Goal: Task Accomplishment & Management: Complete application form

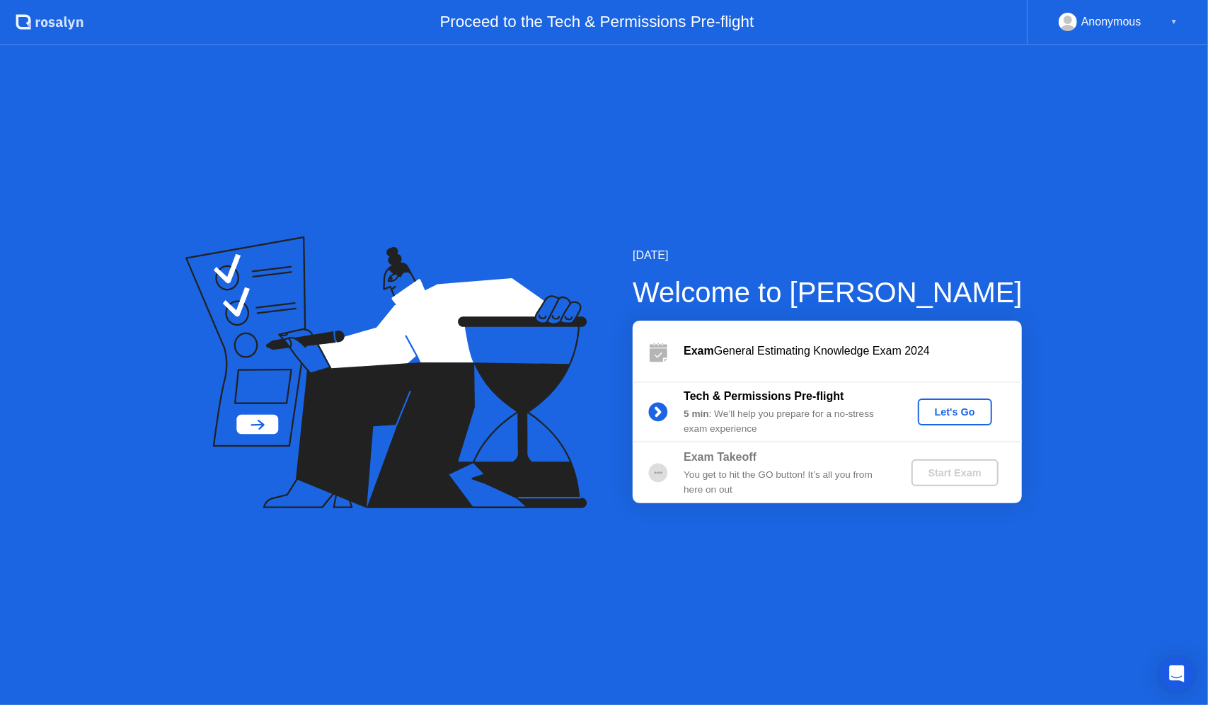
click at [986, 415] on button "Let's Go" at bounding box center [955, 411] width 74 height 27
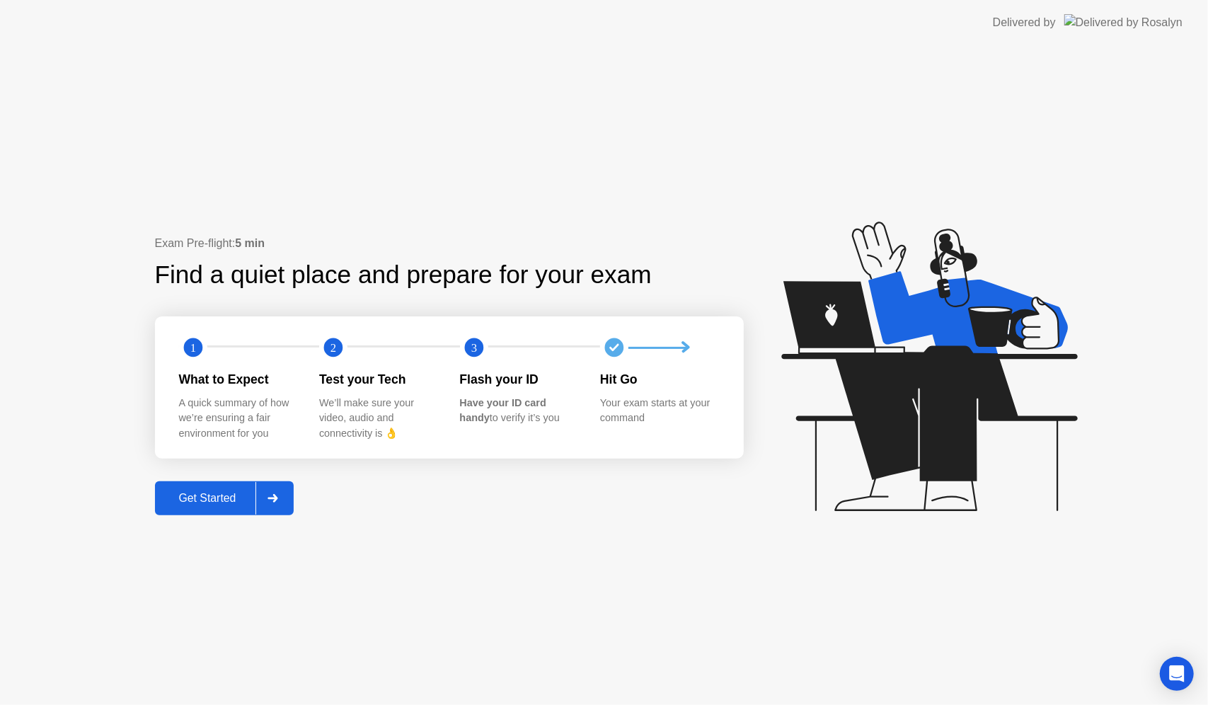
click at [192, 495] on div "Get Started" at bounding box center [207, 498] width 97 height 13
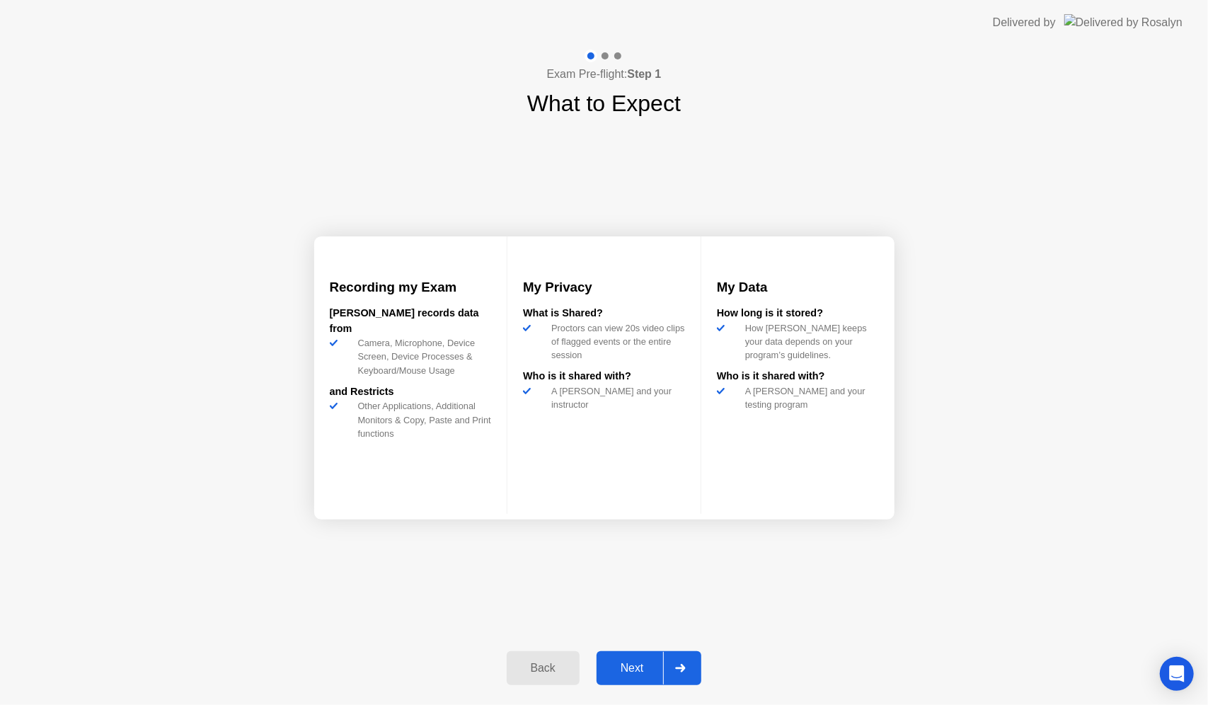
click at [642, 669] on div "Next" at bounding box center [632, 668] width 63 height 13
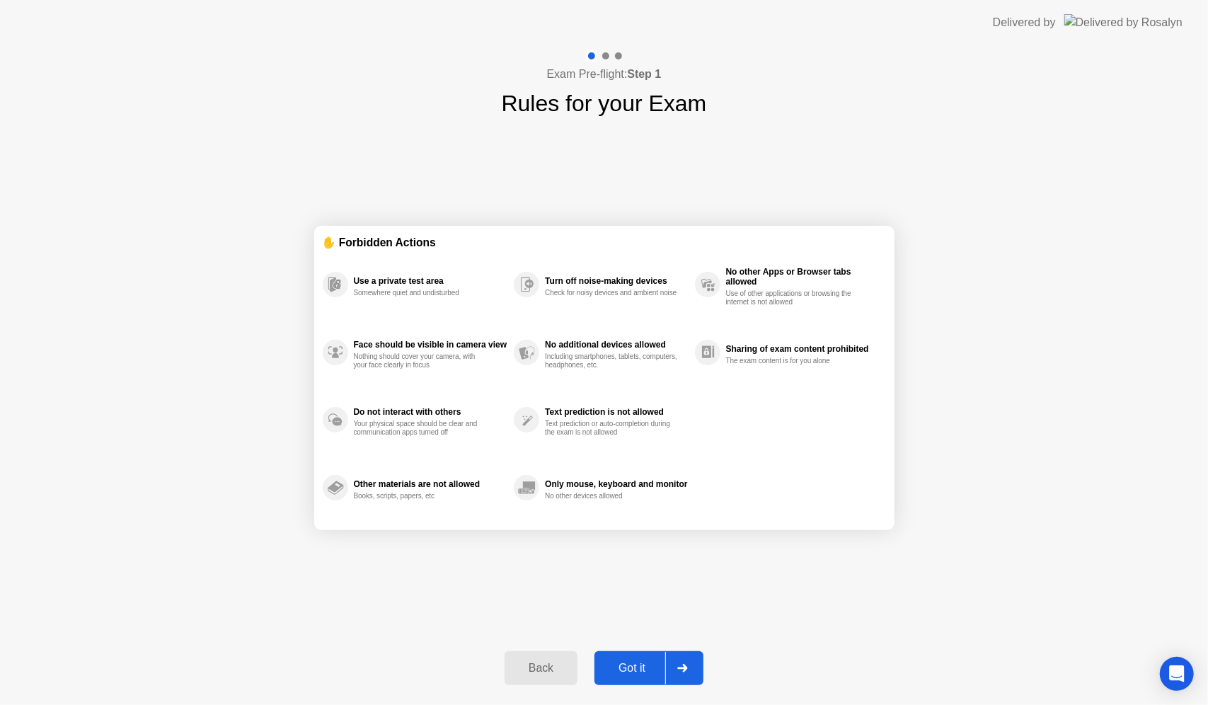
click at [624, 665] on div "Got it" at bounding box center [632, 668] width 67 height 13
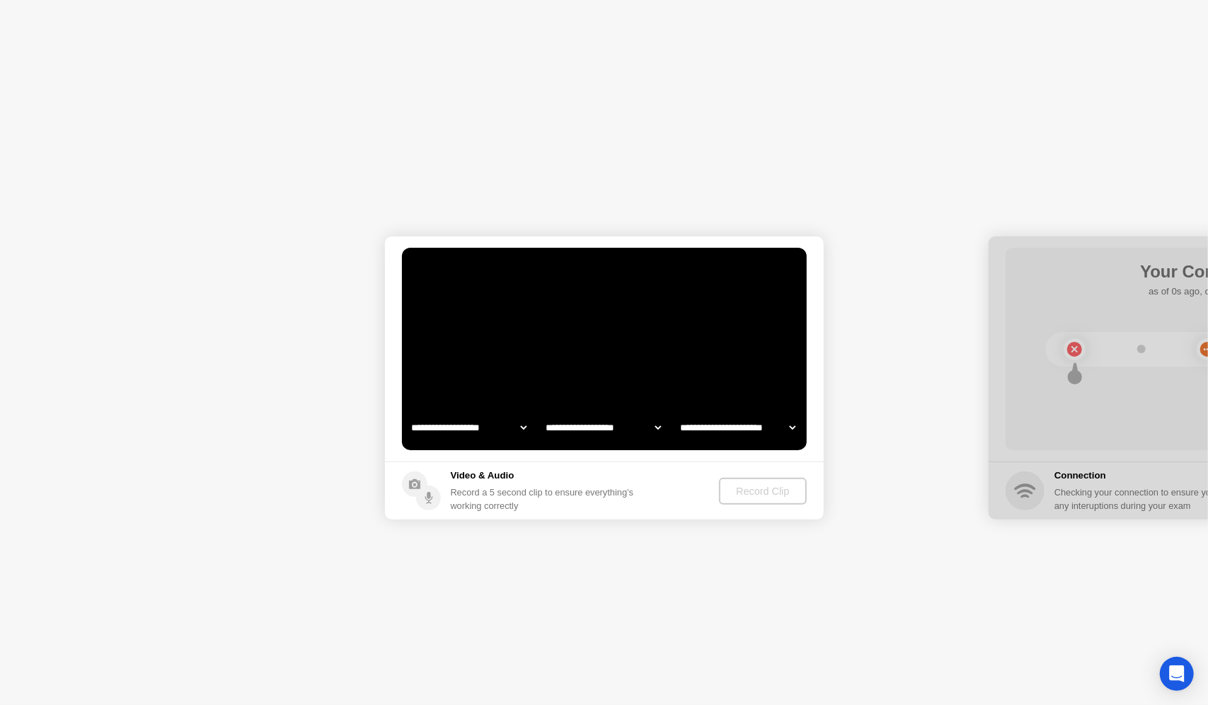
select select "**********"
select select "*******"
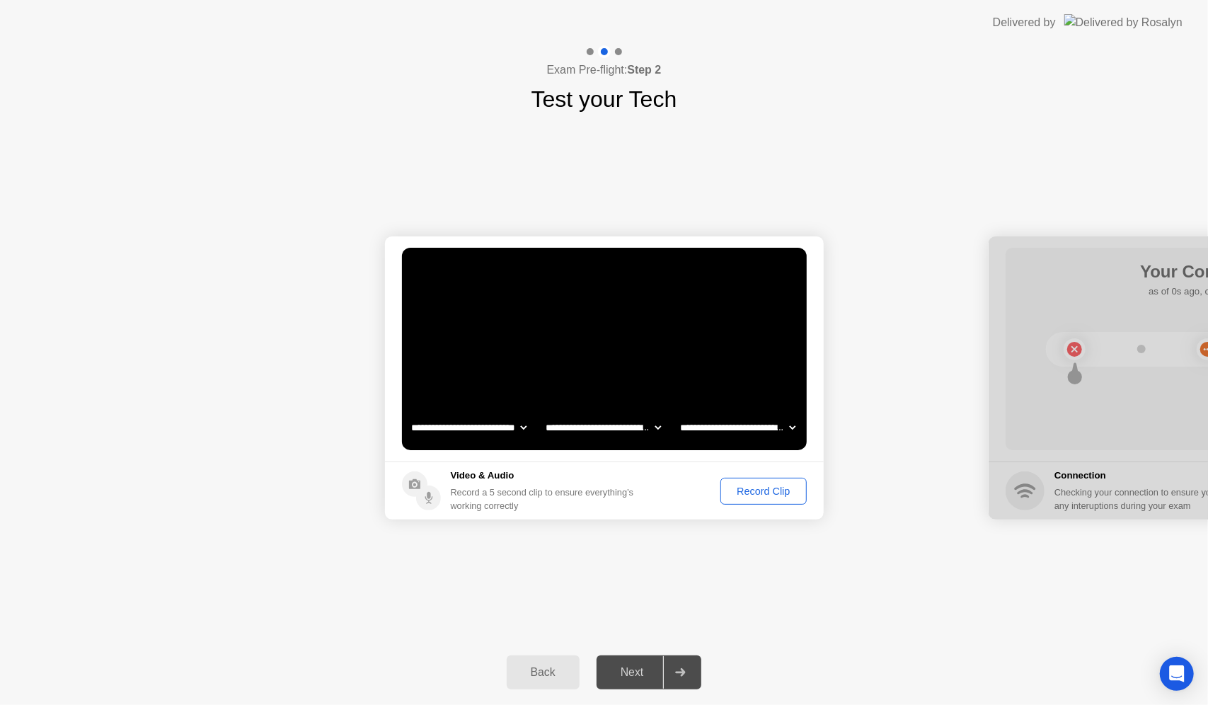
click at [751, 488] on div "Record Clip" at bounding box center [763, 490] width 76 height 11
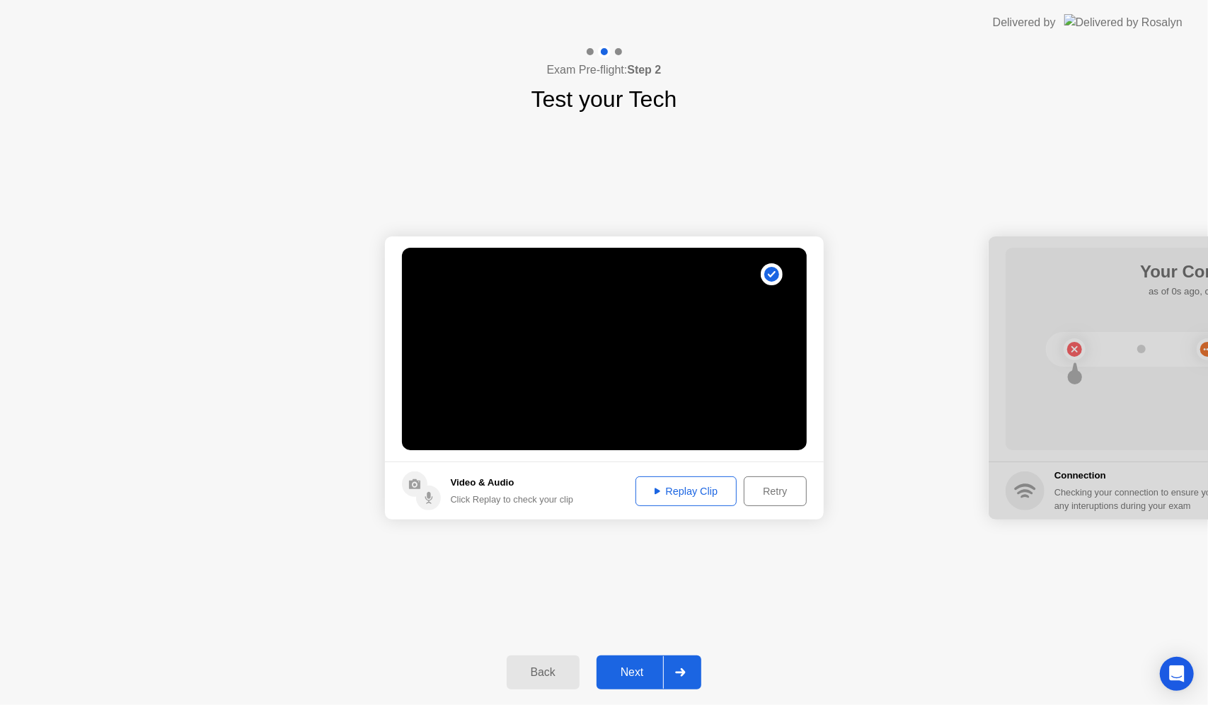
click at [631, 666] on div "Next" at bounding box center [632, 672] width 63 height 13
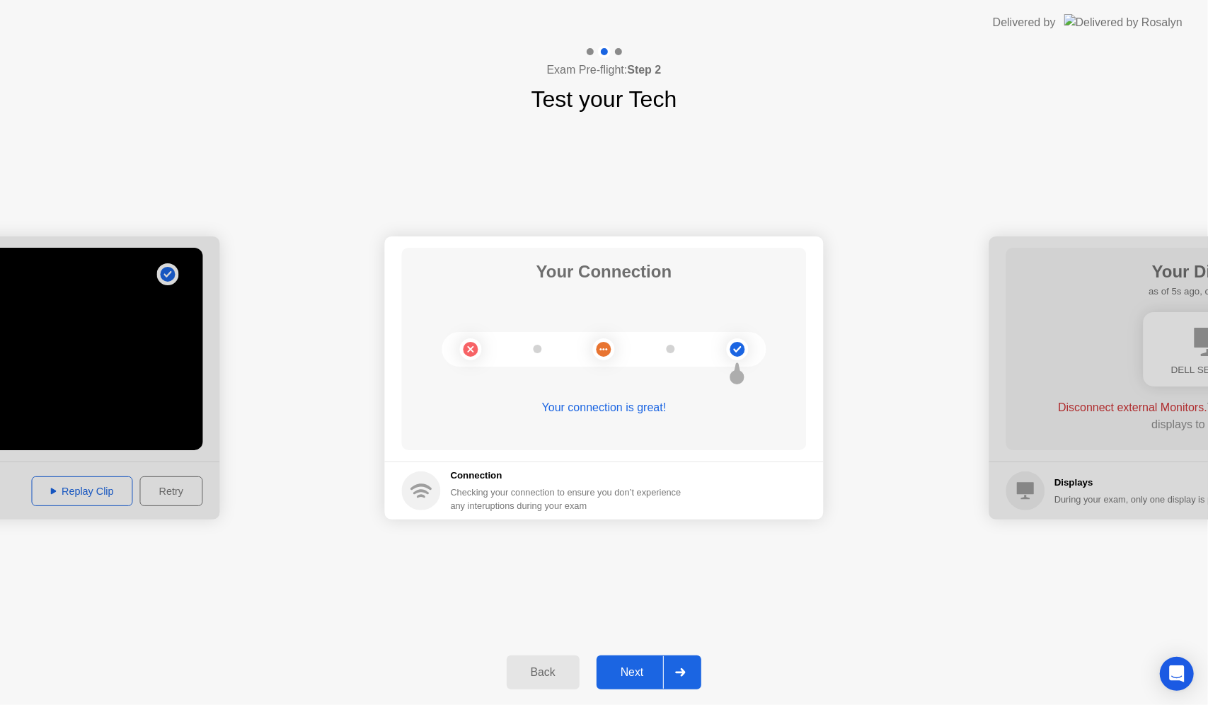
click at [645, 675] on div "Next" at bounding box center [632, 672] width 63 height 13
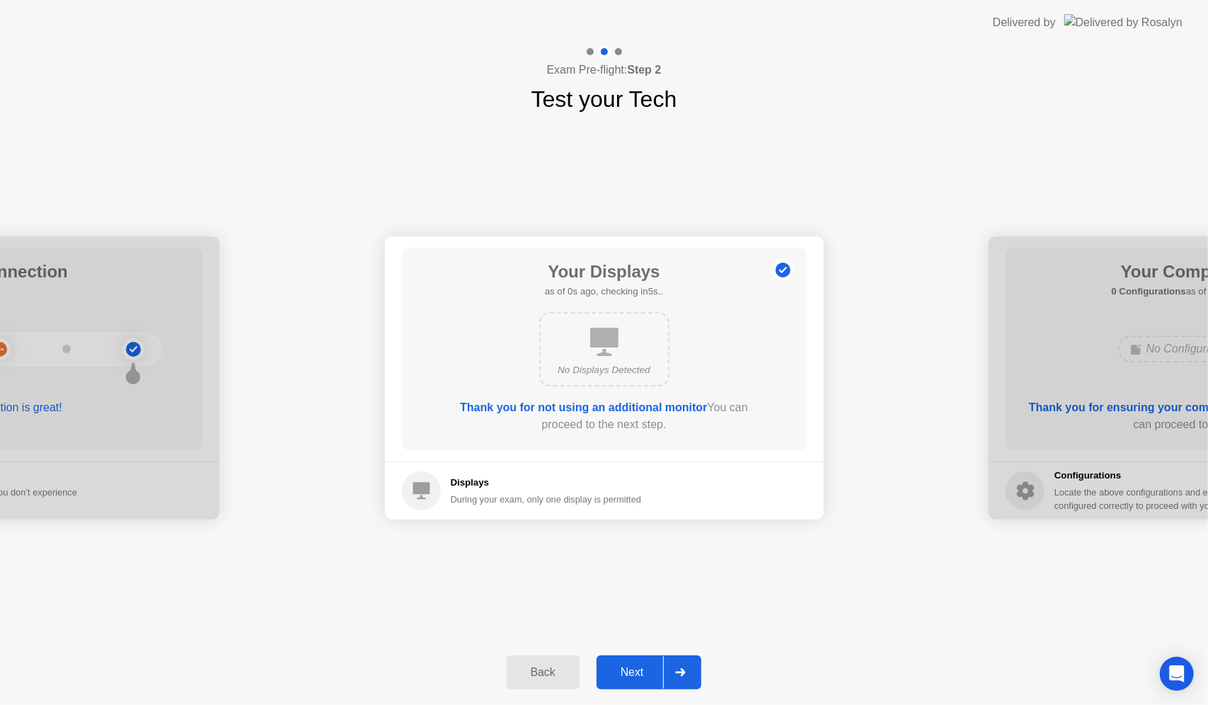
click at [626, 679] on div "Next" at bounding box center [632, 672] width 63 height 13
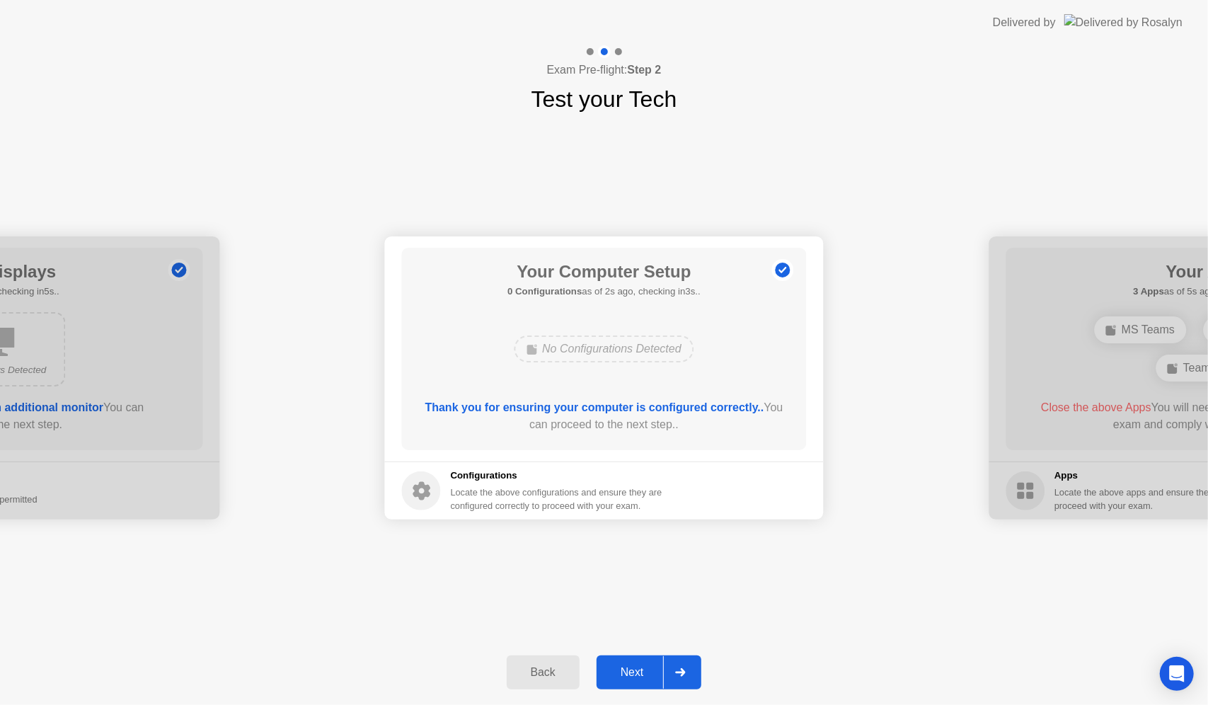
click at [638, 681] on button "Next" at bounding box center [649, 672] width 105 height 34
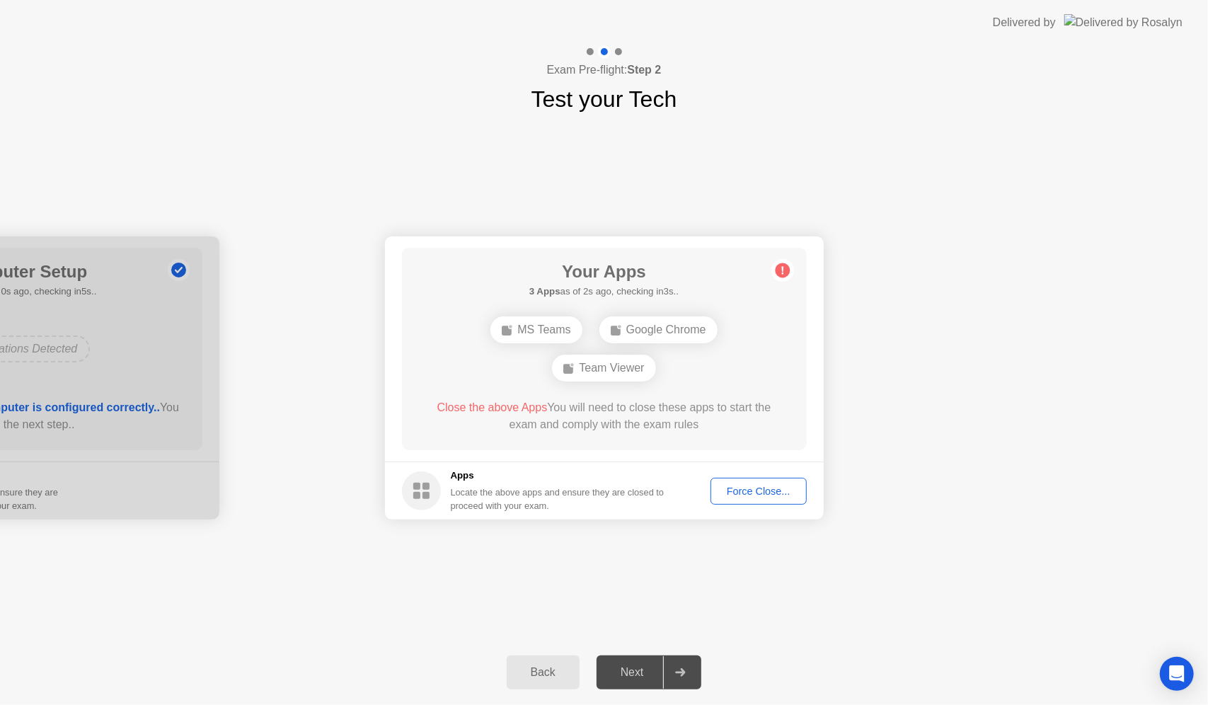
click at [779, 273] on circle at bounding box center [782, 270] width 15 height 15
click at [729, 490] on div "Force Close..." at bounding box center [758, 490] width 86 height 11
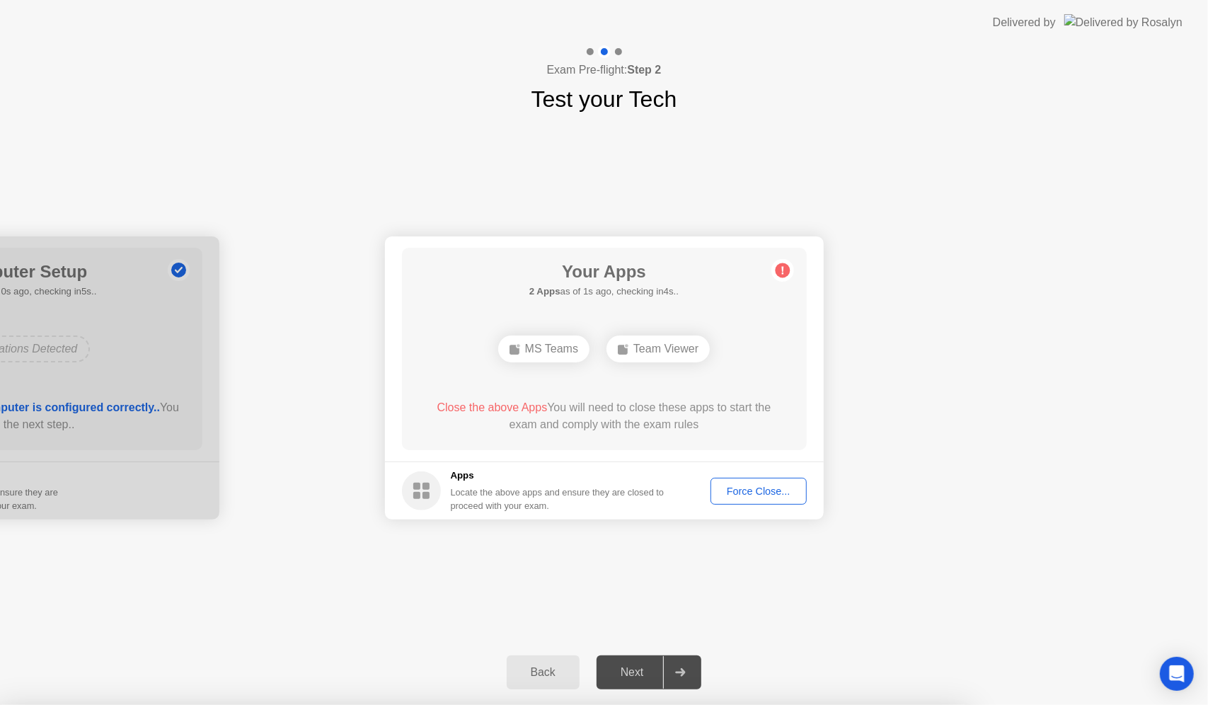
click at [662, 354] on div "Team Viewer" at bounding box center [657, 348] width 103 height 27
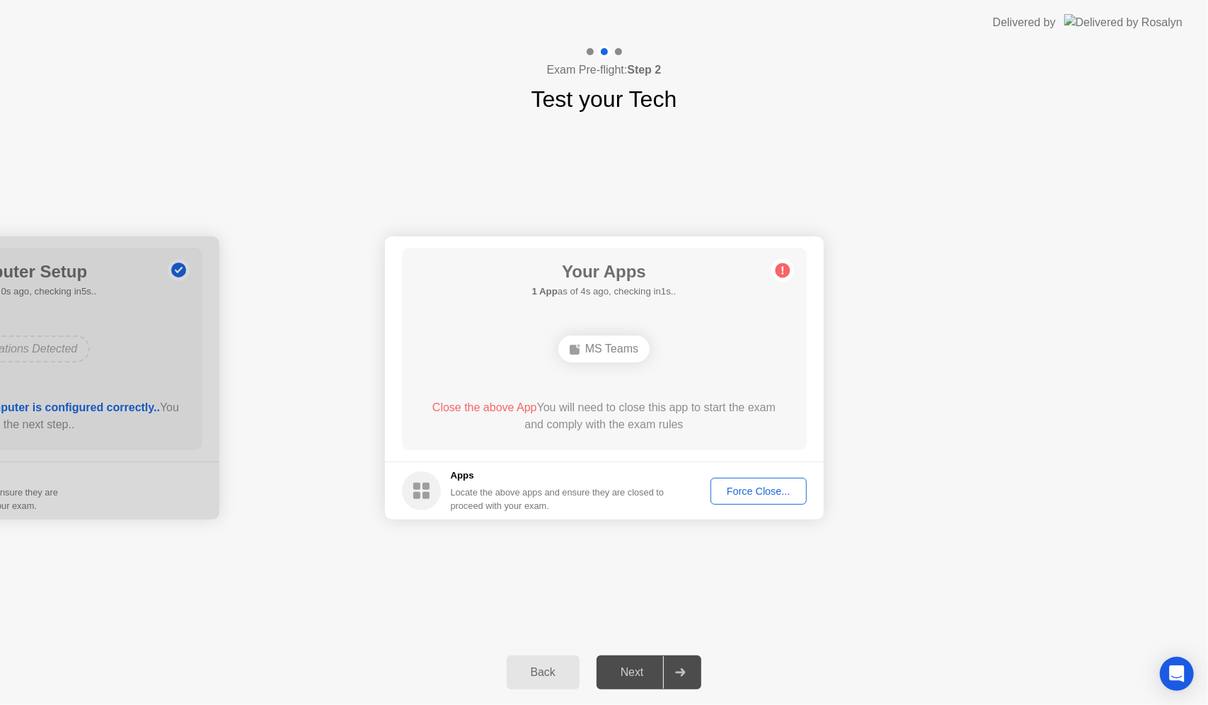
click at [754, 489] on div "Force Close..." at bounding box center [758, 490] width 86 height 11
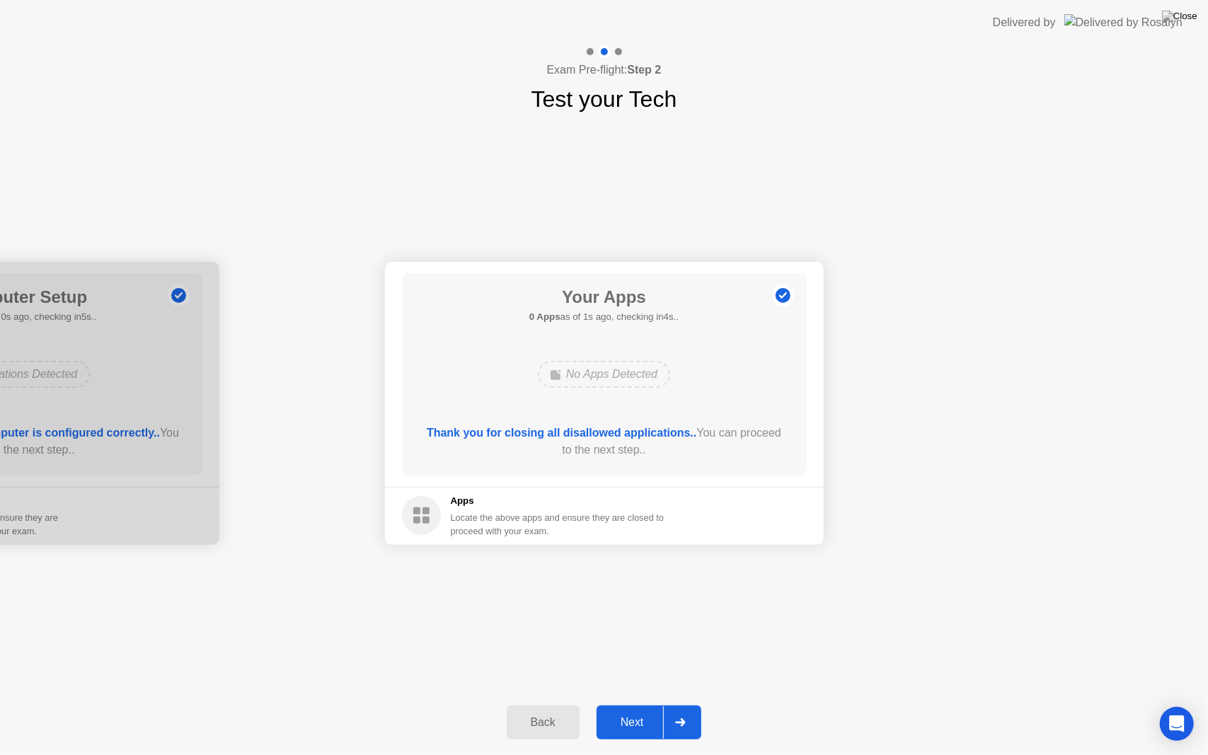
click at [633, 704] on div "Next" at bounding box center [632, 722] width 63 height 13
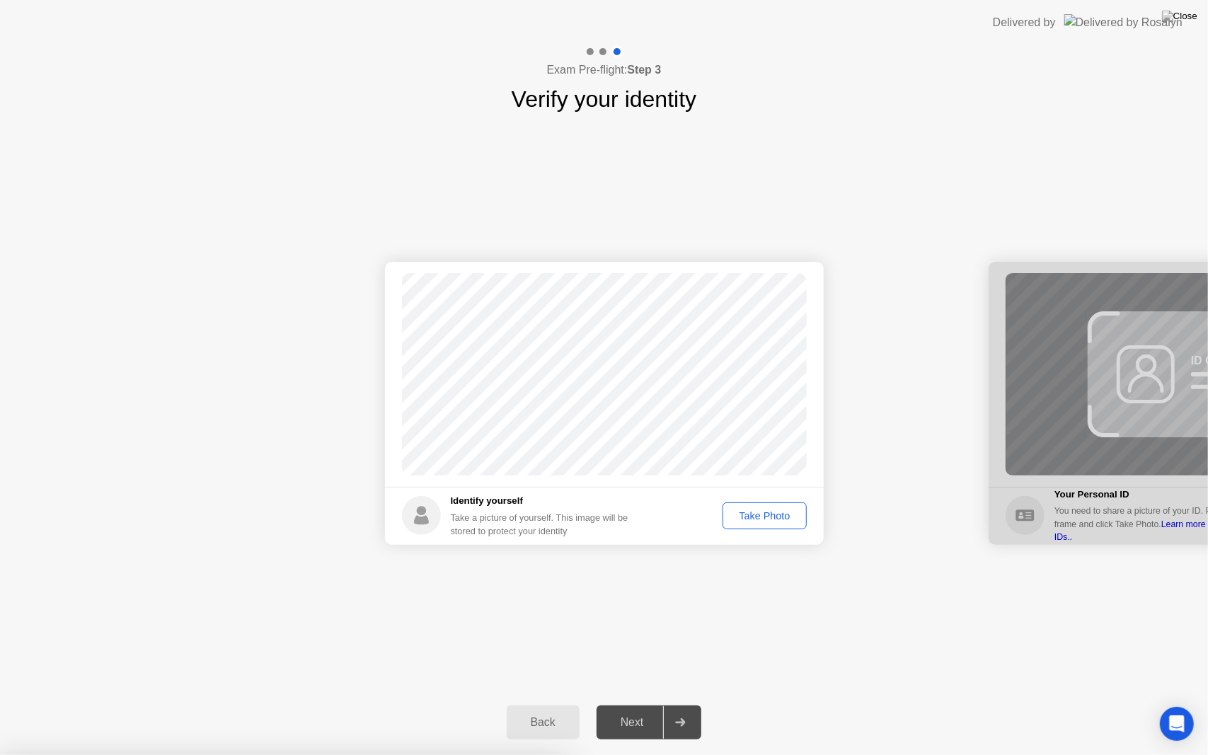
click at [761, 704] on div at bounding box center [604, 755] width 1208 height 0
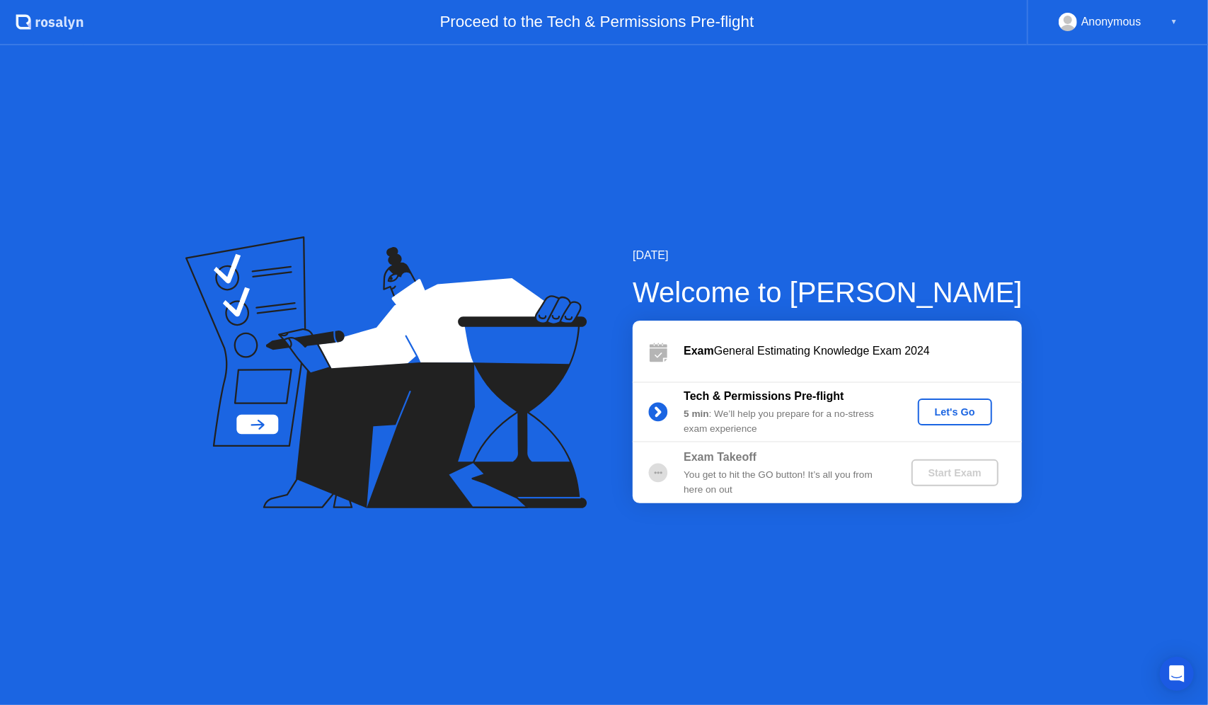
click at [957, 408] on div "Let's Go" at bounding box center [954, 411] width 63 height 11
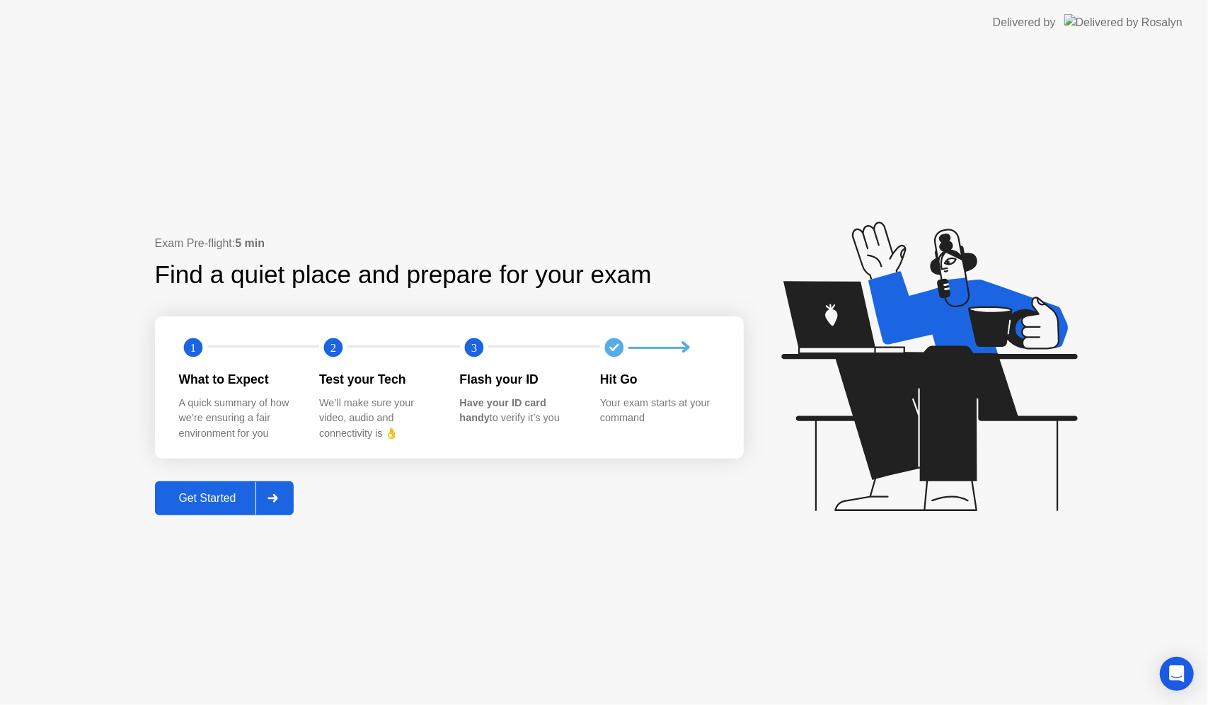
click at [224, 502] on div "Get Started" at bounding box center [207, 498] width 97 height 13
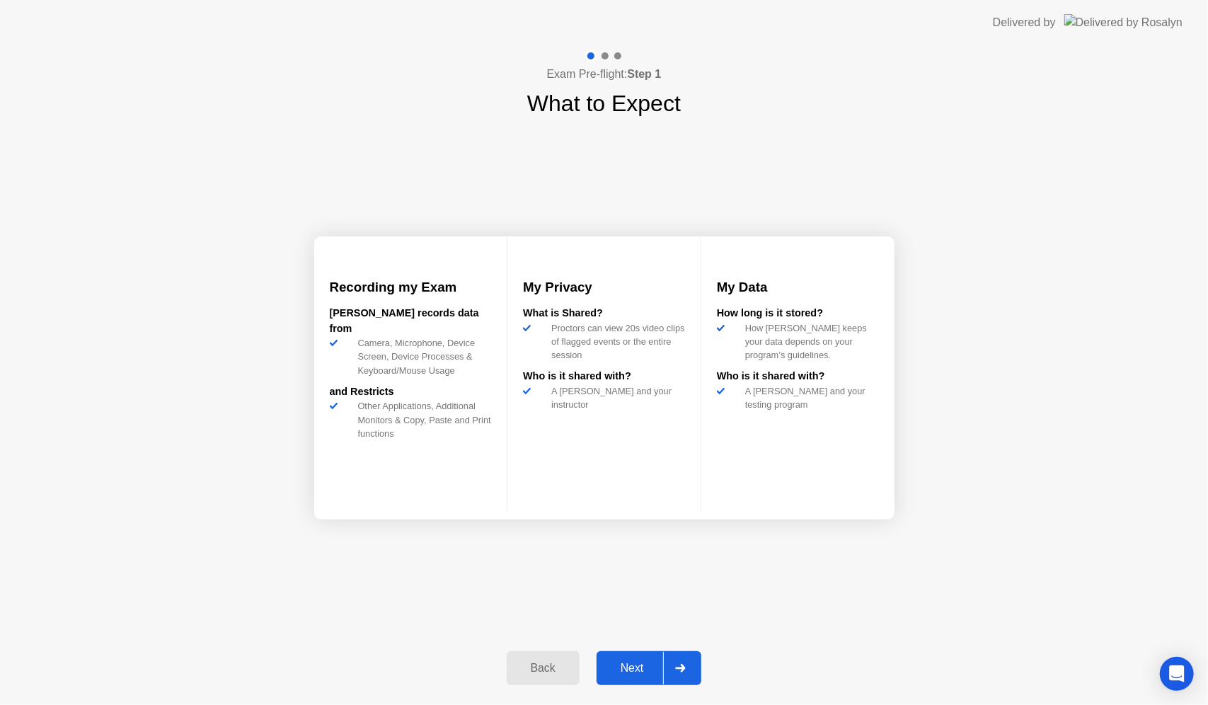
click at [633, 664] on div "Next" at bounding box center [632, 668] width 63 height 13
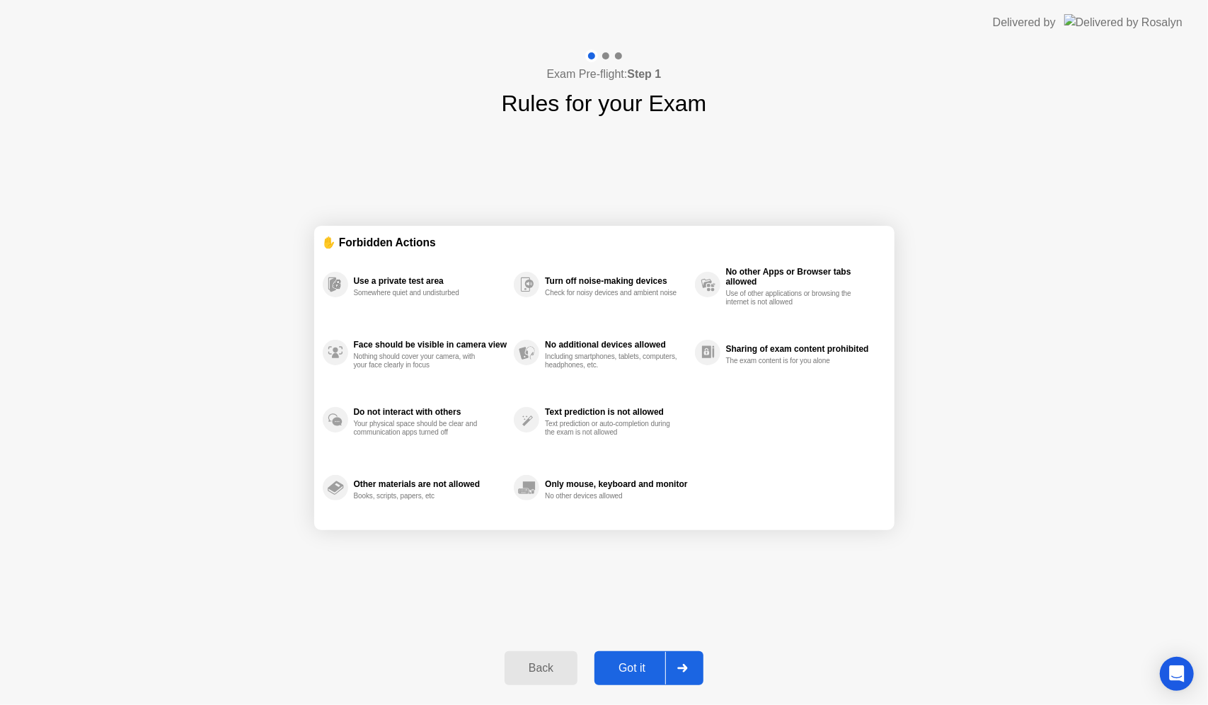
click at [633, 664] on div "Got it" at bounding box center [632, 668] width 67 height 13
select select "**********"
select select "*******"
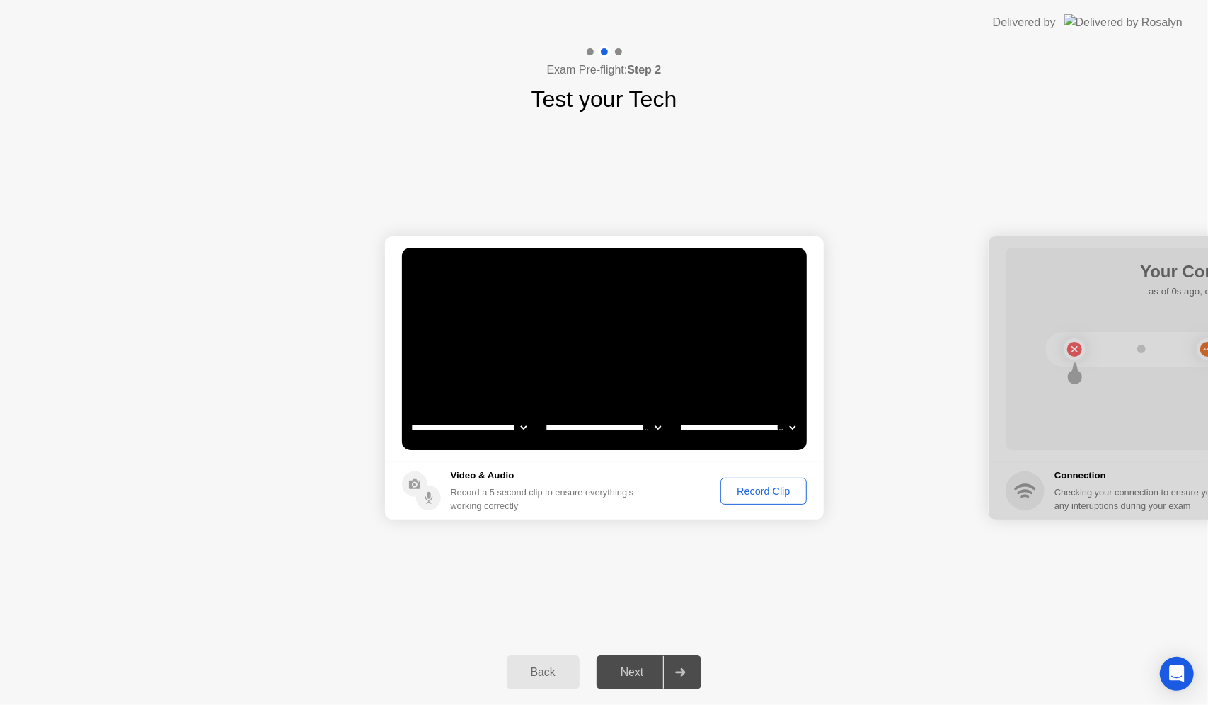
click at [751, 480] on button "Record Clip" at bounding box center [763, 491] width 86 height 27
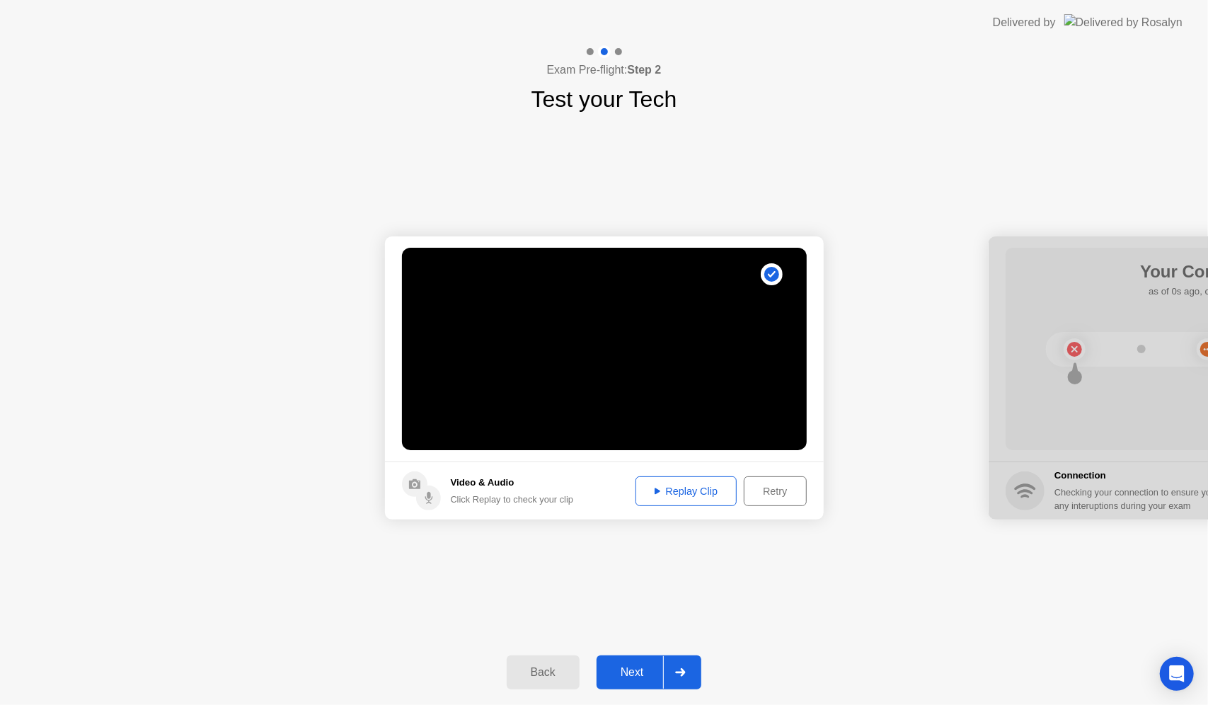
click at [624, 678] on div "Next" at bounding box center [632, 672] width 63 height 13
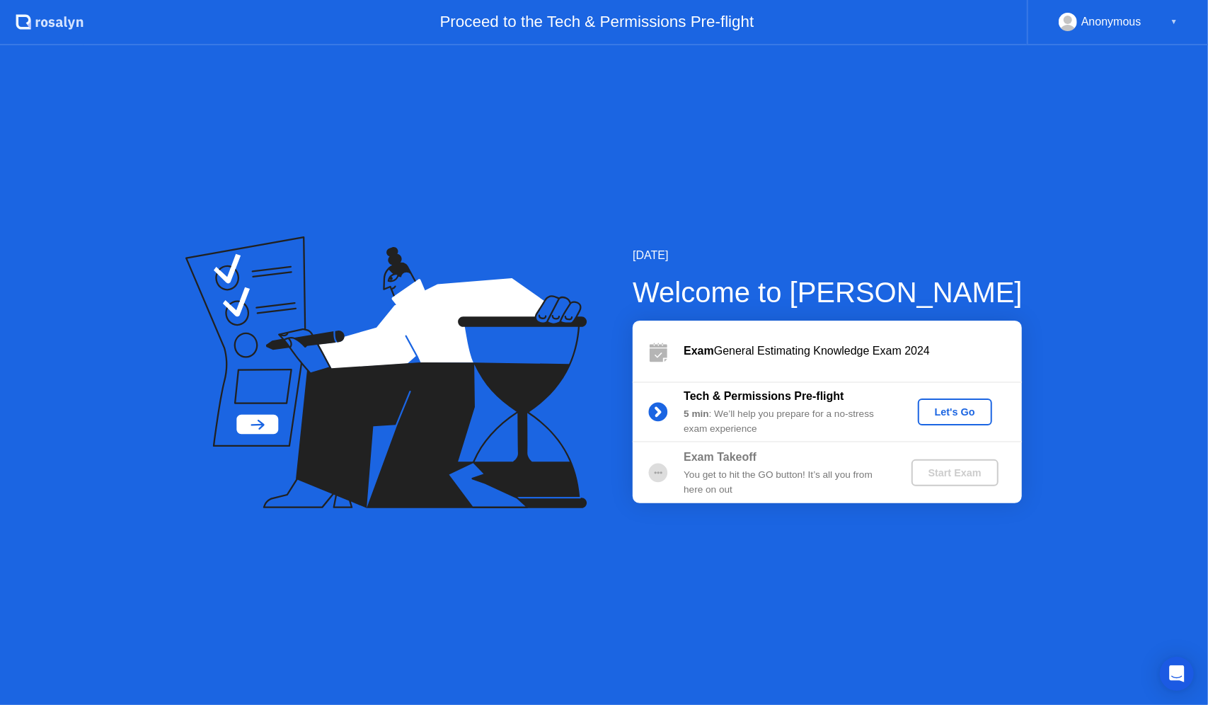
click at [926, 420] on button "Let's Go" at bounding box center [955, 411] width 74 height 27
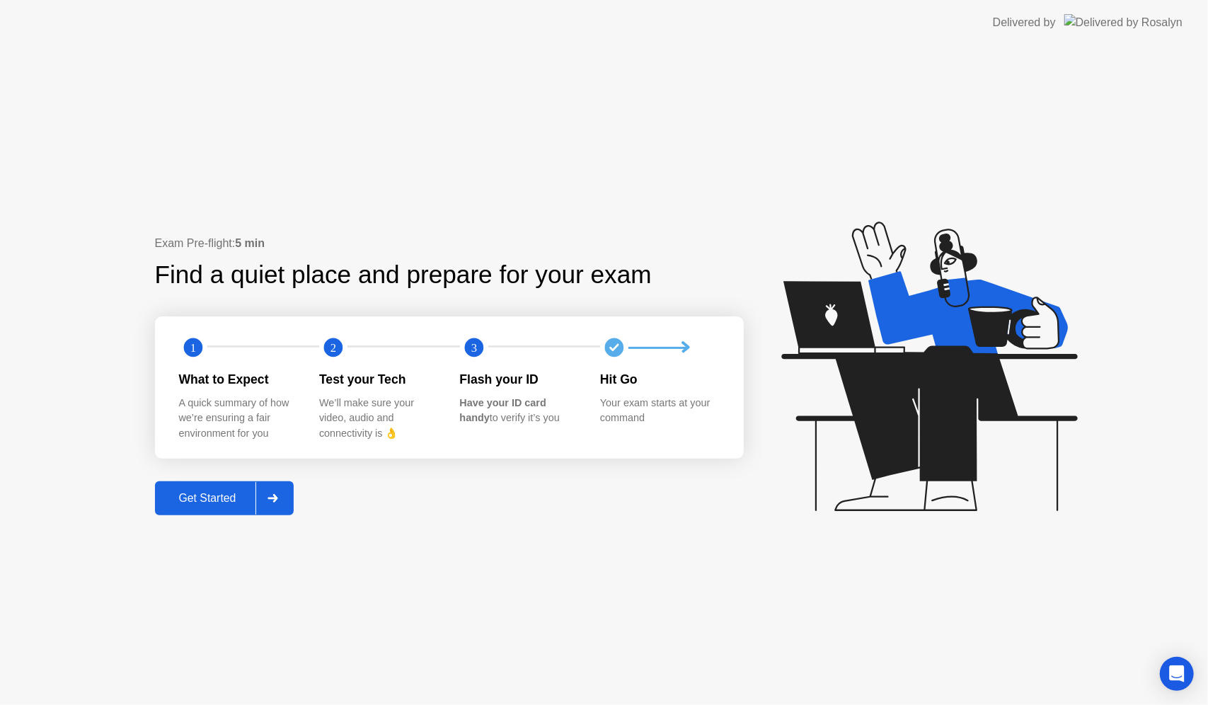
click at [195, 487] on button "Get Started" at bounding box center [224, 498] width 139 height 34
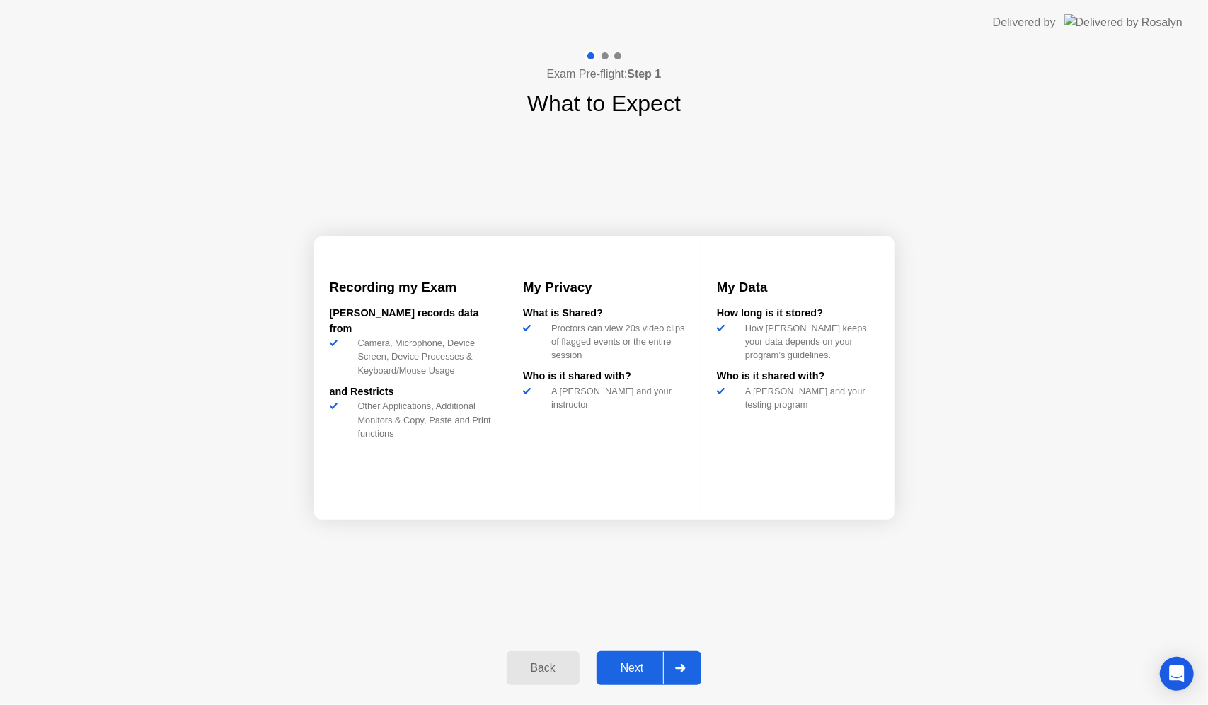
click at [623, 651] on button "Next" at bounding box center [649, 668] width 105 height 34
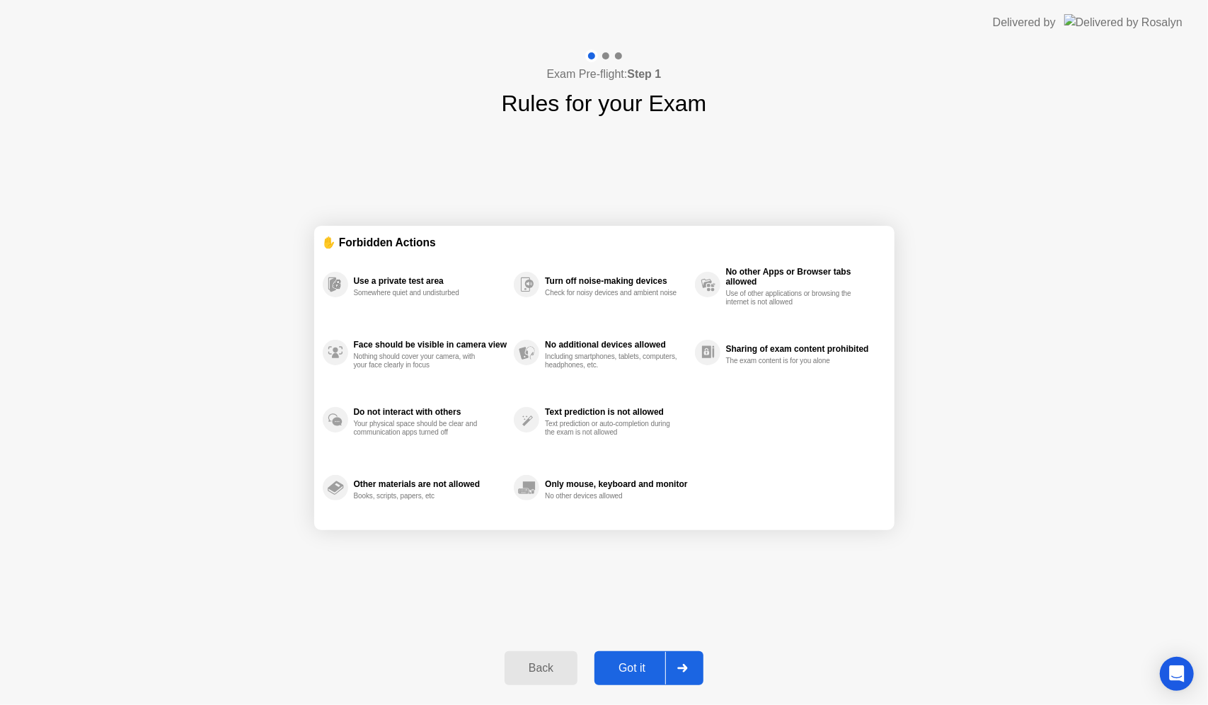
click at [639, 662] on div "Got it" at bounding box center [632, 668] width 67 height 13
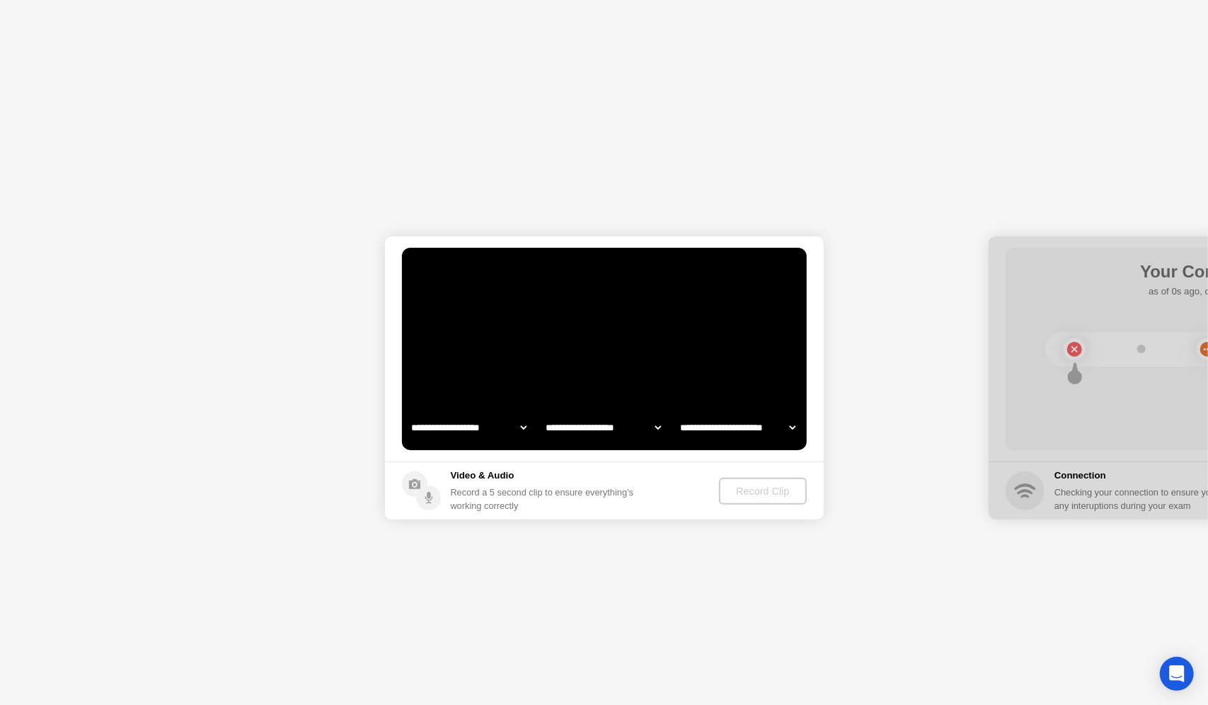
select select "**********"
select select "*******"
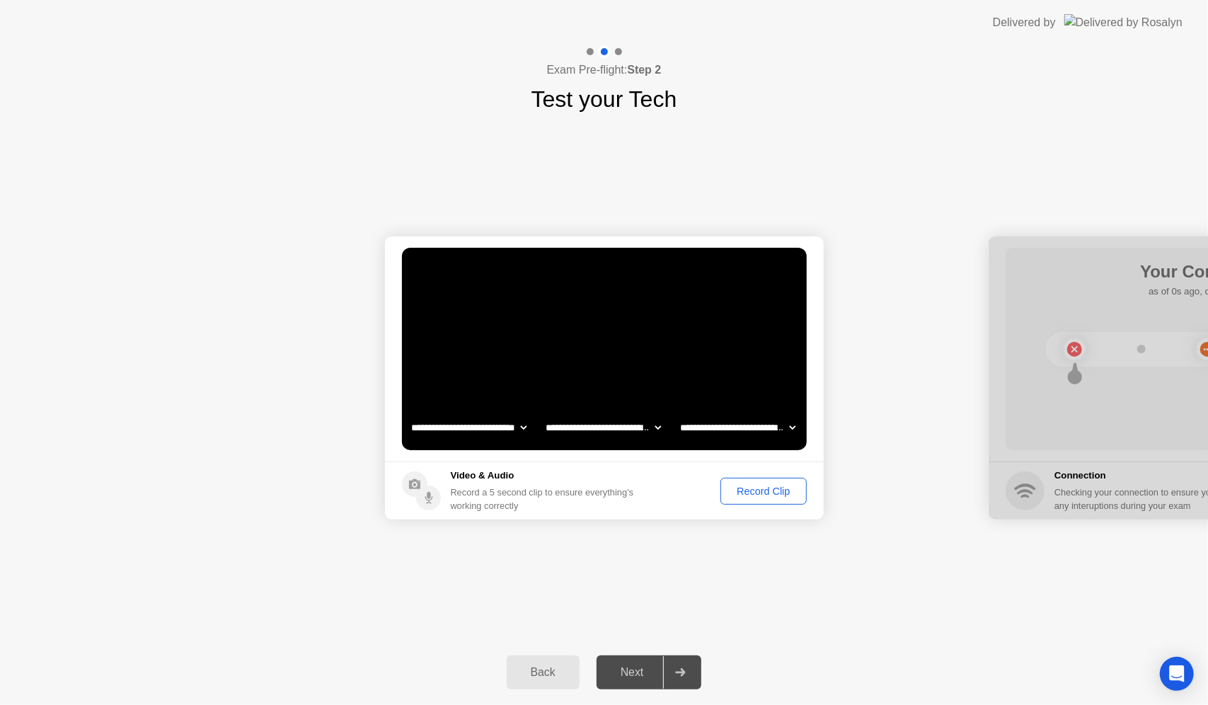
click at [736, 498] on button "Record Clip" at bounding box center [763, 491] width 86 height 27
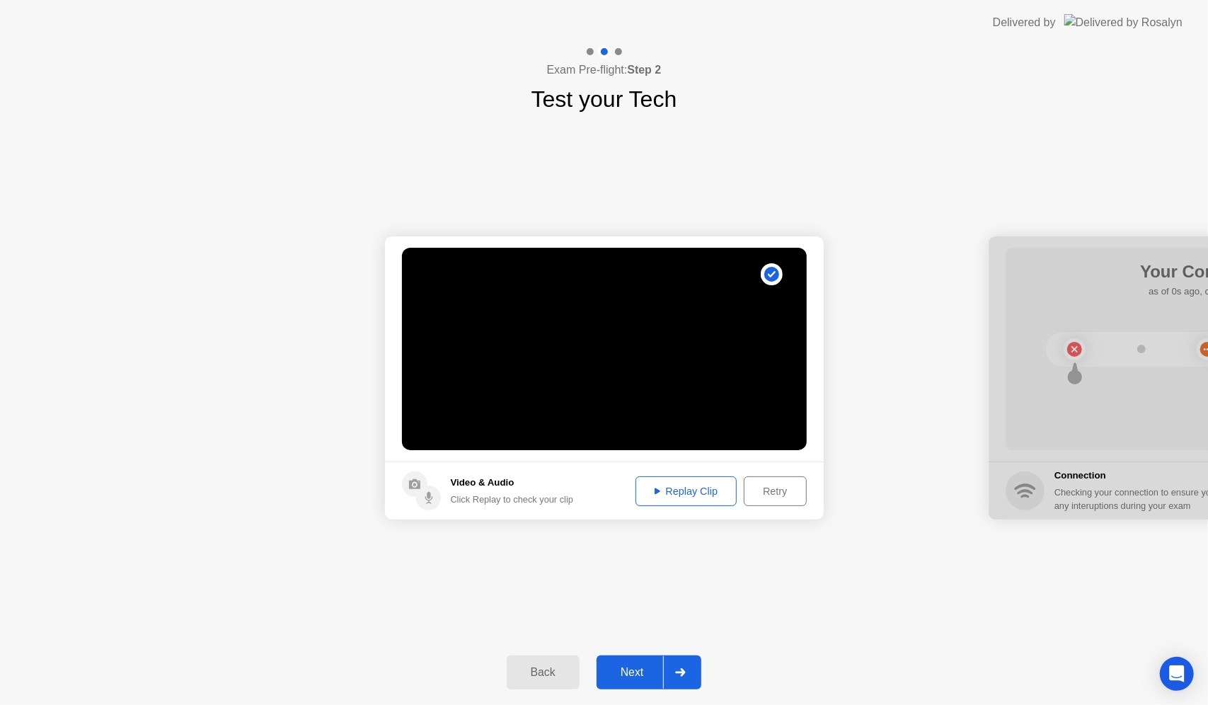
click at [630, 666] on div "Next" at bounding box center [632, 672] width 63 height 13
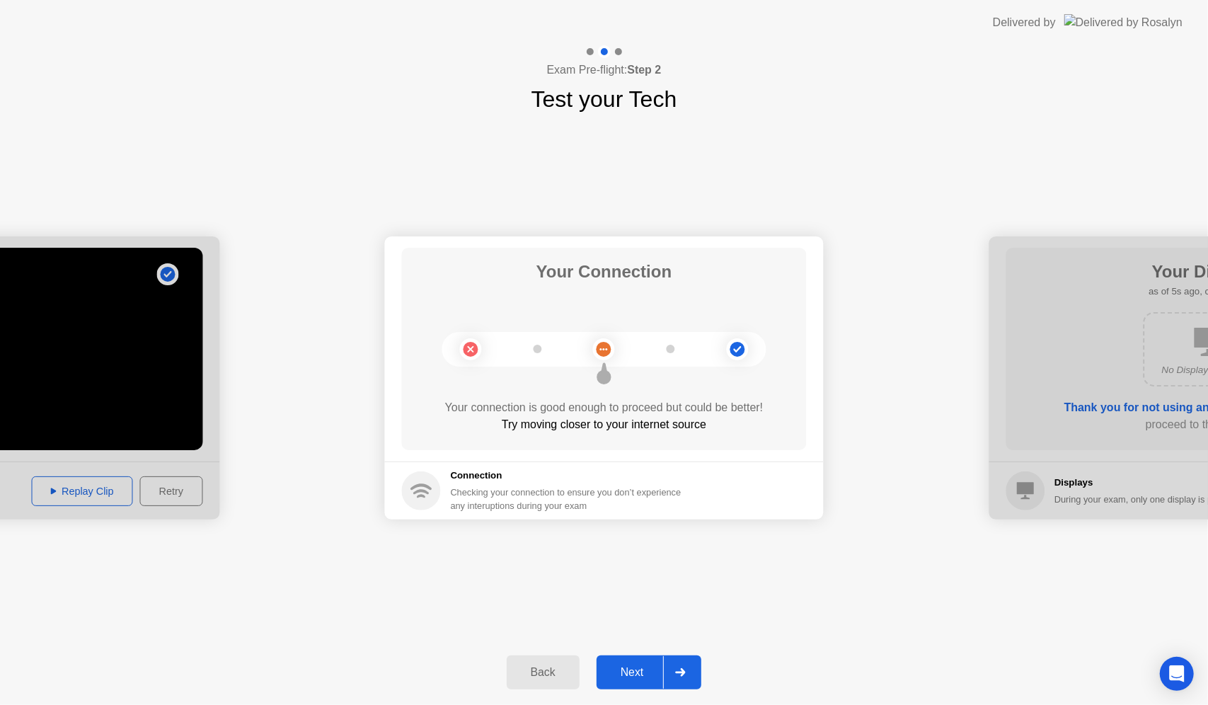
click at [623, 667] on div "Next" at bounding box center [632, 672] width 63 height 13
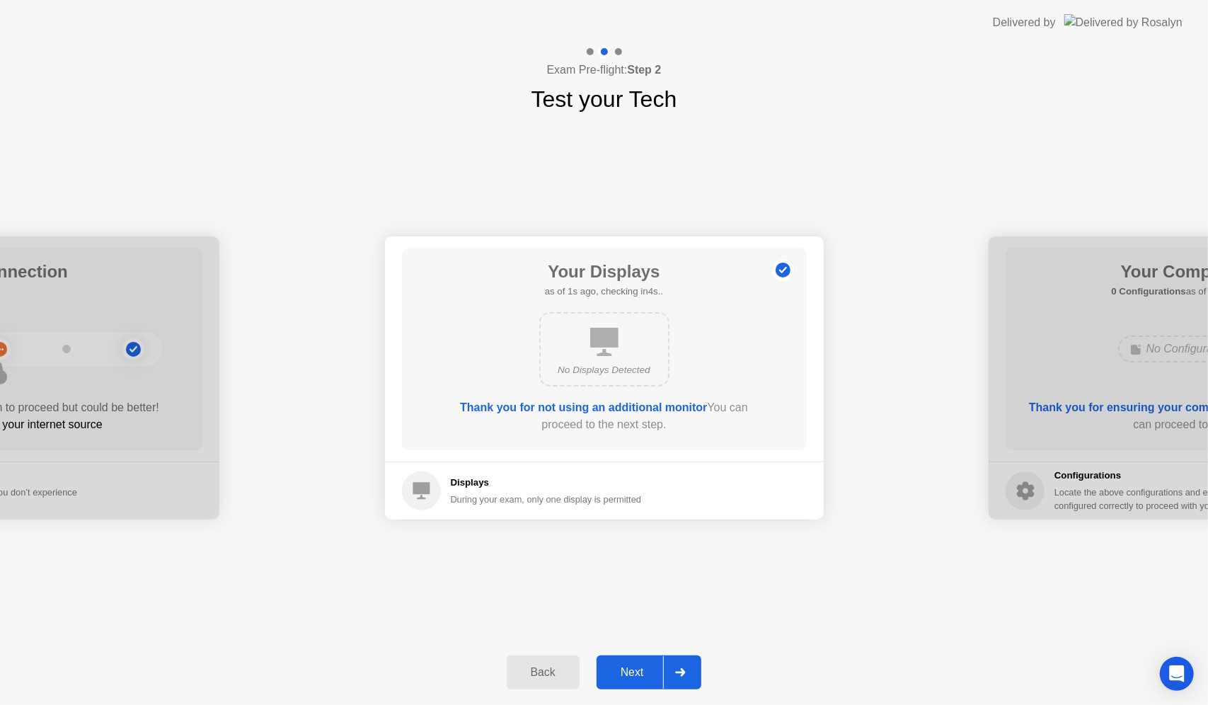
click at [623, 667] on div "Next" at bounding box center [632, 672] width 63 height 13
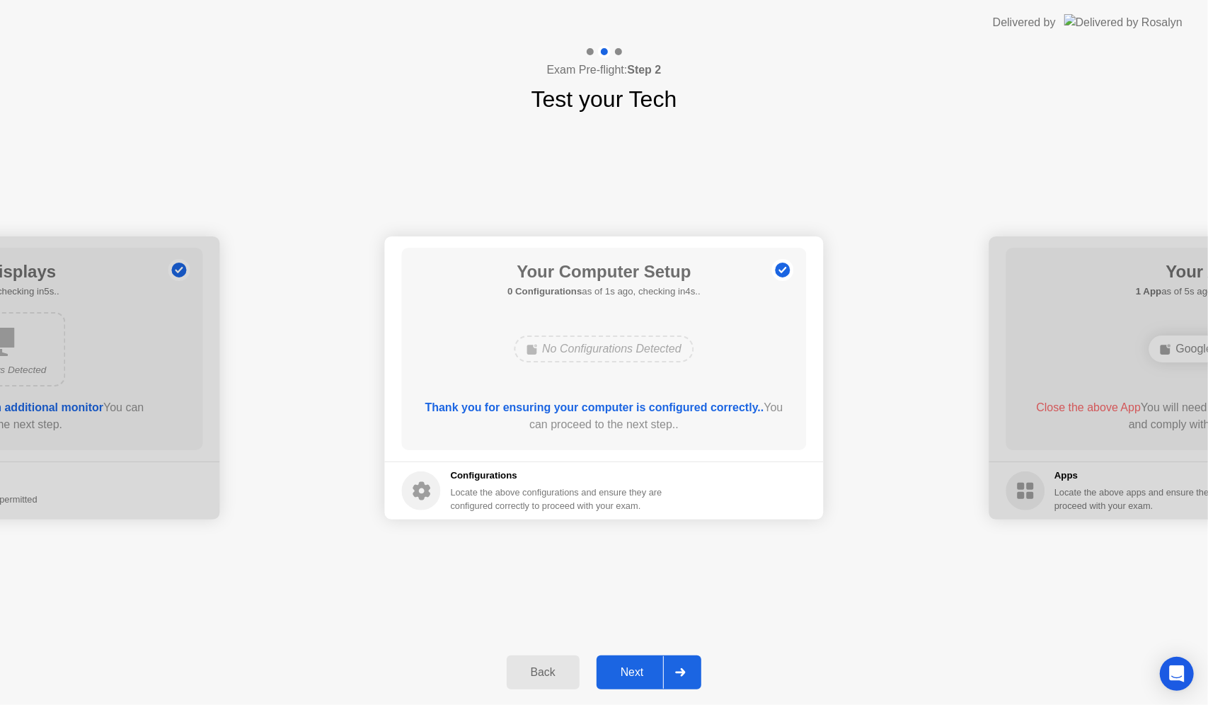
click at [623, 667] on div "Next" at bounding box center [632, 672] width 63 height 13
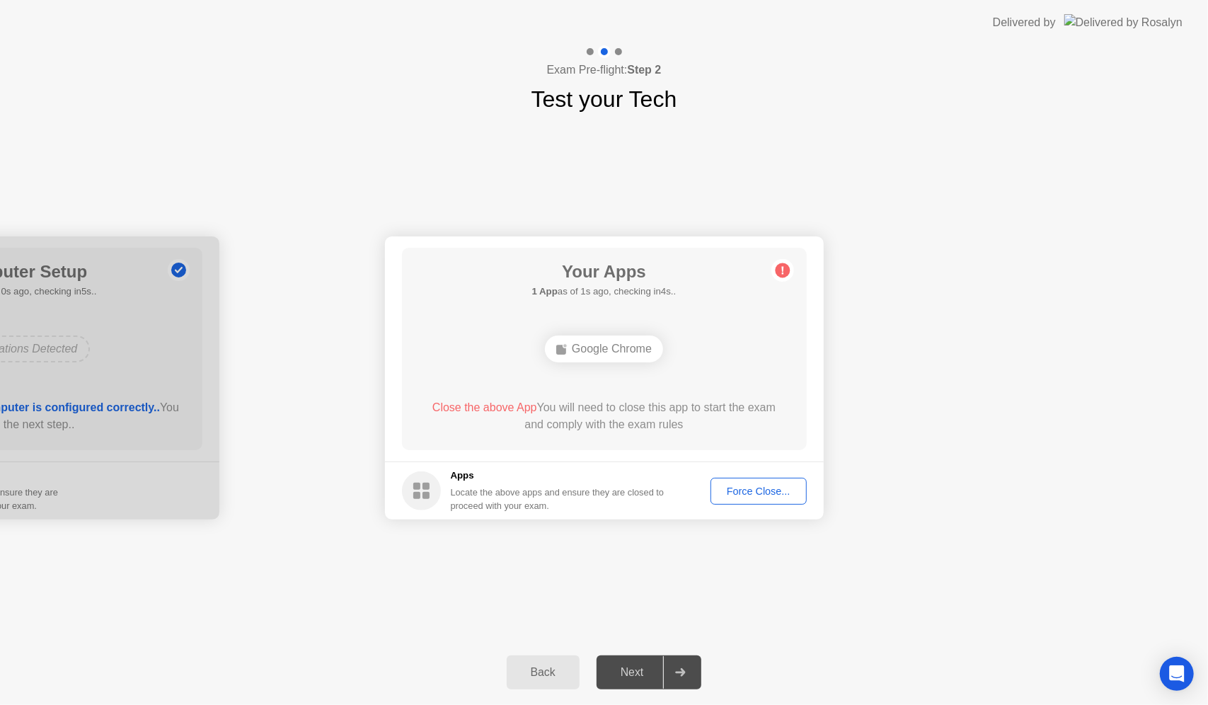
click at [745, 493] on div "Force Close..." at bounding box center [758, 490] width 86 height 11
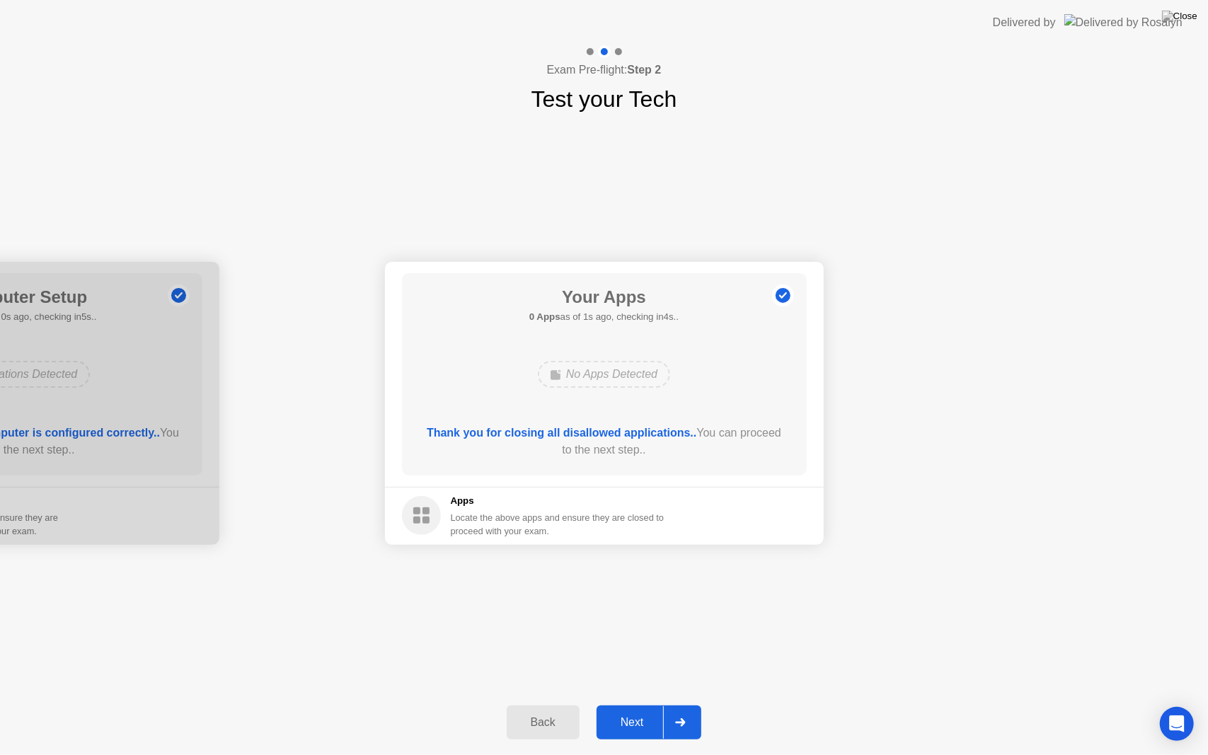
click at [646, 704] on div "Next" at bounding box center [632, 722] width 63 height 13
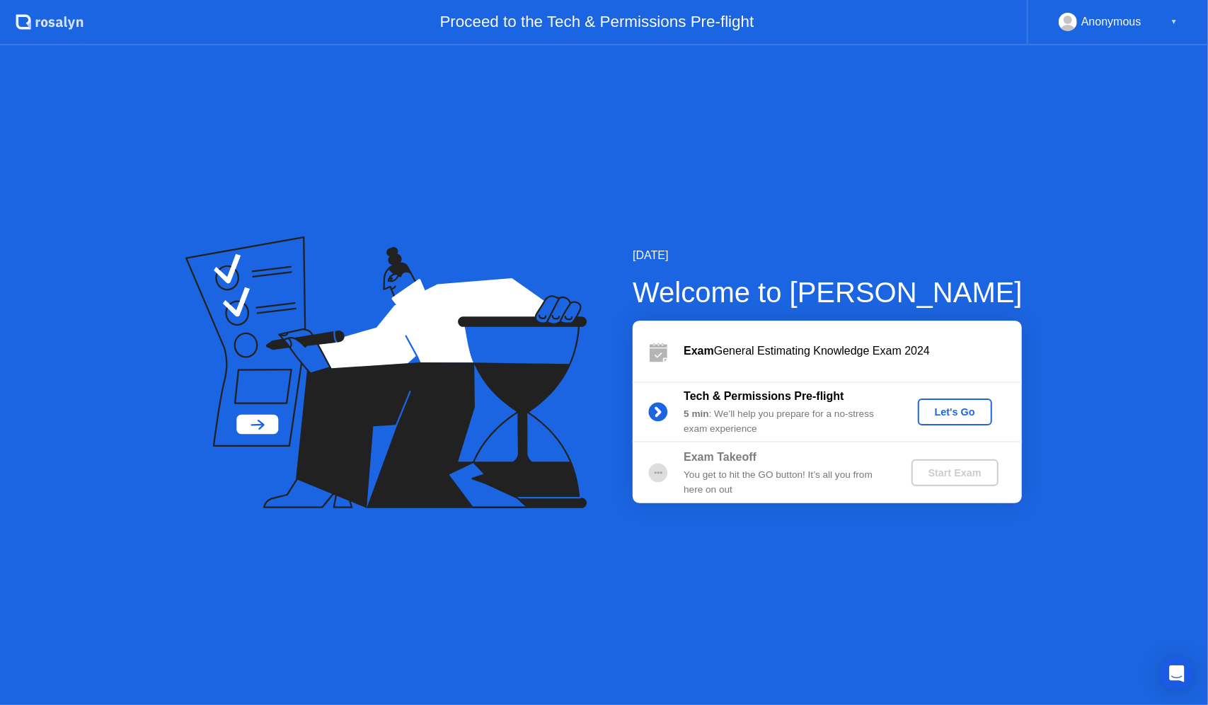
click at [969, 421] on button "Let's Go" at bounding box center [955, 411] width 74 height 27
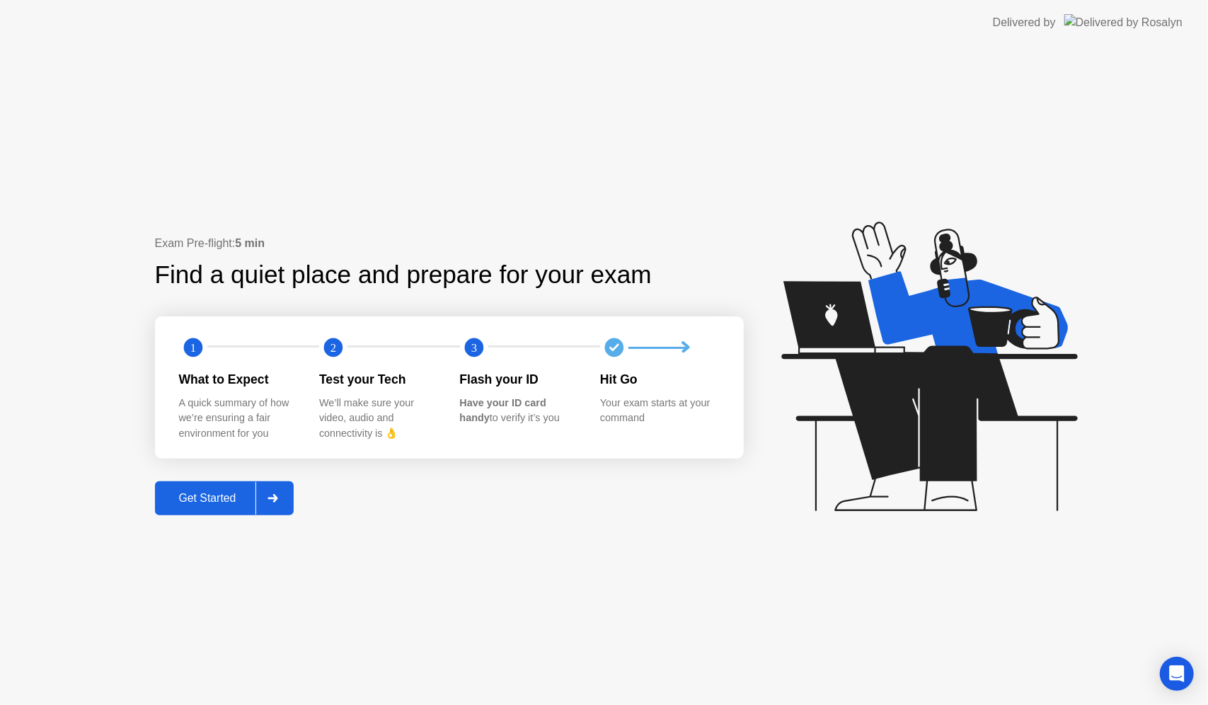
click at [227, 502] on div "Get Started" at bounding box center [207, 498] width 97 height 13
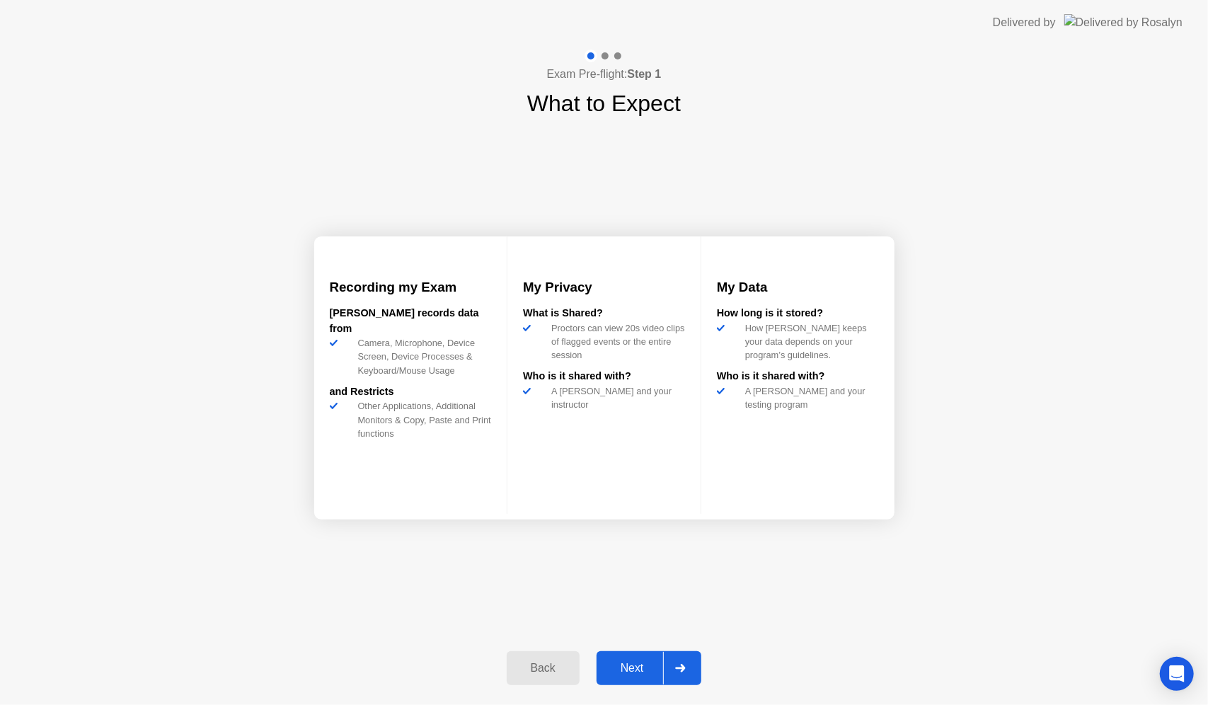
click at [643, 665] on div "Next" at bounding box center [632, 668] width 63 height 13
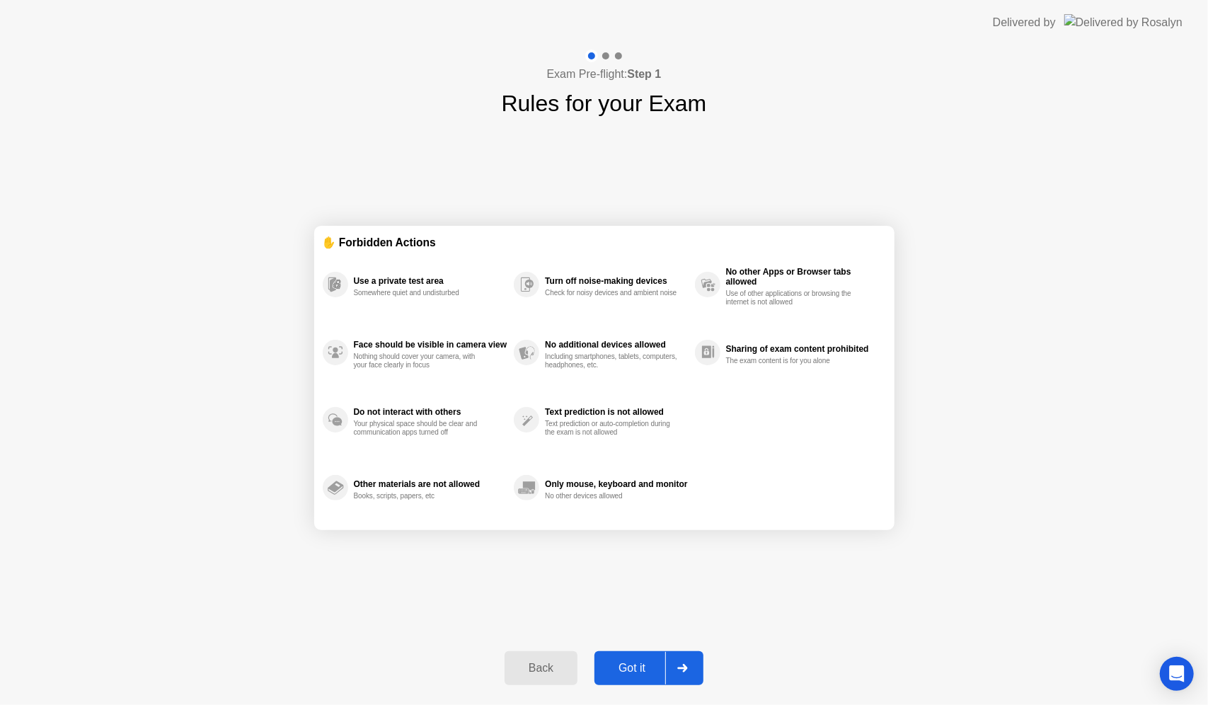
click at [643, 665] on div "Got it" at bounding box center [632, 668] width 67 height 13
select select "**********"
select select "*******"
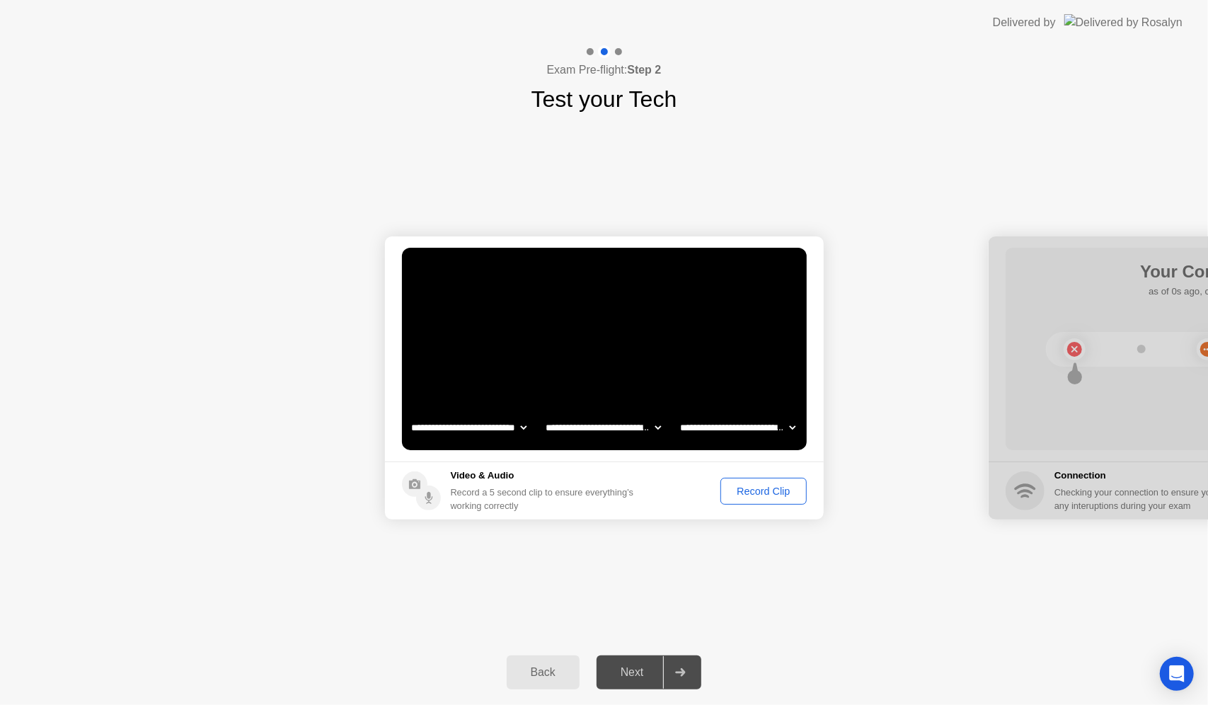
click at [751, 500] on button "Record Clip" at bounding box center [763, 491] width 86 height 27
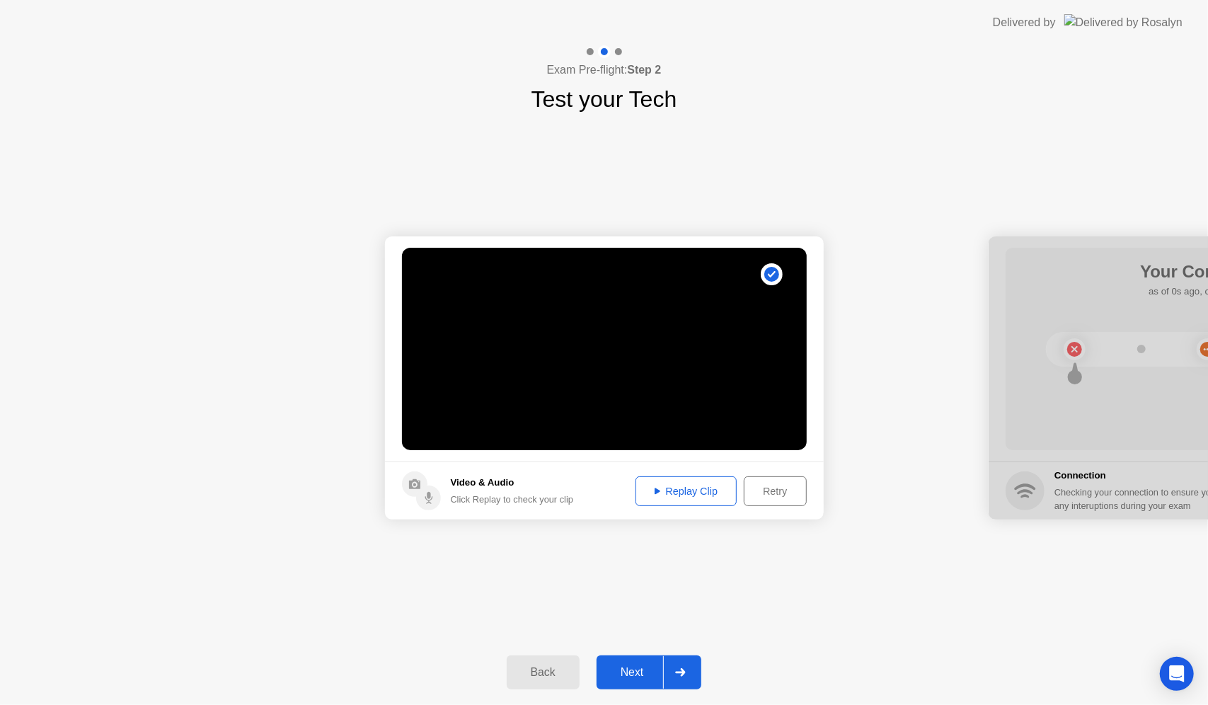
click at [640, 666] on div "Next" at bounding box center [632, 672] width 63 height 13
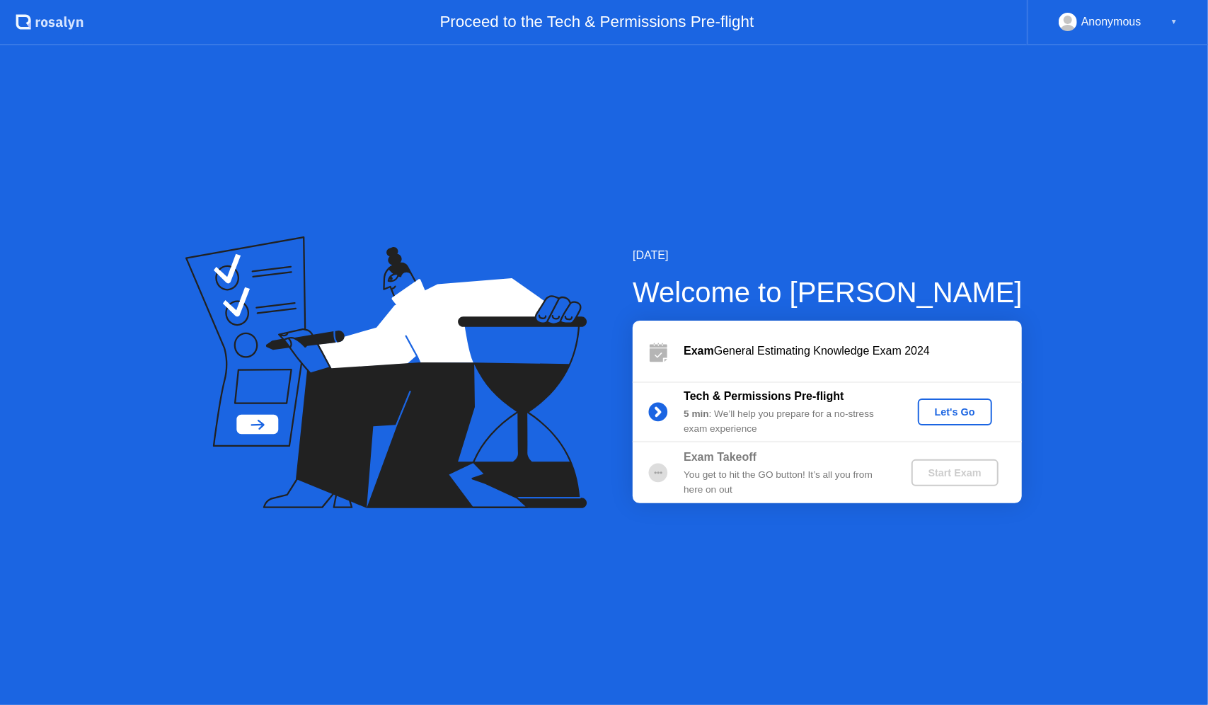
click at [942, 408] on div "Let's Go" at bounding box center [954, 411] width 63 height 11
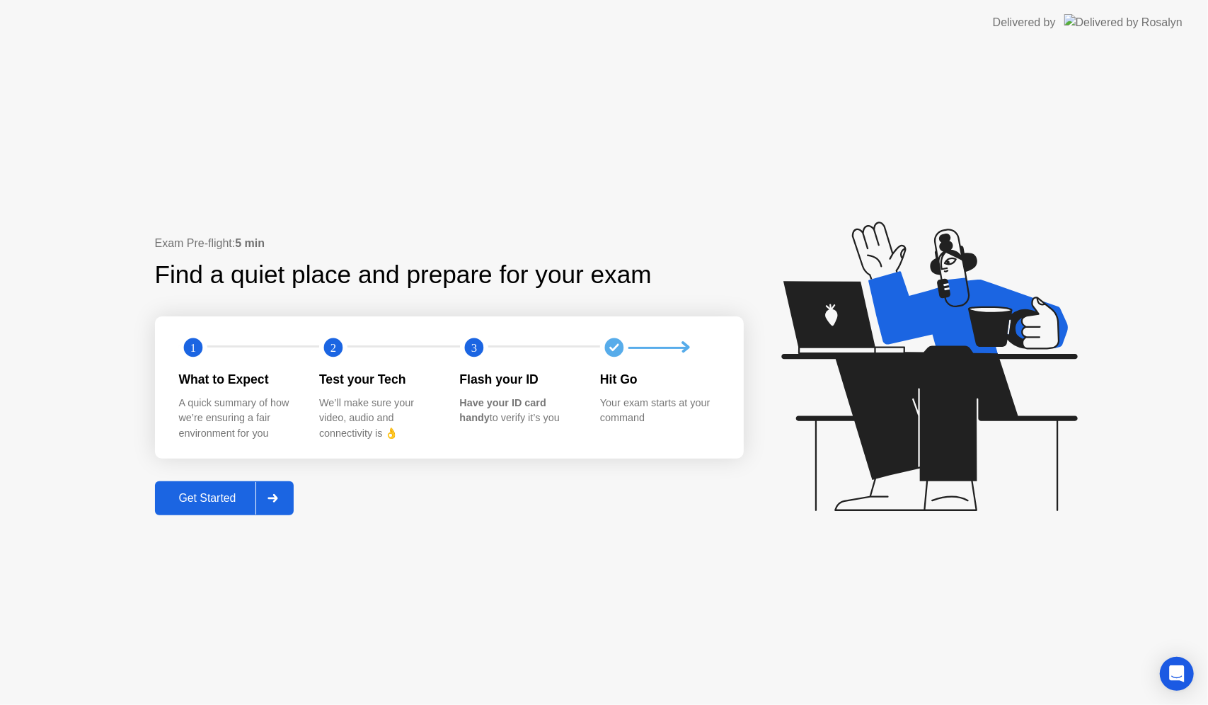
click at [179, 507] on button "Get Started" at bounding box center [224, 498] width 139 height 34
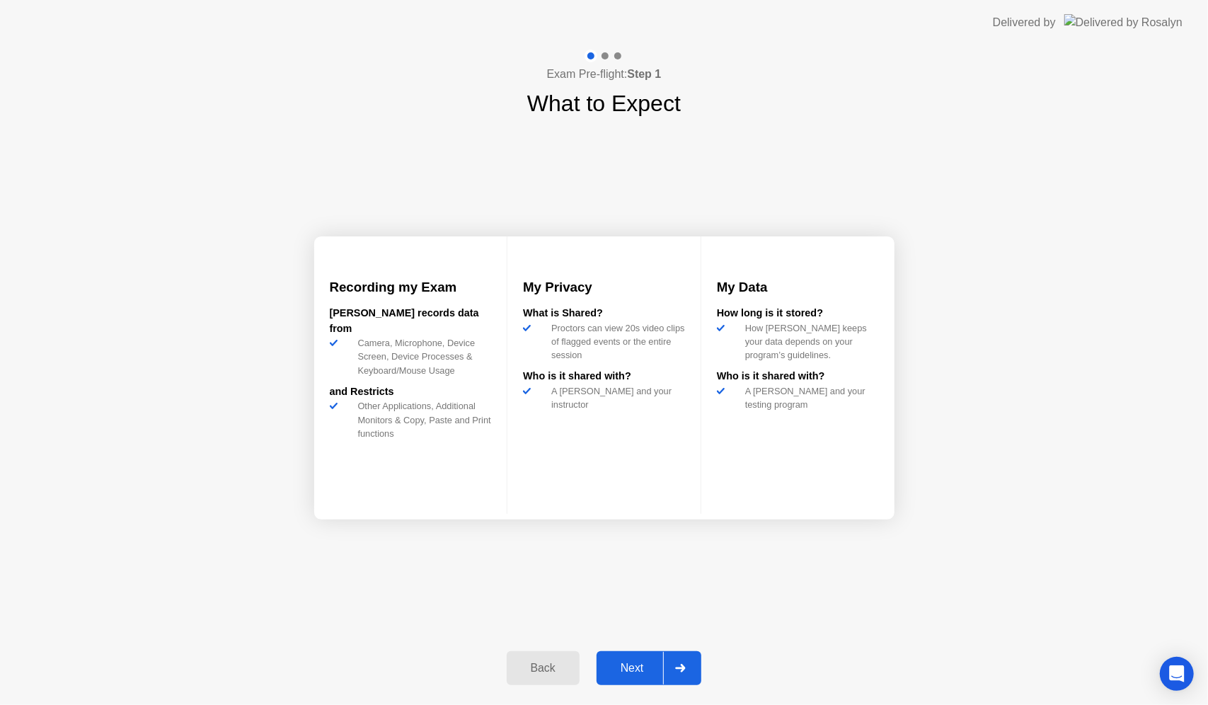
click at [616, 664] on div "Next" at bounding box center [632, 668] width 63 height 13
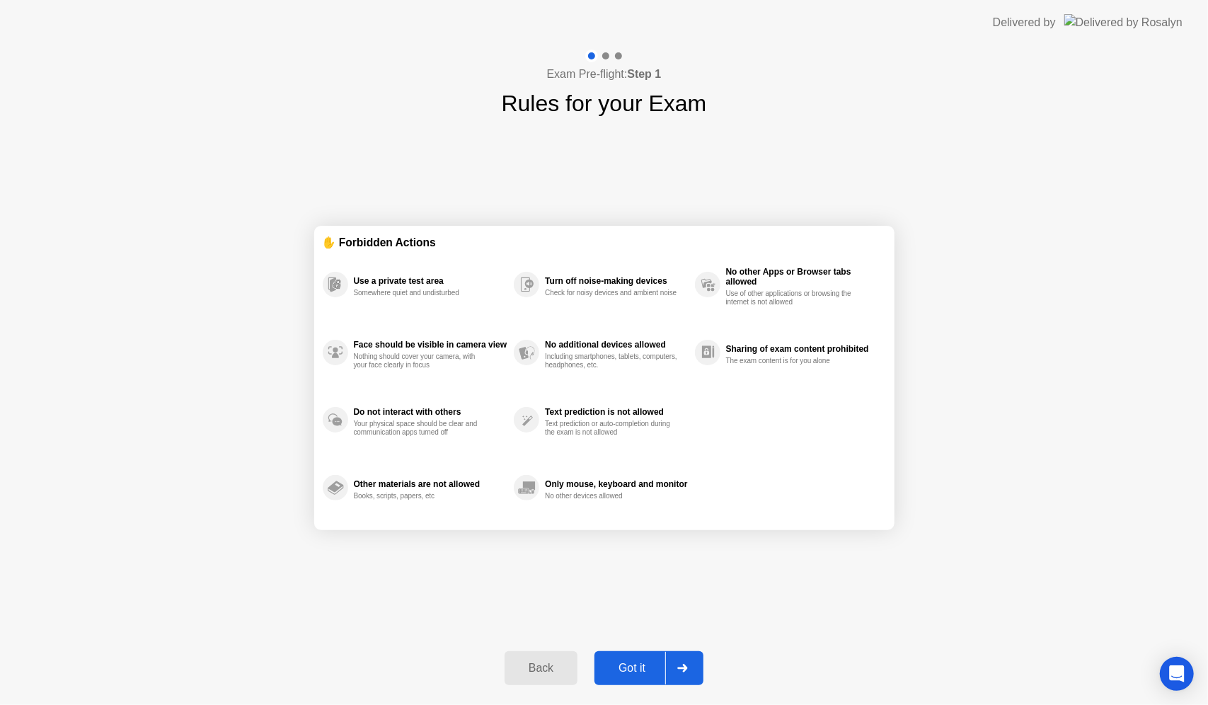
click at [643, 656] on button "Got it" at bounding box center [648, 668] width 109 height 34
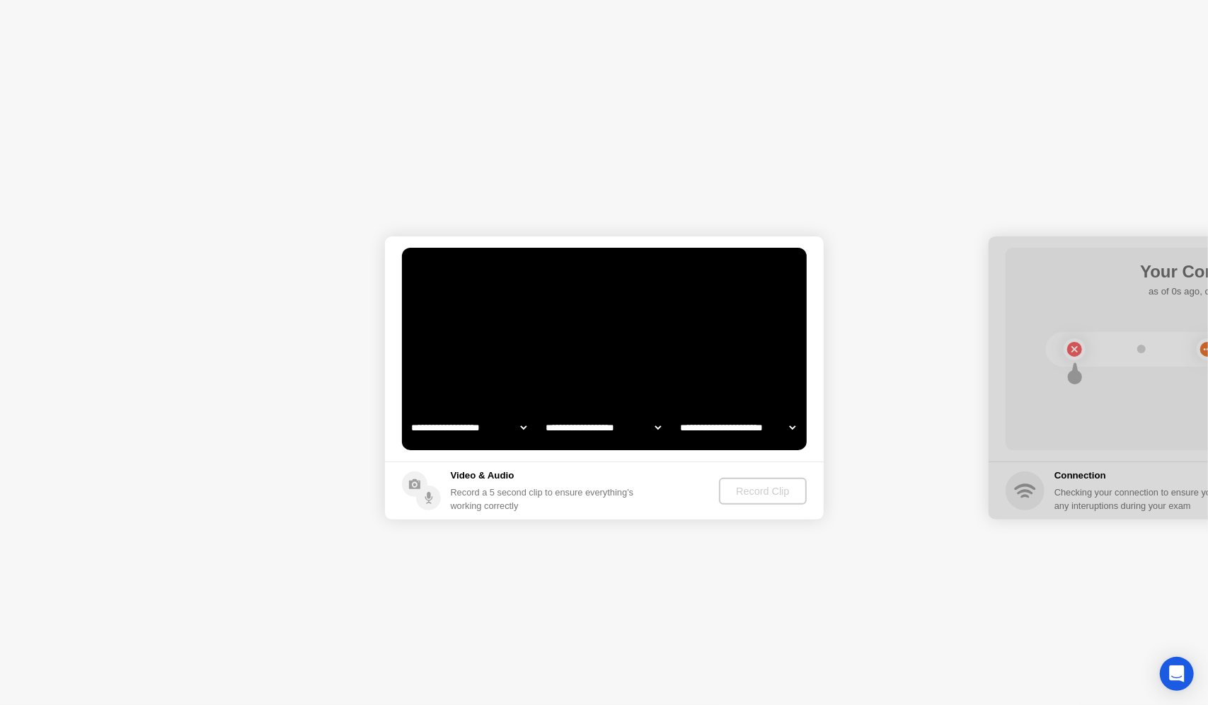
select select "**********"
select select "*******"
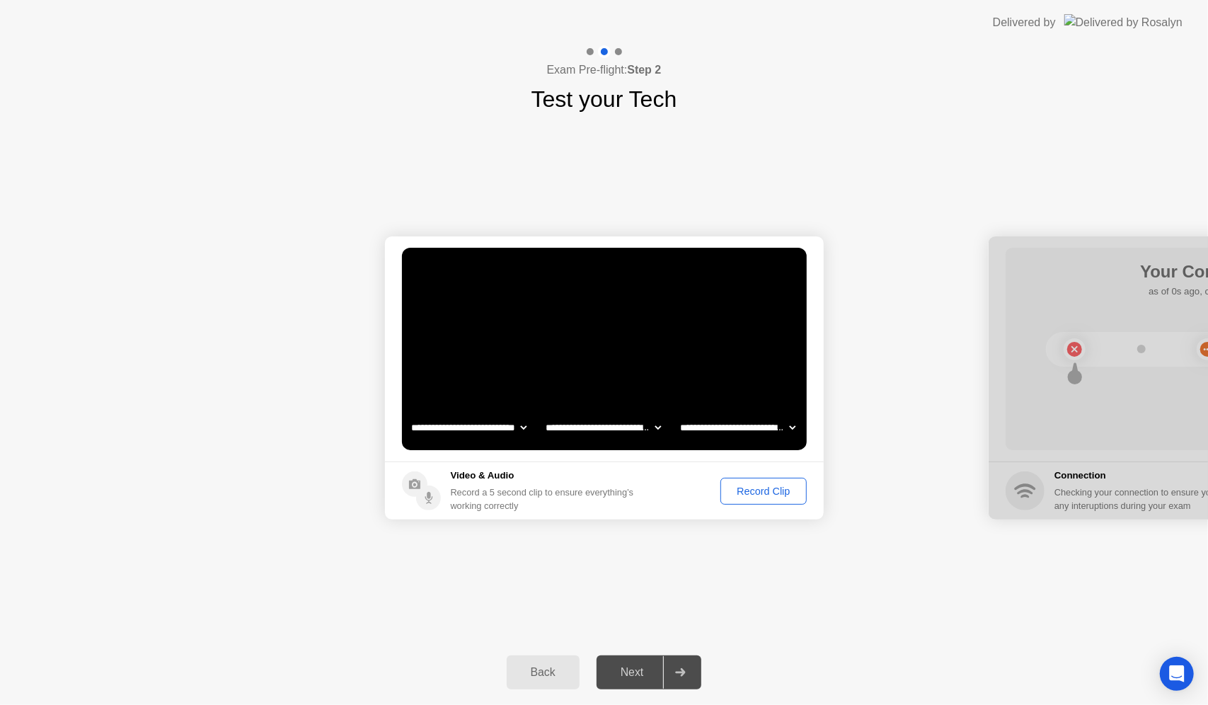
click at [747, 485] on div "Record Clip" at bounding box center [763, 490] width 76 height 11
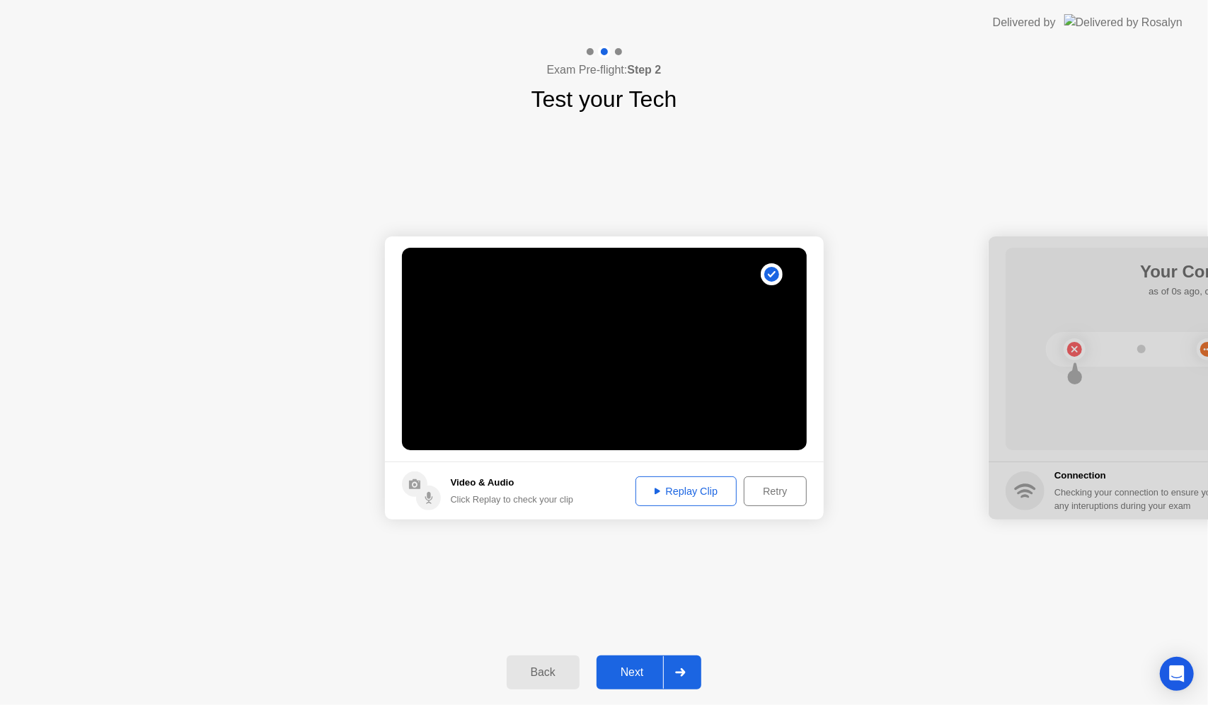
click at [631, 673] on div "Next" at bounding box center [632, 672] width 63 height 13
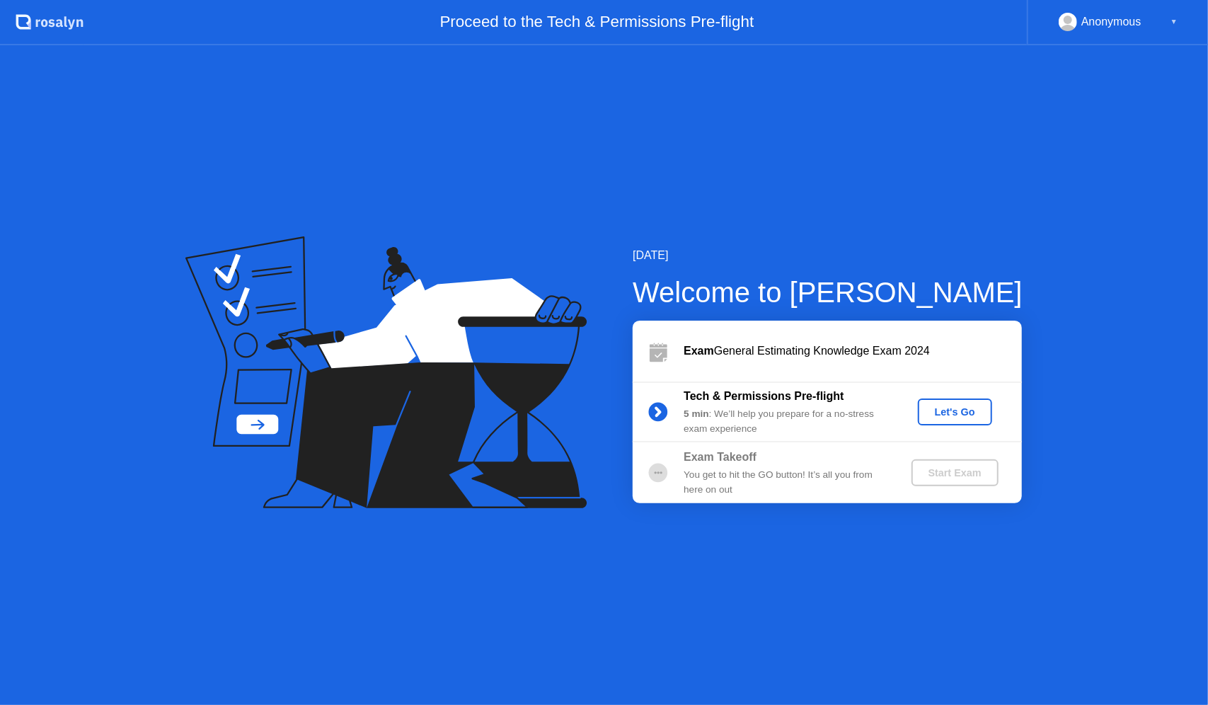
click at [933, 406] on div "Let's Go" at bounding box center [954, 411] width 63 height 11
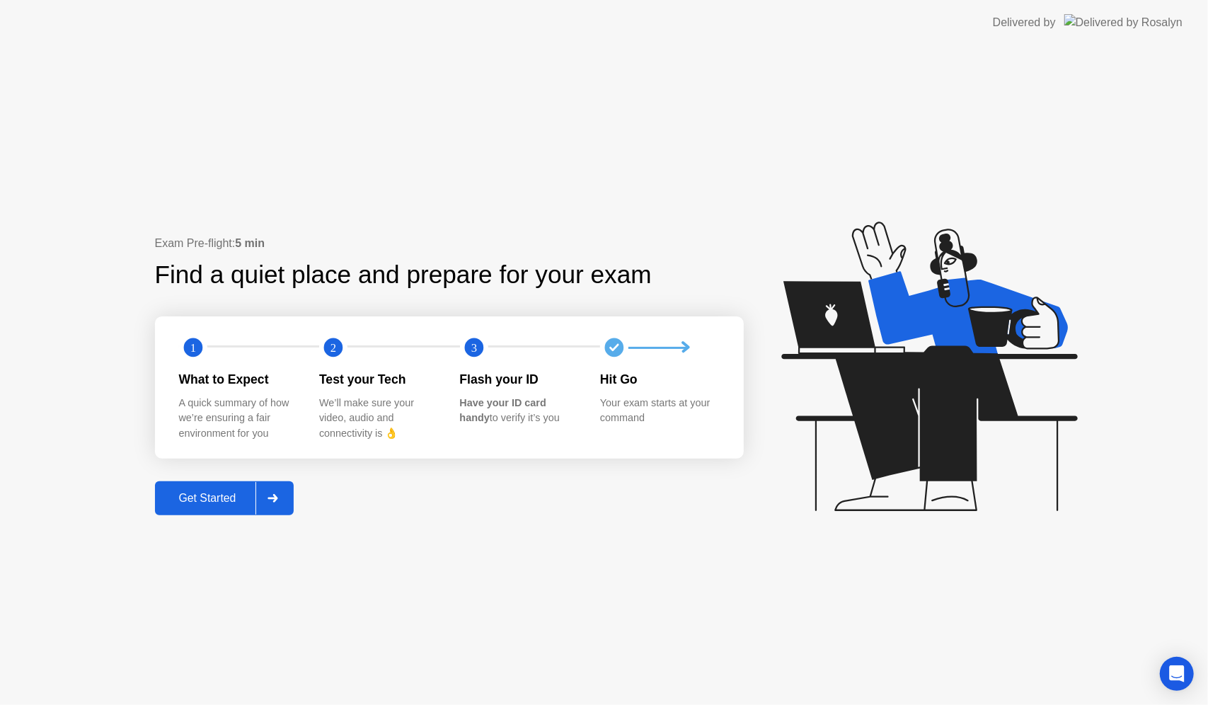
click at [218, 492] on div "Get Started" at bounding box center [207, 498] width 97 height 13
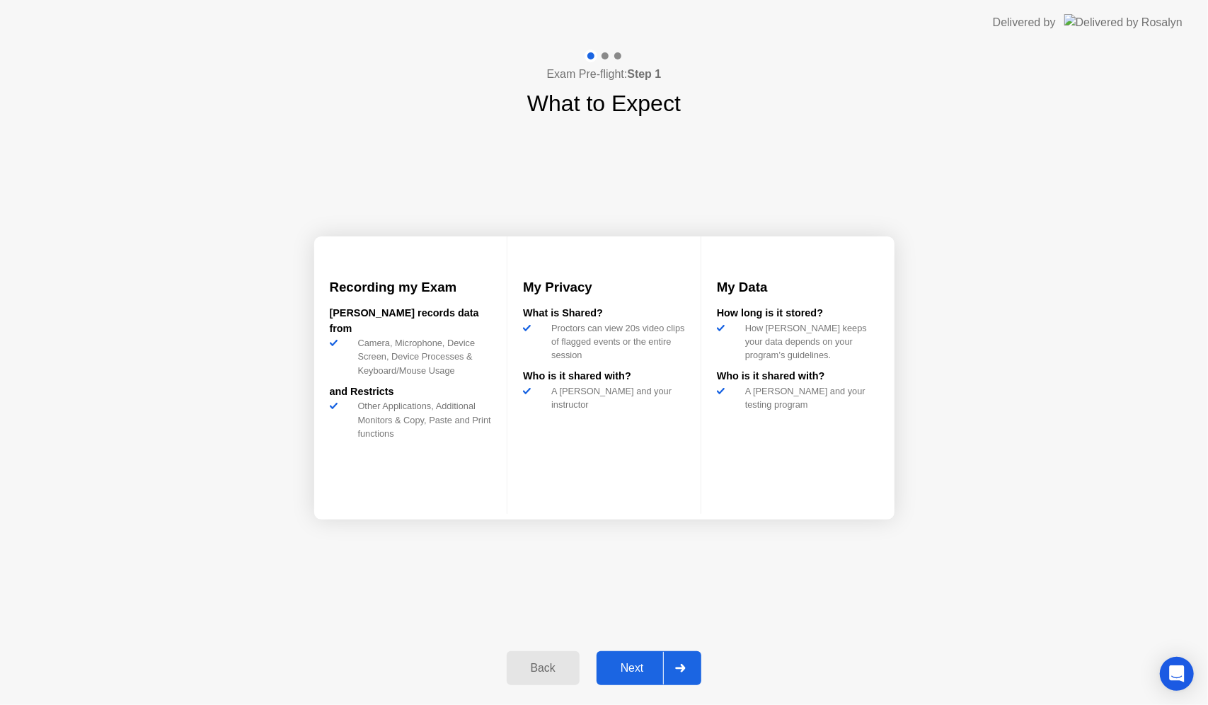
click at [609, 657] on button "Next" at bounding box center [649, 668] width 105 height 34
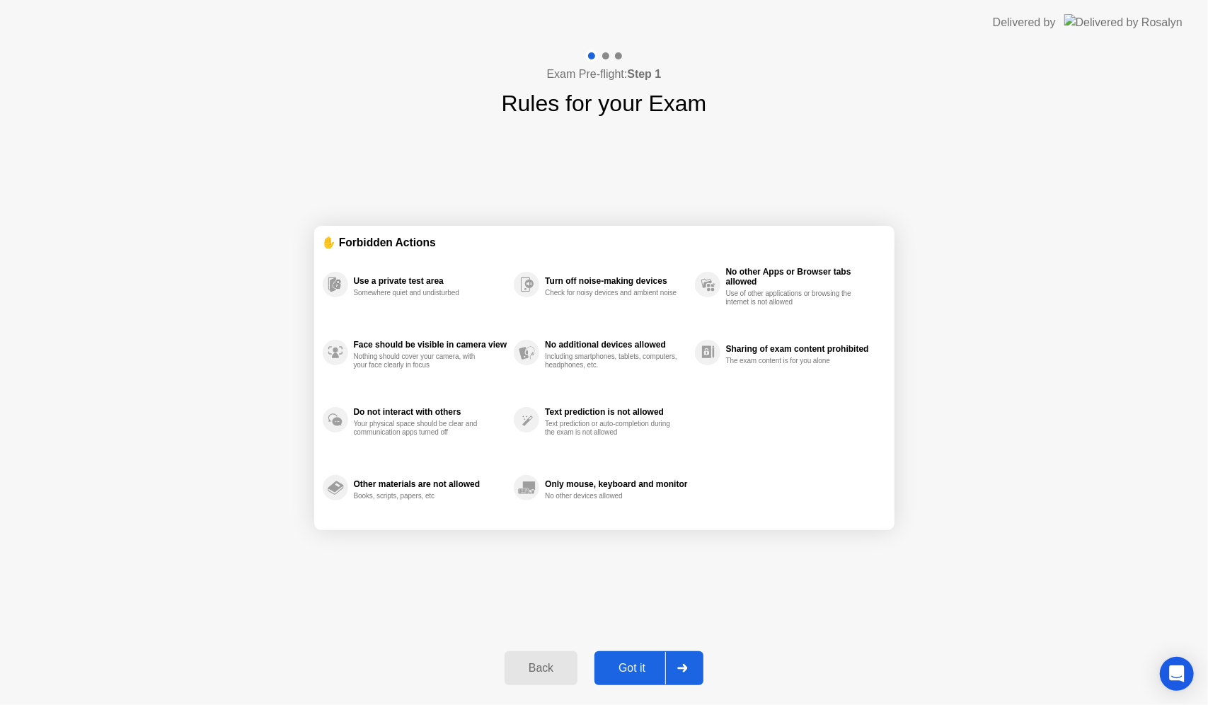
click at [624, 658] on button "Got it" at bounding box center [648, 668] width 109 height 34
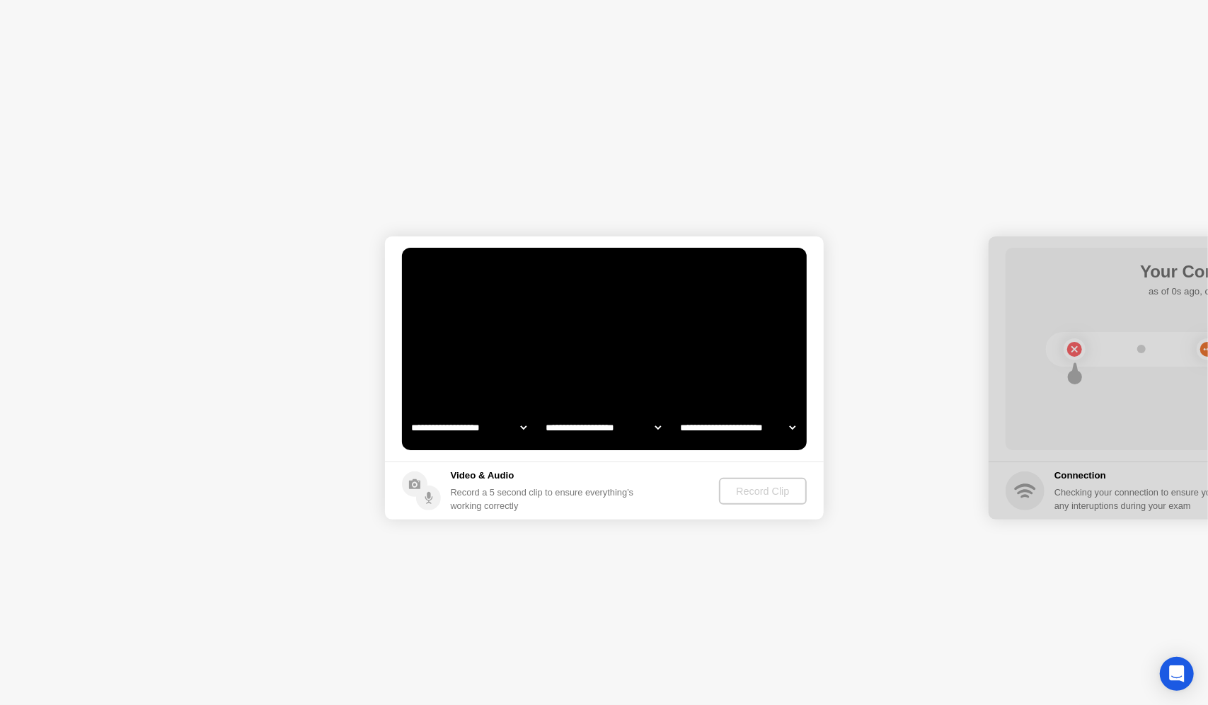
select select "**********"
select select "*******"
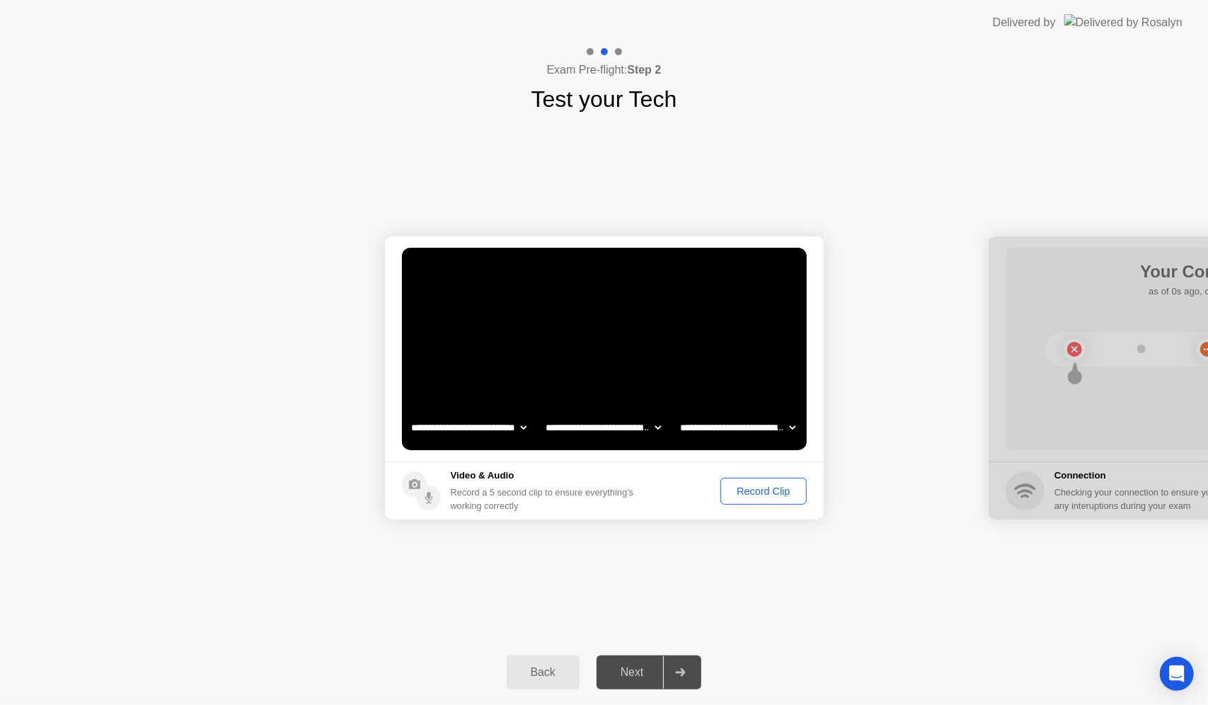
click at [755, 489] on div "Record Clip" at bounding box center [763, 490] width 76 height 11
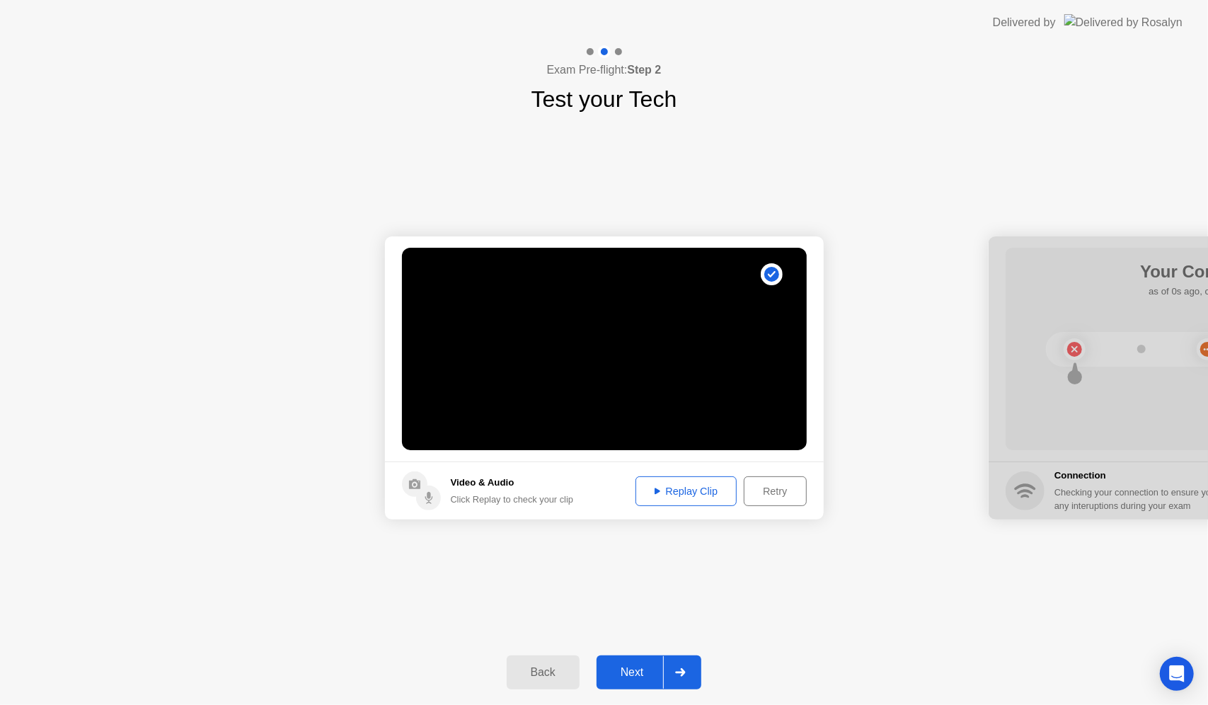
click at [636, 668] on div "Next" at bounding box center [632, 672] width 63 height 13
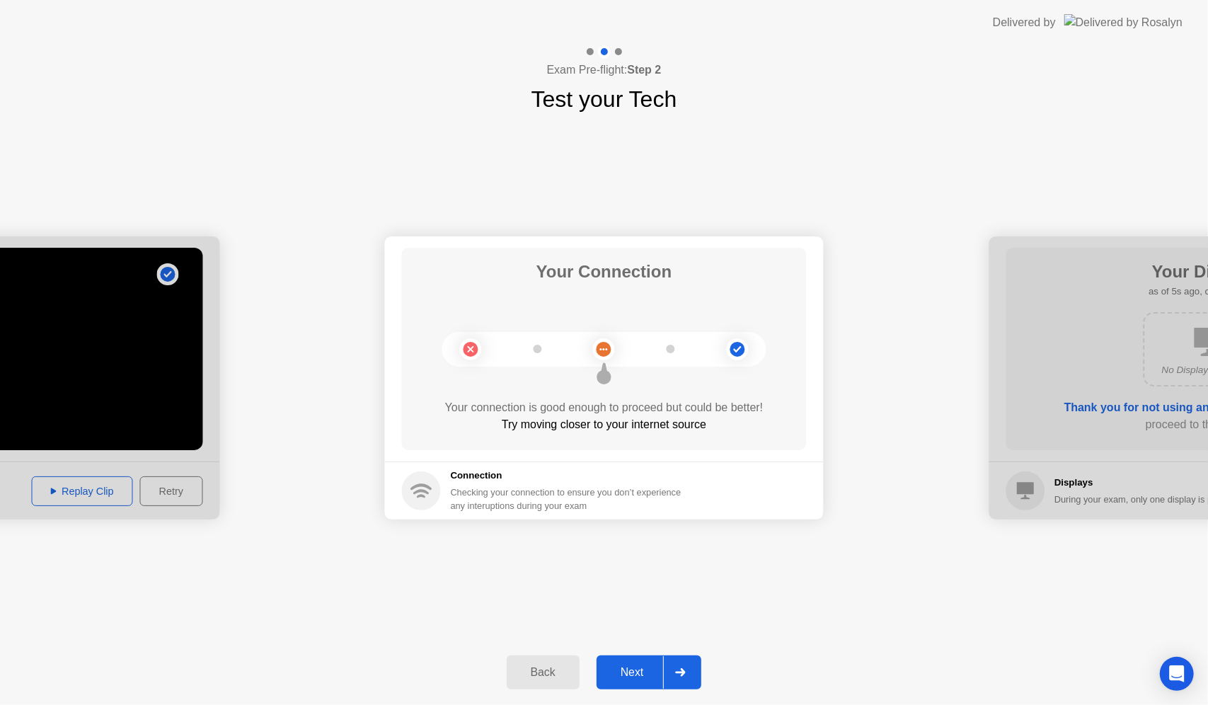
click at [651, 669] on div "Next" at bounding box center [632, 672] width 63 height 13
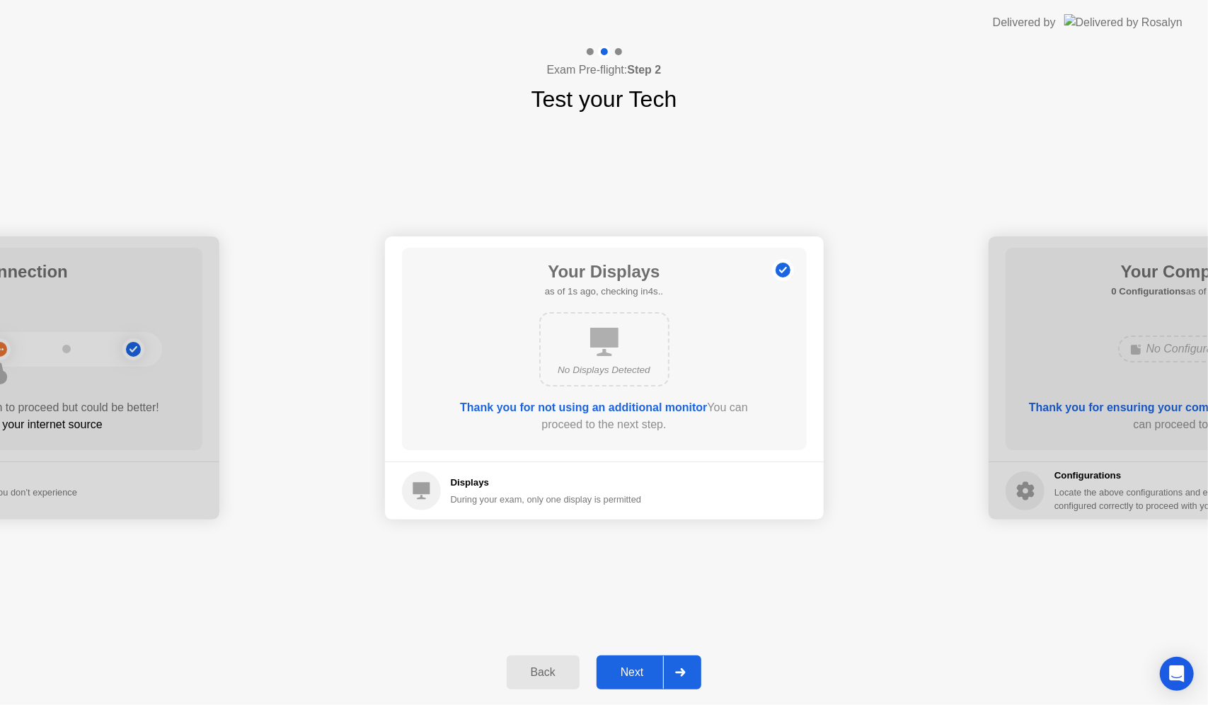
click at [651, 669] on div "Next" at bounding box center [632, 672] width 63 height 13
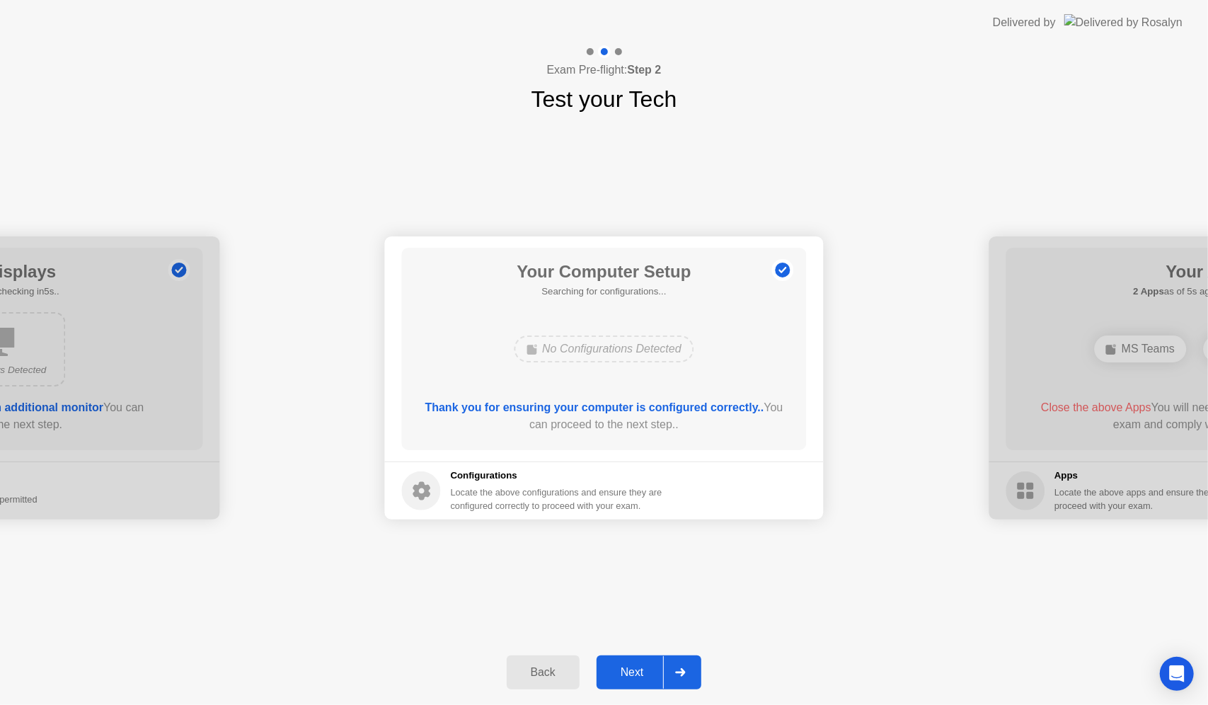
click at [628, 668] on div "Next" at bounding box center [632, 672] width 63 height 13
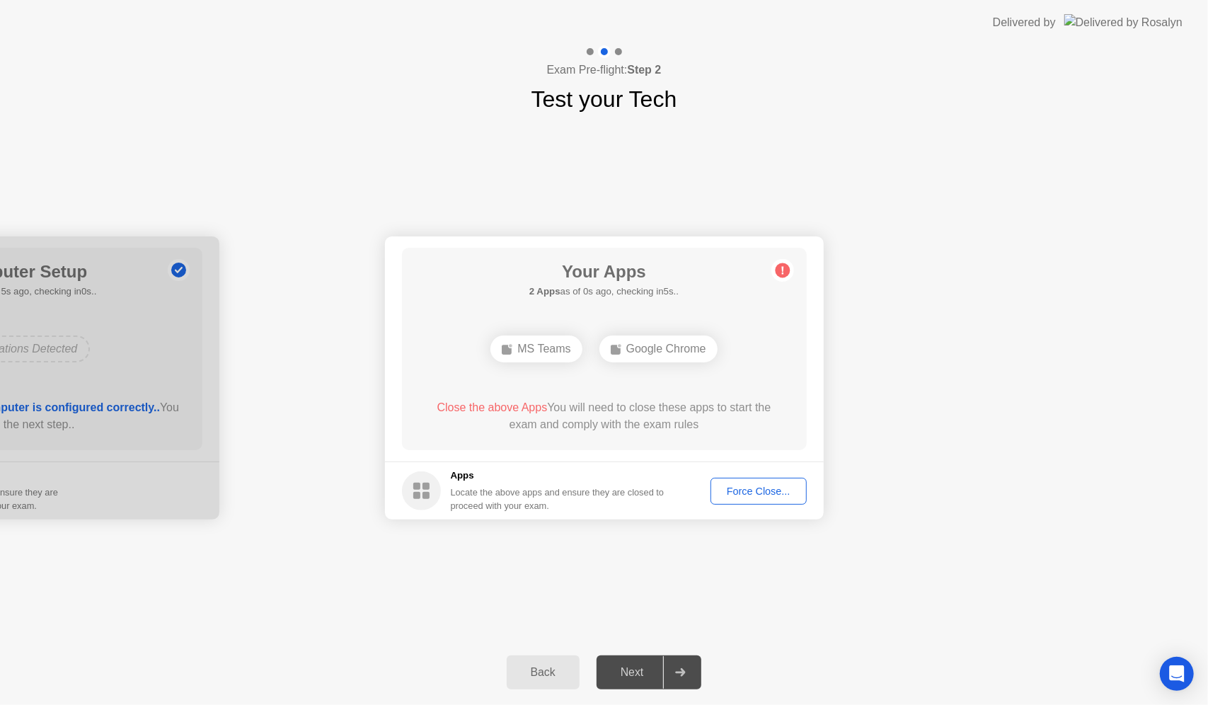
click at [786, 497] on div "Force Close..." at bounding box center [758, 490] width 86 height 11
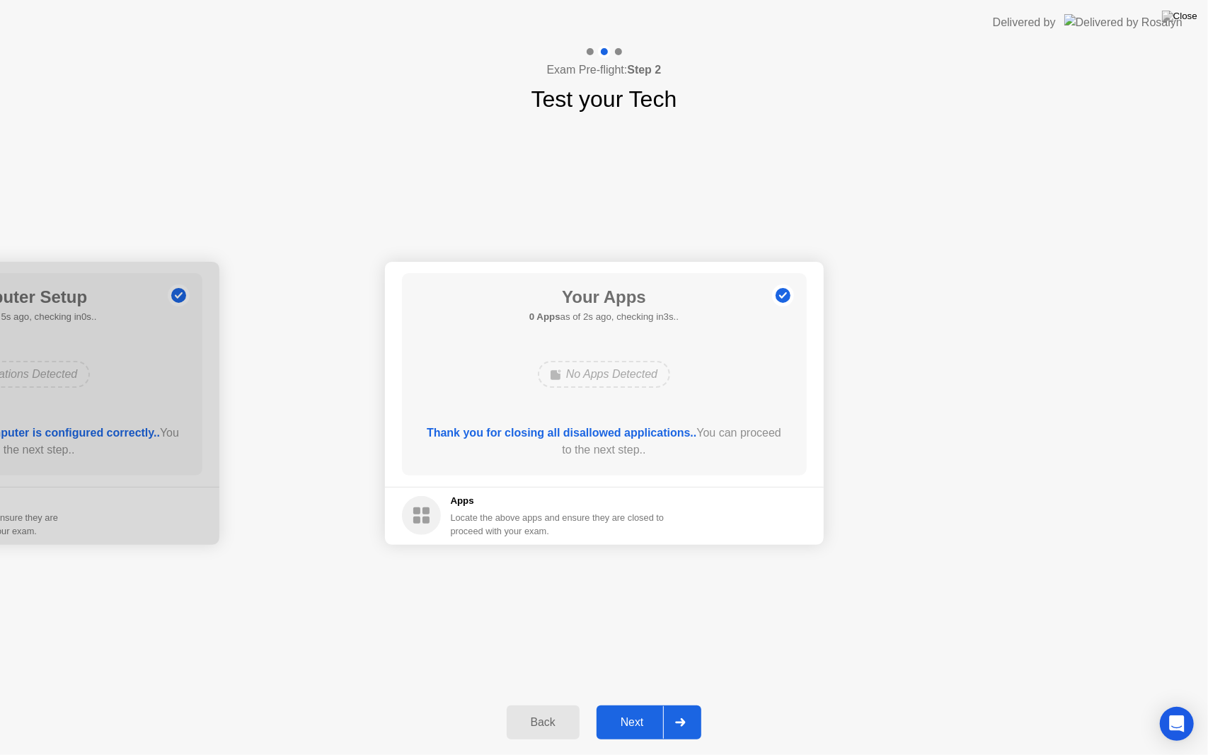
click at [635, 704] on div "Next" at bounding box center [632, 722] width 63 height 13
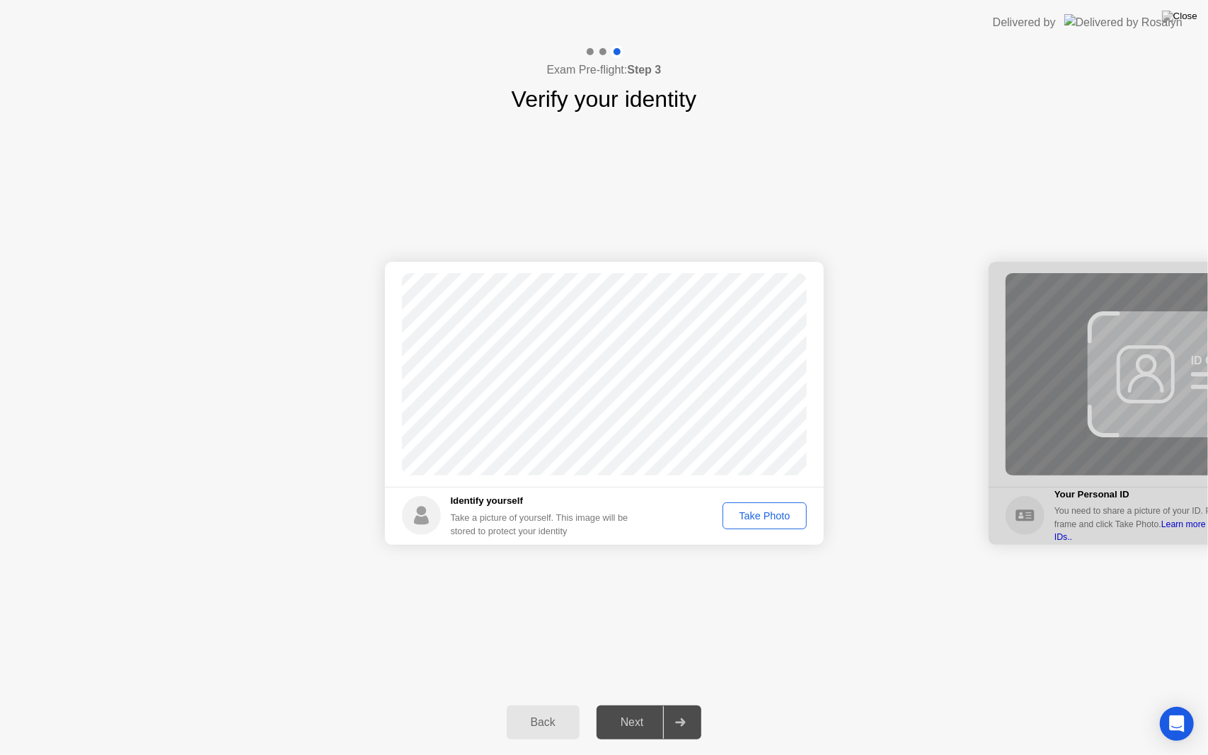
click at [760, 511] on div "Take Photo" at bounding box center [764, 515] width 74 height 11
click at [626, 704] on div "Next" at bounding box center [632, 722] width 63 height 13
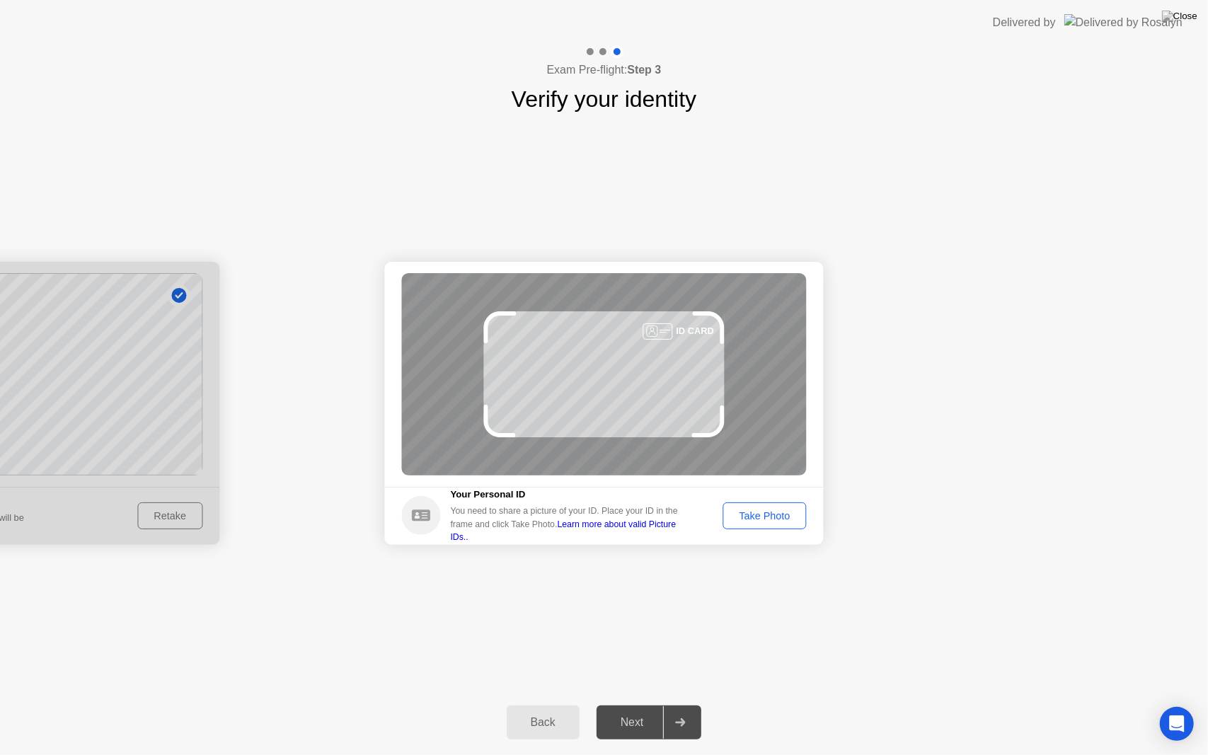
click at [761, 520] on div "Take Photo" at bounding box center [764, 515] width 74 height 11
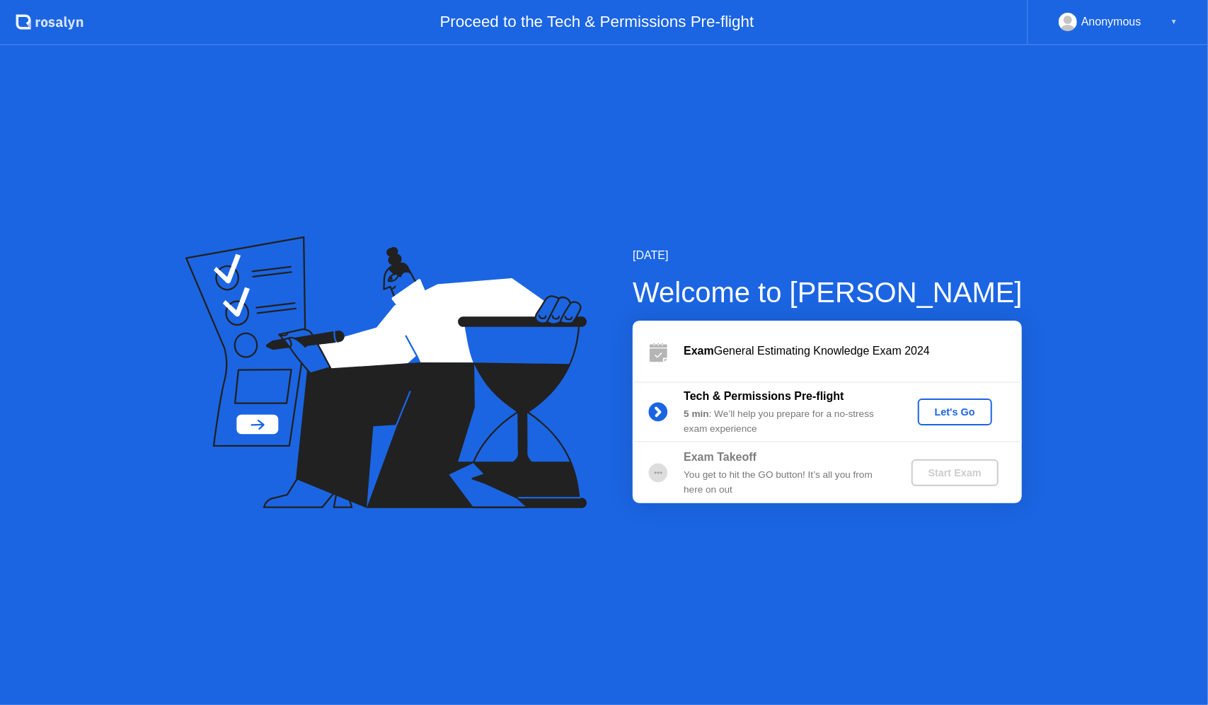
click at [935, 413] on div "Let's Go" at bounding box center [954, 411] width 63 height 11
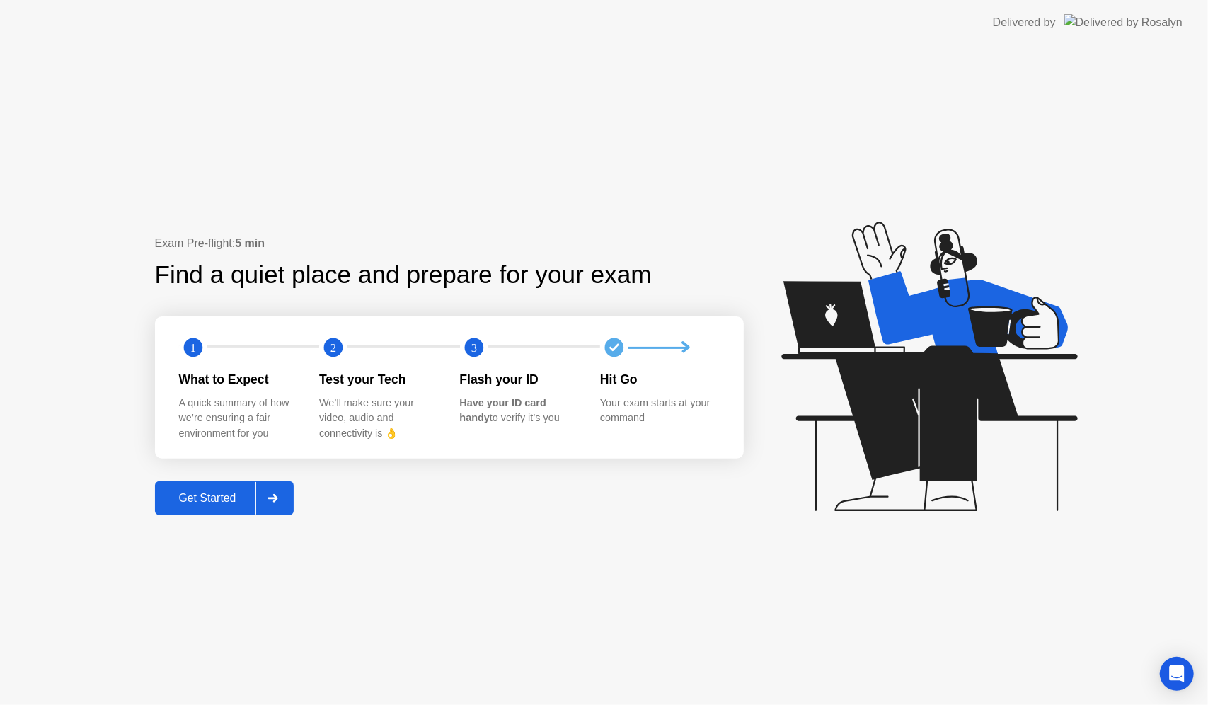
click at [234, 485] on button "Get Started" at bounding box center [224, 498] width 139 height 34
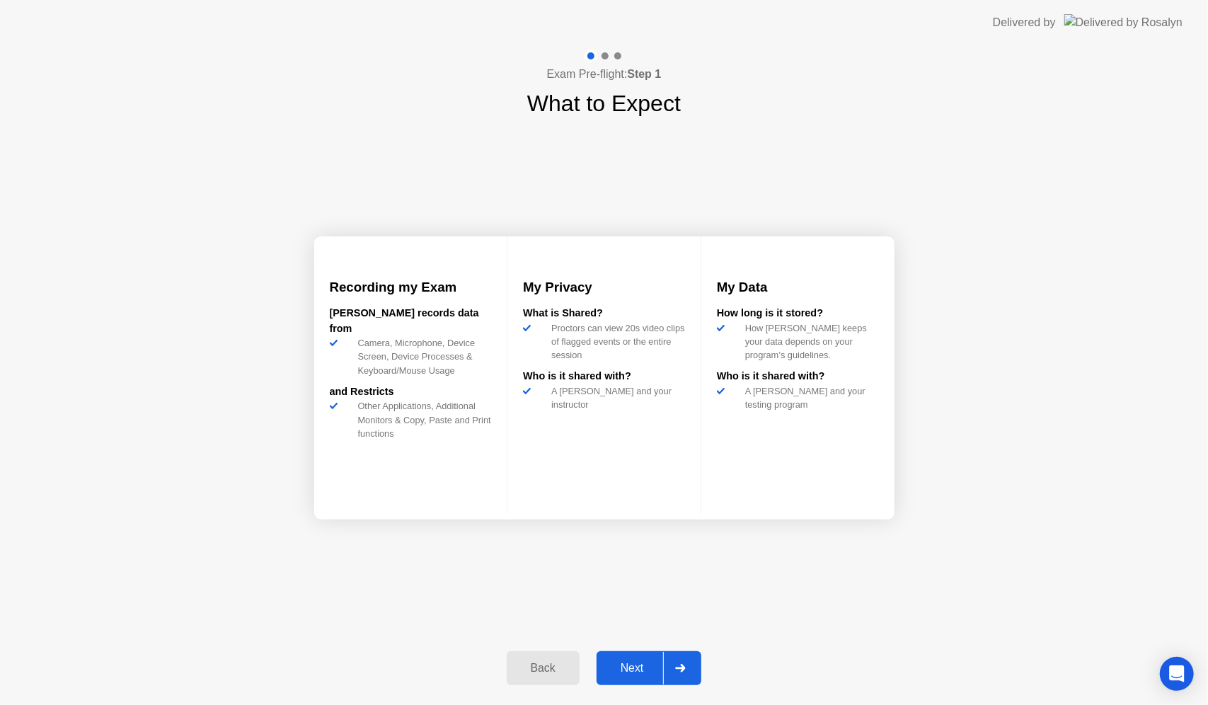
click at [633, 666] on div "Next" at bounding box center [632, 668] width 63 height 13
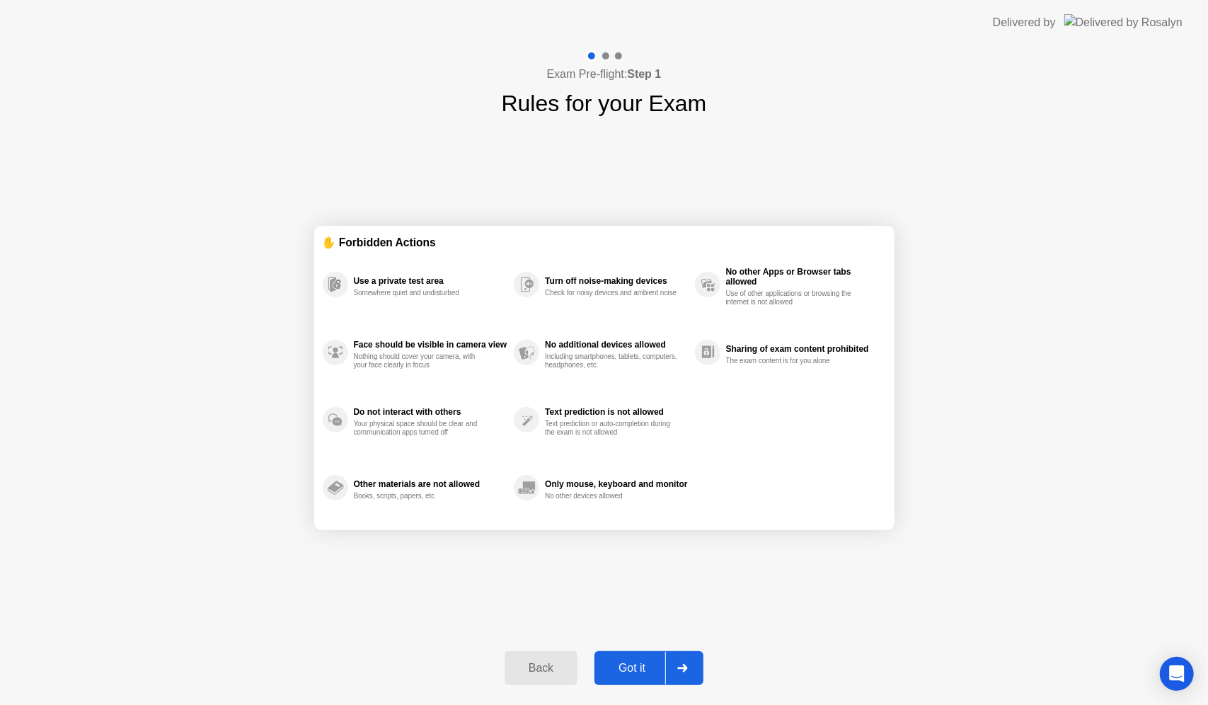
click at [633, 662] on div "Got it" at bounding box center [632, 668] width 67 height 13
select select "**********"
select select "*******"
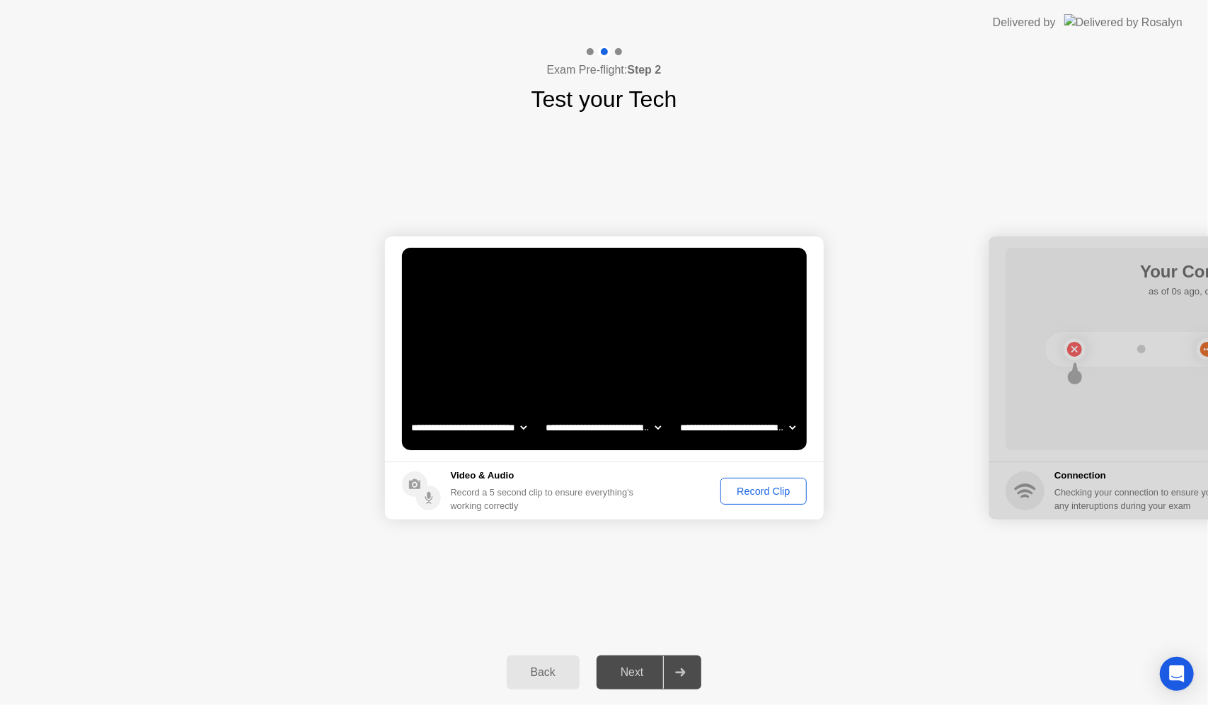
click at [735, 478] on button "Record Clip" at bounding box center [763, 491] width 86 height 27
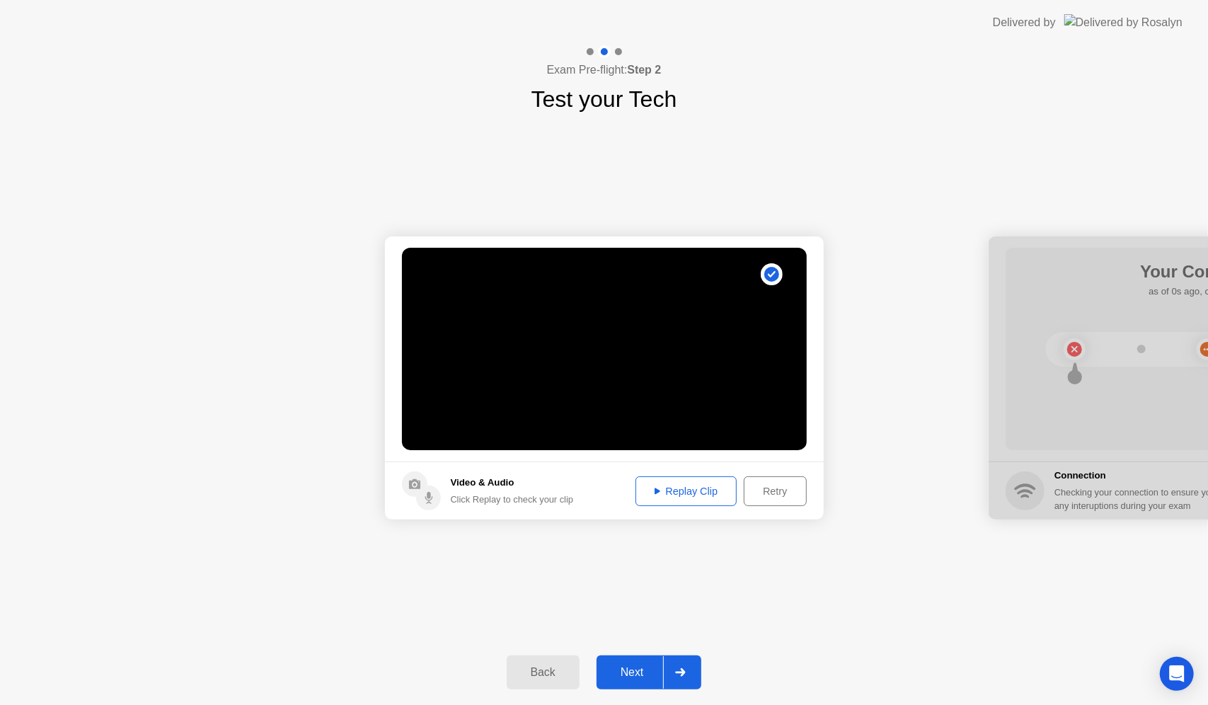
click at [629, 667] on div "Next" at bounding box center [632, 672] width 63 height 13
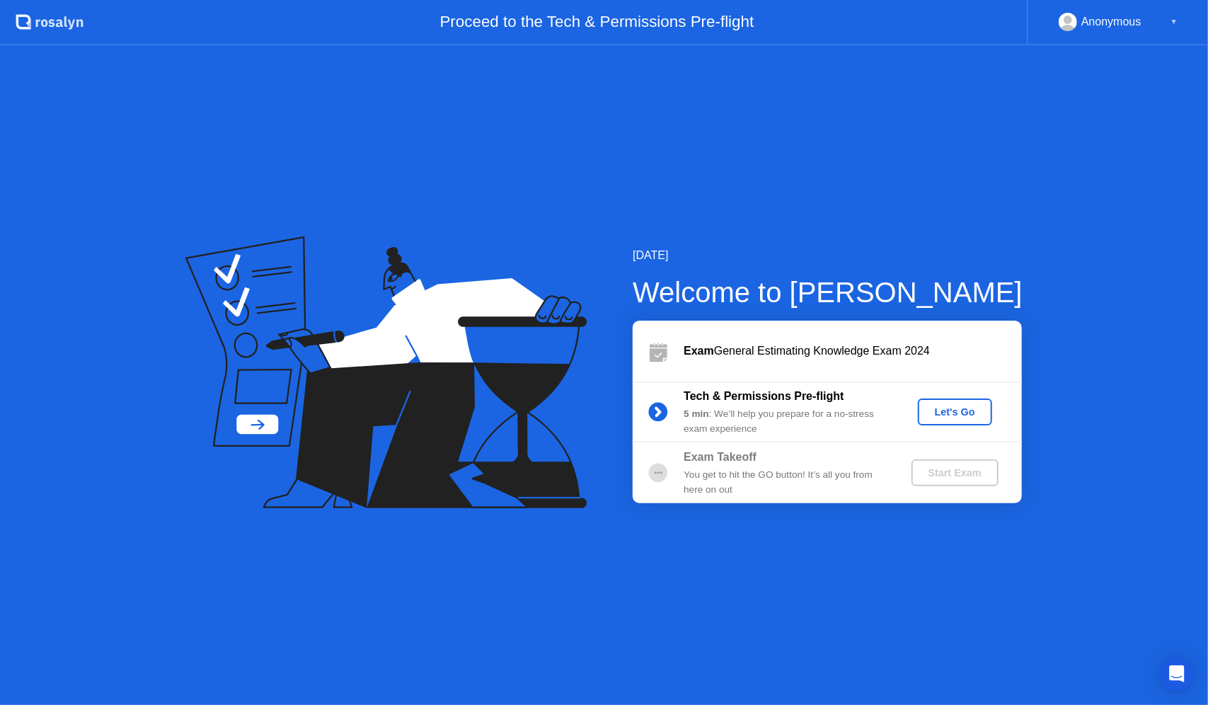
click at [969, 476] on div "Start Exam" at bounding box center [955, 472] width 76 height 11
click at [940, 416] on div "Let's Go" at bounding box center [954, 411] width 63 height 11
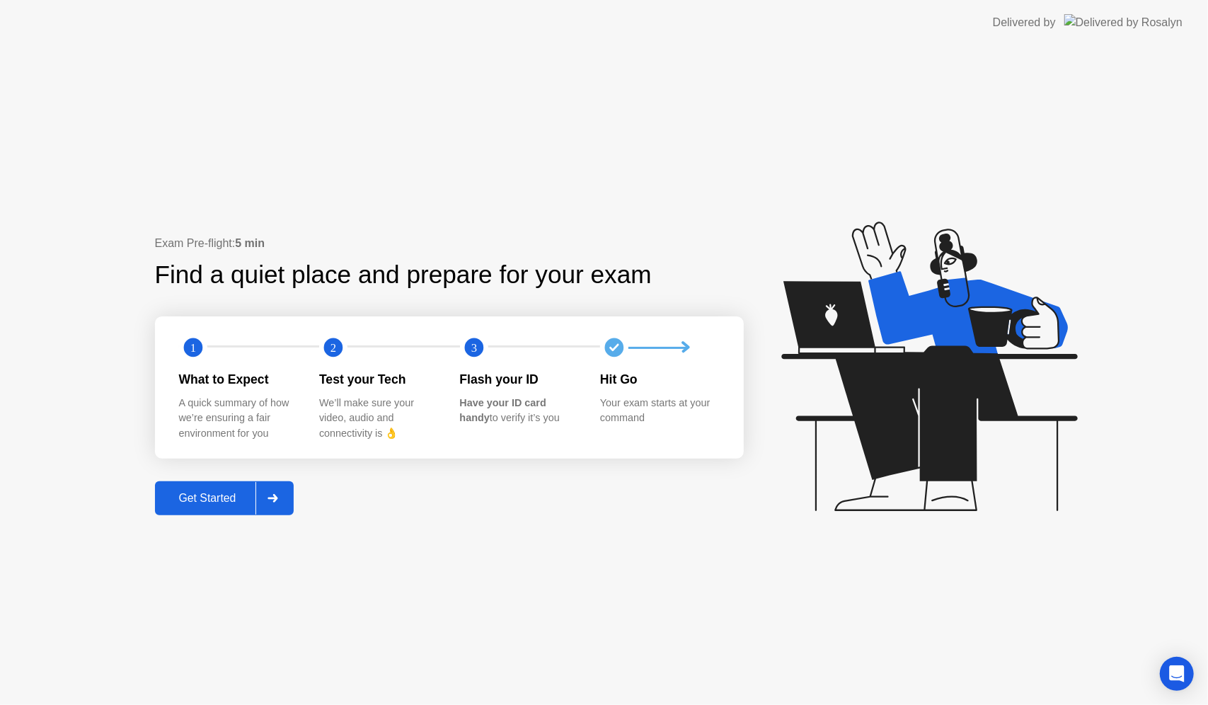
click at [278, 495] on icon at bounding box center [273, 498] width 10 height 8
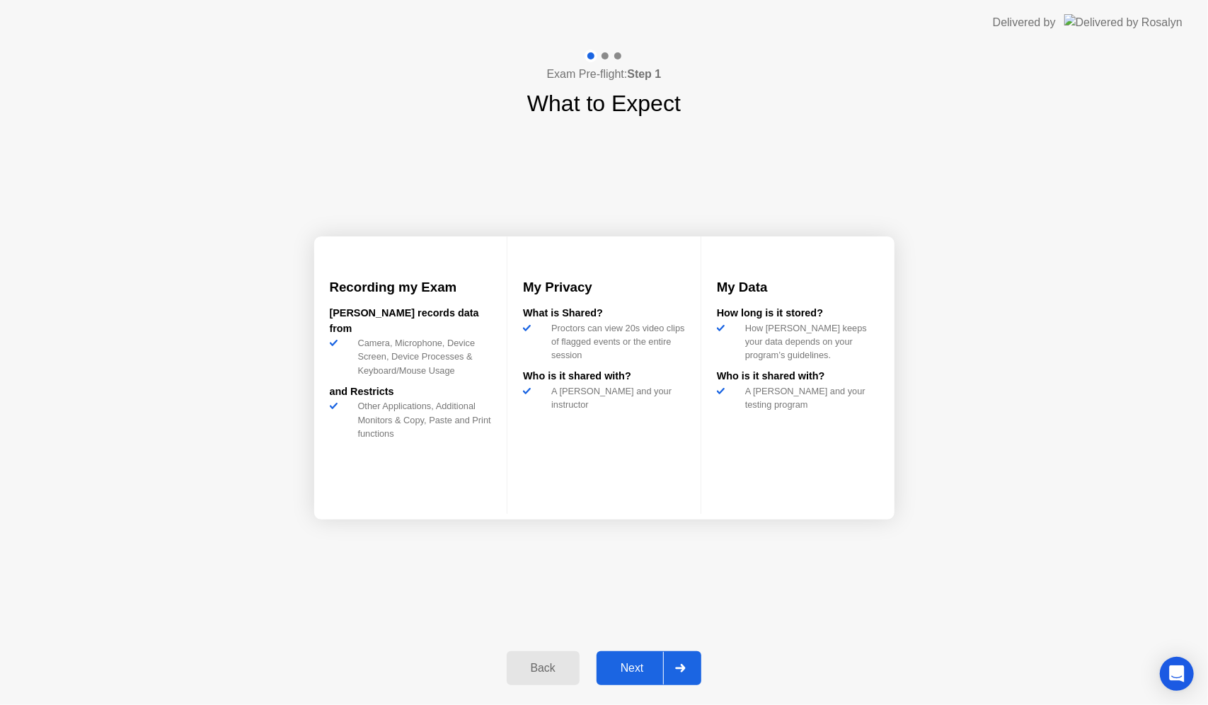
click at [689, 668] on div at bounding box center [680, 668] width 34 height 33
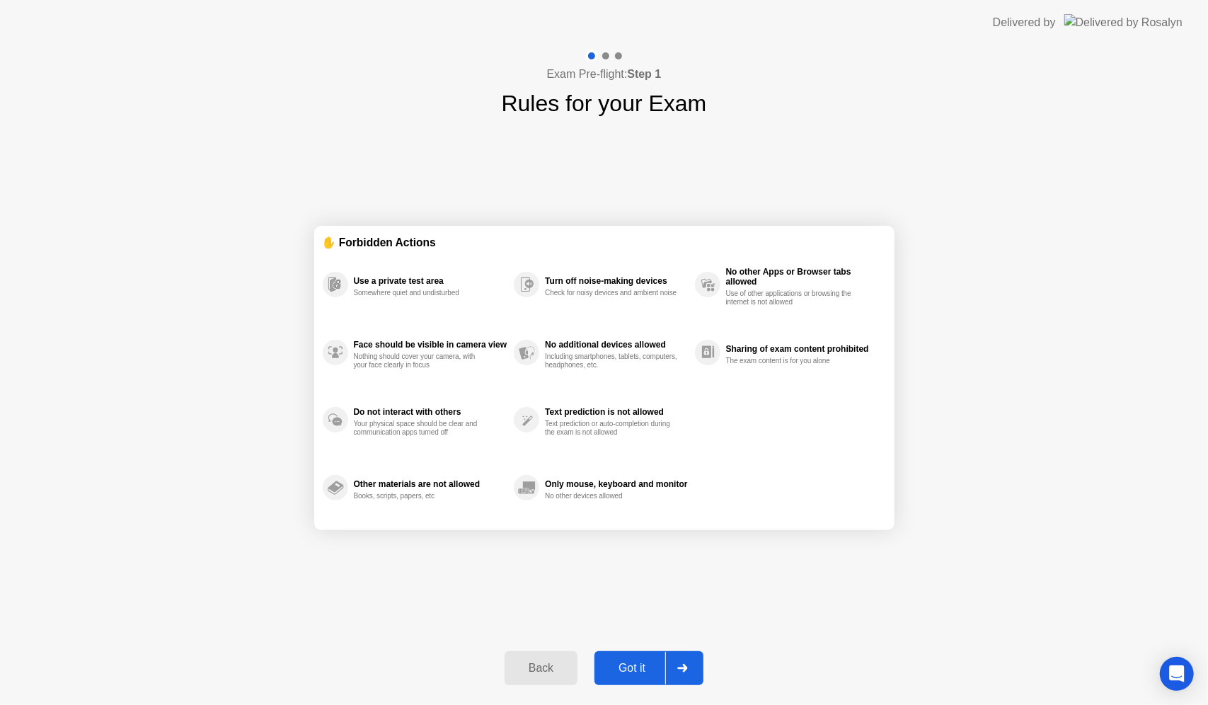
click at [688, 666] on icon at bounding box center [682, 668] width 11 height 8
select select "**********"
select select "*******"
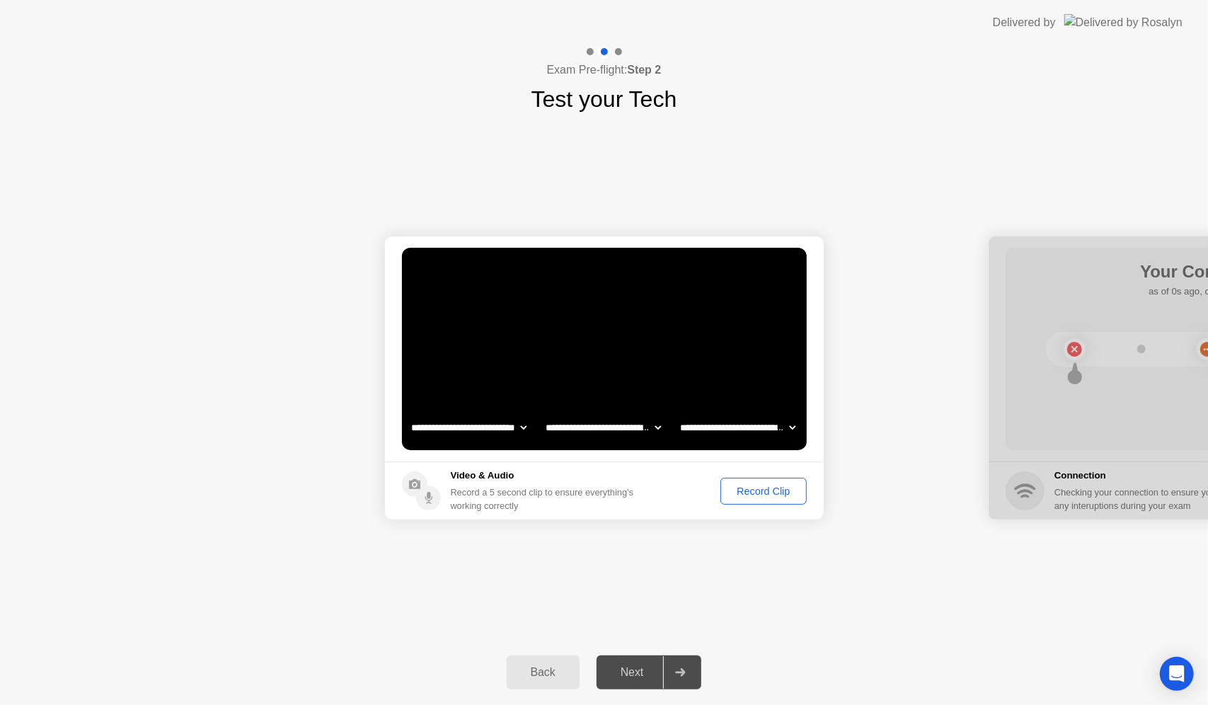
click at [749, 495] on div "Record Clip" at bounding box center [763, 490] width 76 height 11
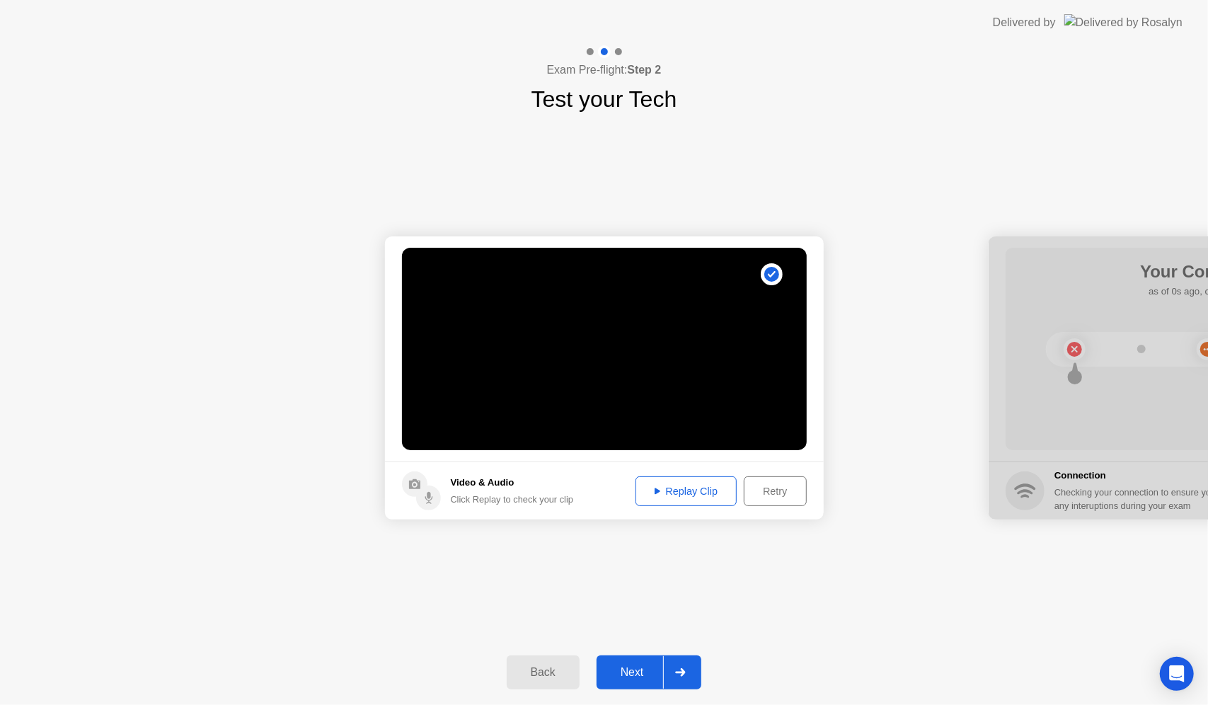
click at [633, 666] on div "Next" at bounding box center [632, 672] width 63 height 13
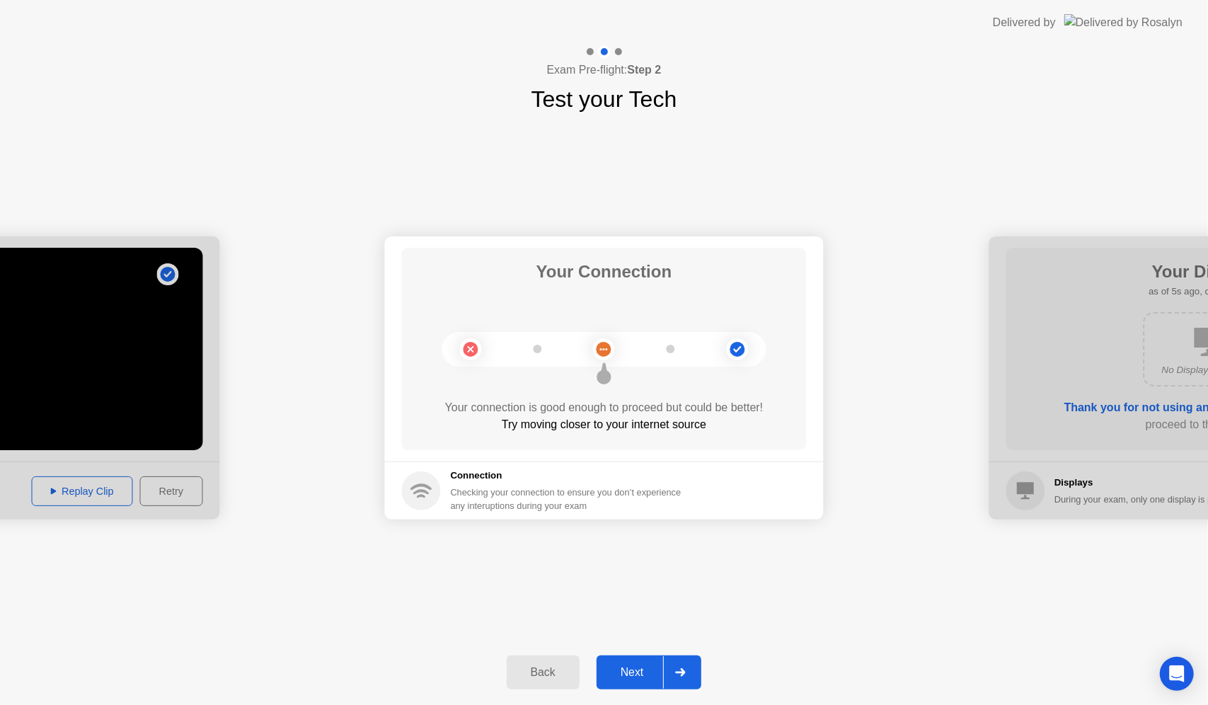
click at [598, 355] on circle at bounding box center [604, 349] width 22 height 22
click at [643, 663] on button "Next" at bounding box center [649, 672] width 105 height 34
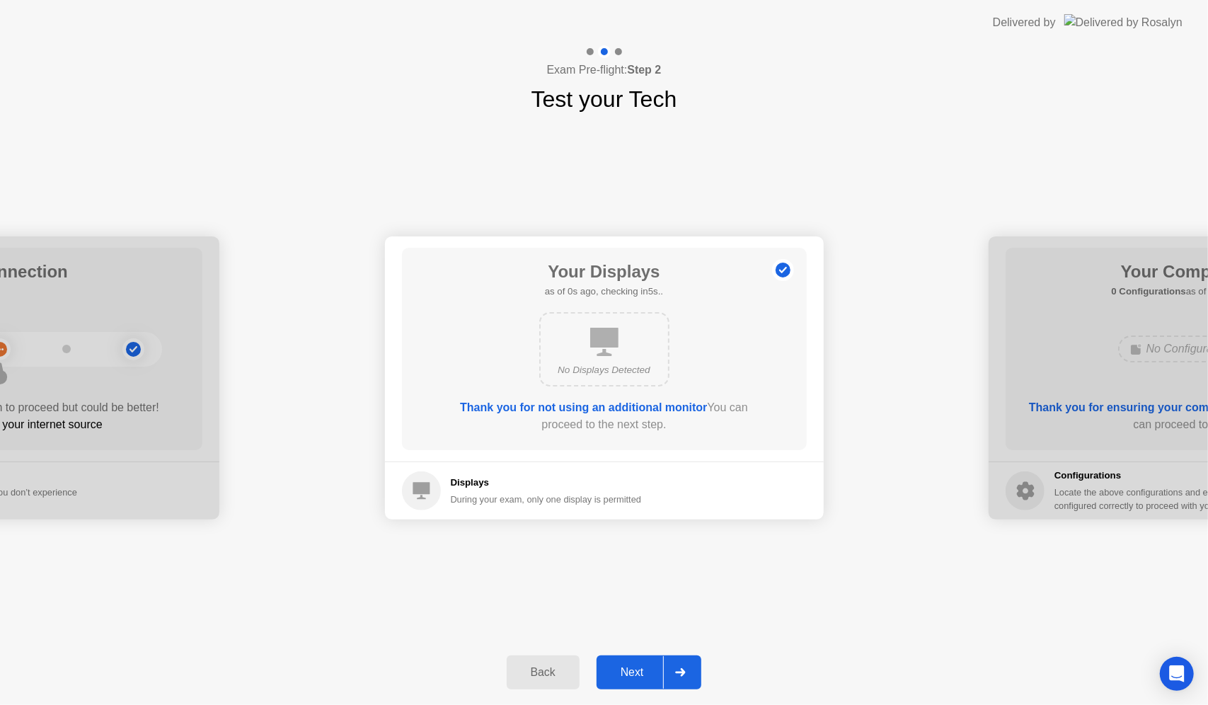
click at [643, 663] on button "Next" at bounding box center [649, 672] width 105 height 34
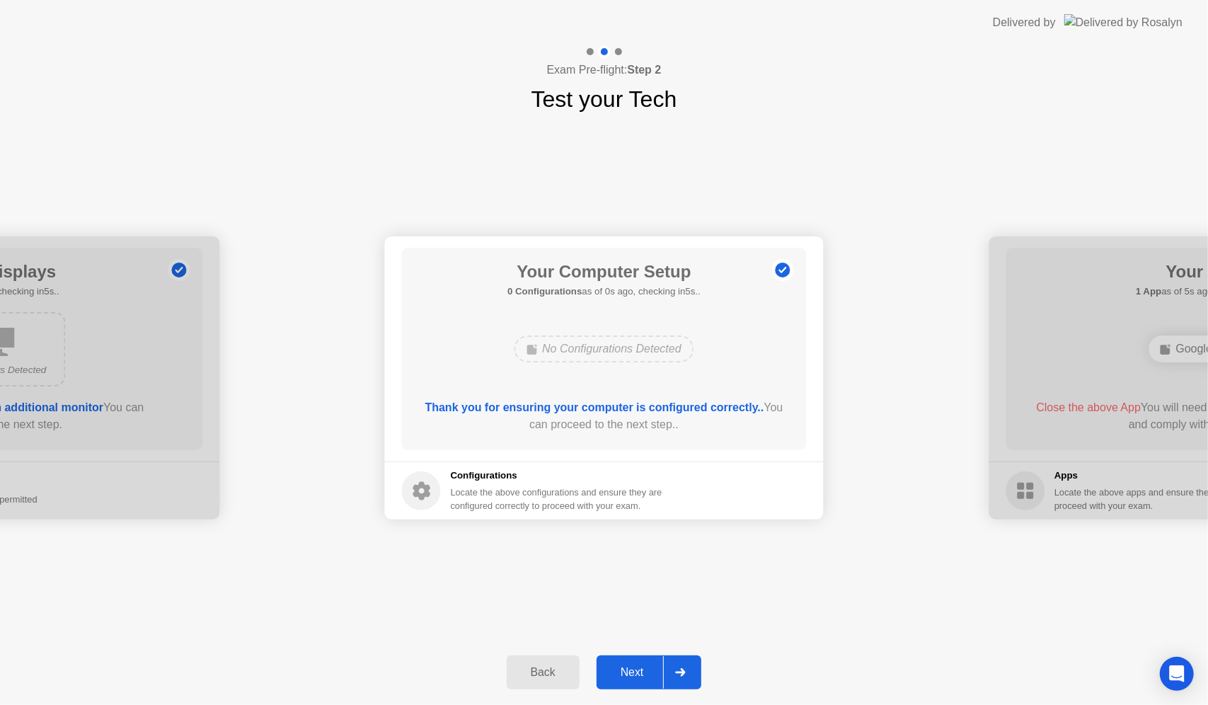
click at [643, 663] on button "Next" at bounding box center [649, 672] width 105 height 34
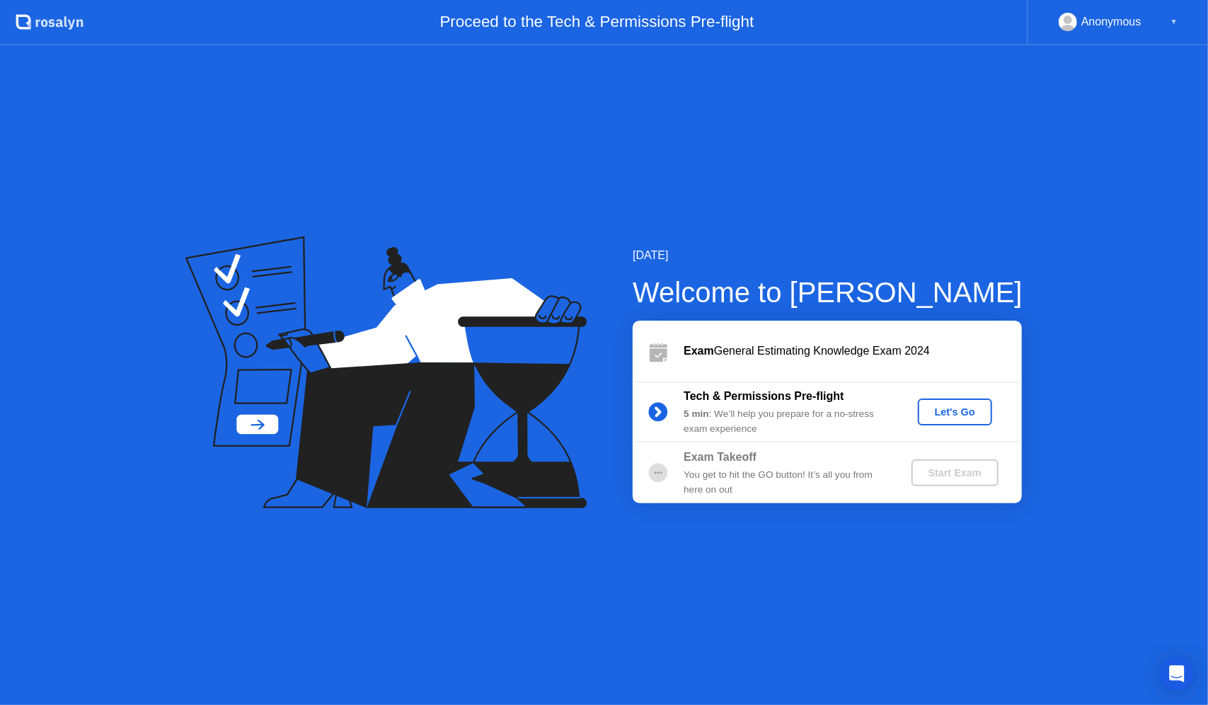
click at [938, 415] on div "Let's Go" at bounding box center [954, 411] width 63 height 11
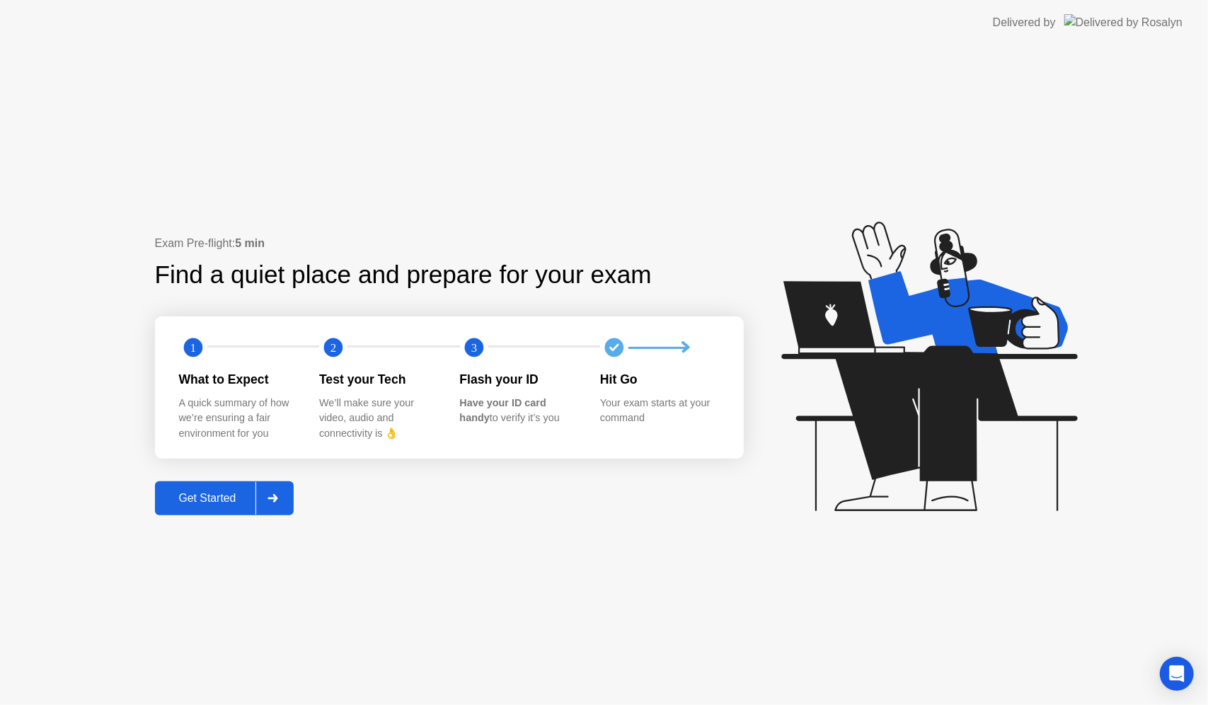
click at [209, 501] on div "Get Started" at bounding box center [207, 498] width 97 height 13
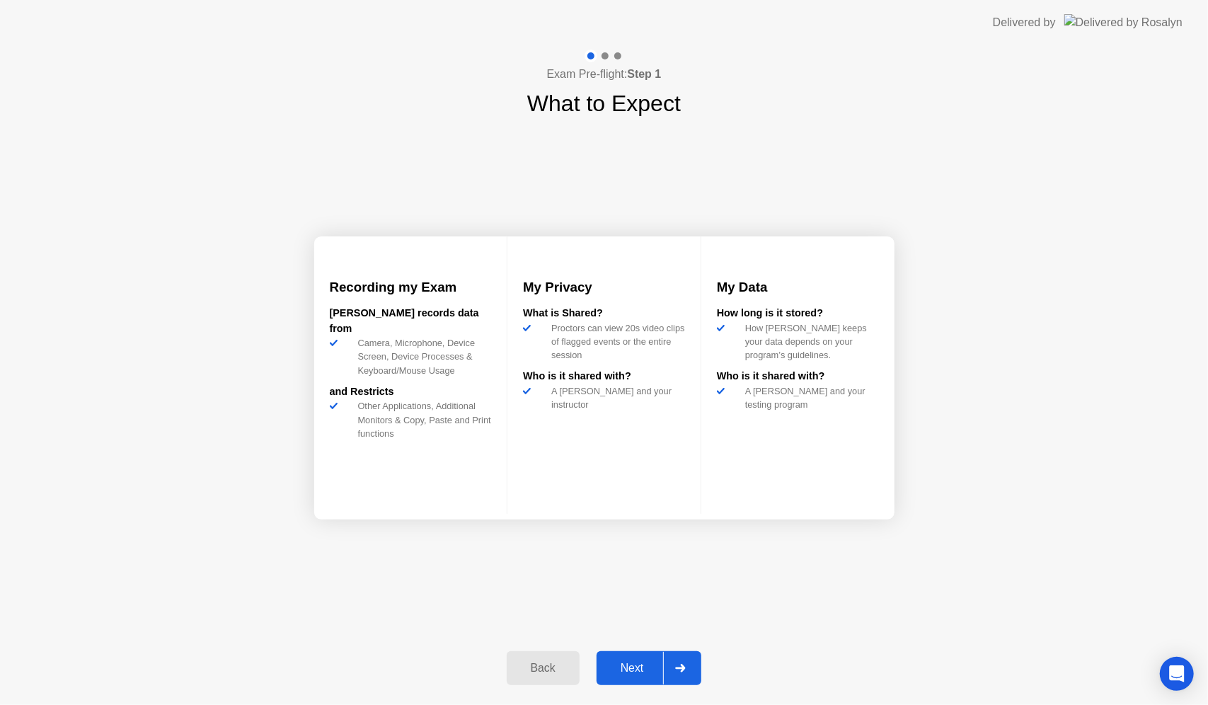
click at [638, 674] on div "Next" at bounding box center [632, 668] width 63 height 13
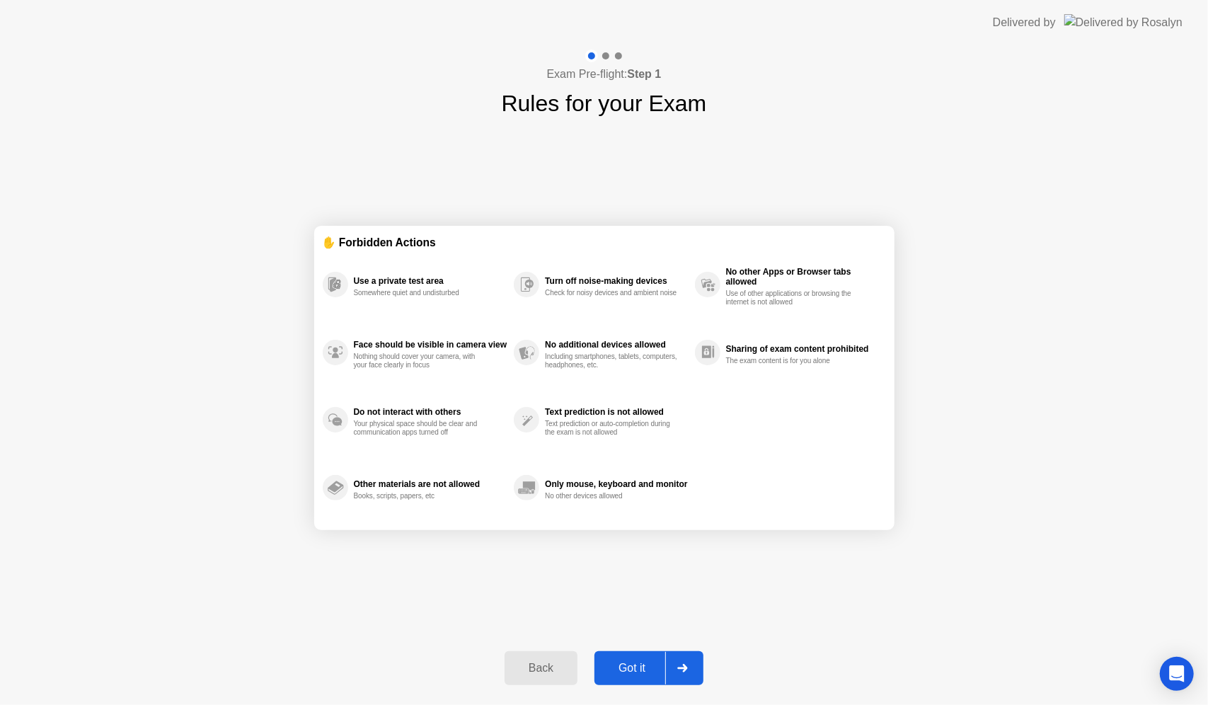
click at [634, 674] on div "Got it" at bounding box center [632, 668] width 67 height 13
select select "**********"
select select "*******"
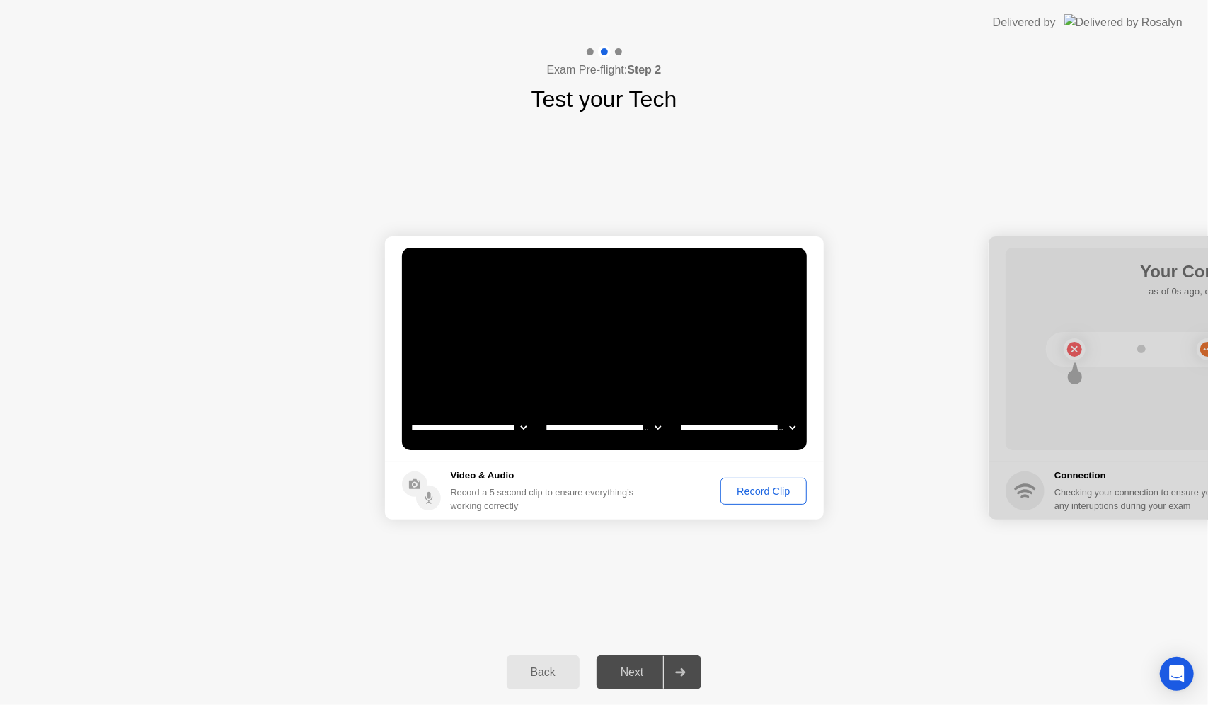
click at [752, 495] on div "Record Clip" at bounding box center [763, 490] width 76 height 11
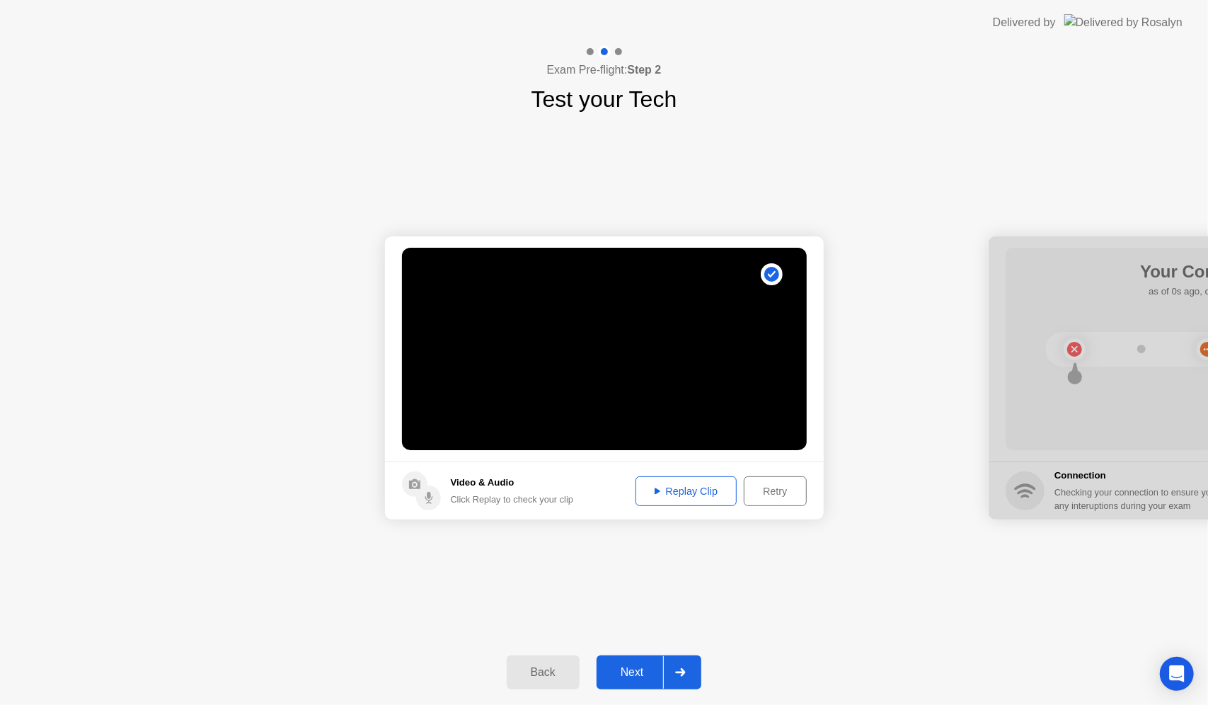
click at [637, 669] on div "Next" at bounding box center [632, 672] width 63 height 13
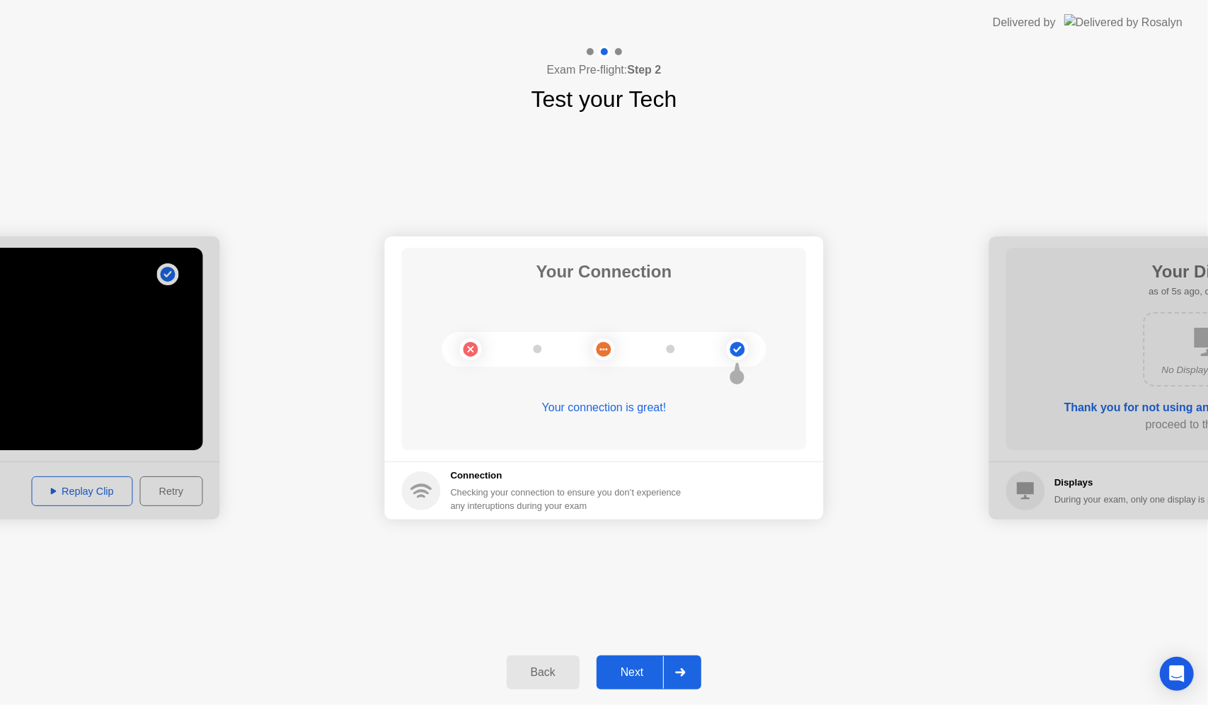
click at [639, 668] on div "Next" at bounding box center [632, 672] width 63 height 13
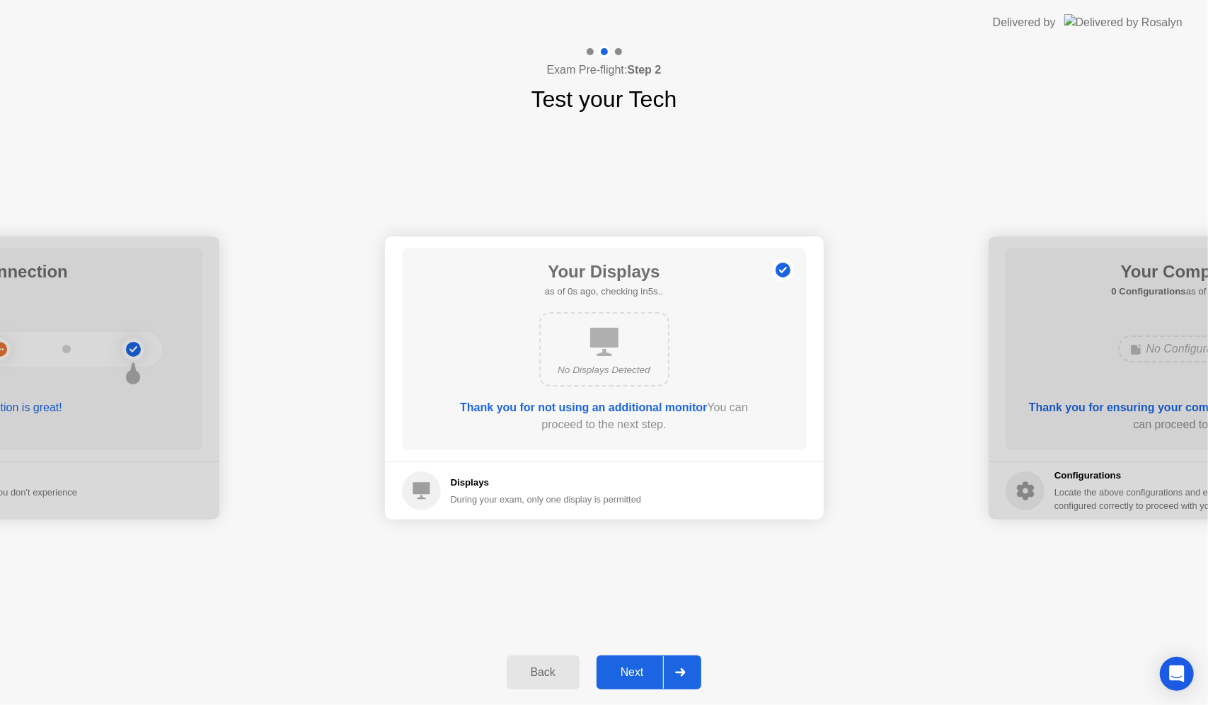
click at [639, 668] on div "Next" at bounding box center [632, 672] width 63 height 13
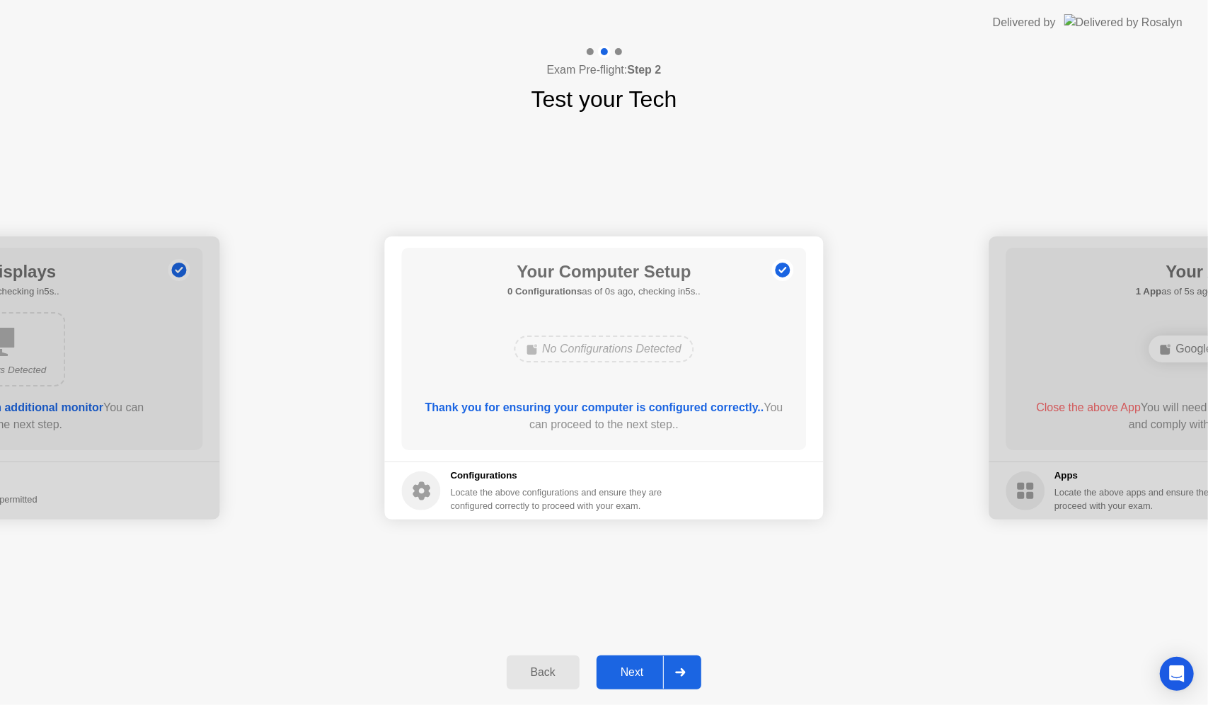
click at [639, 668] on div "Next" at bounding box center [632, 672] width 63 height 13
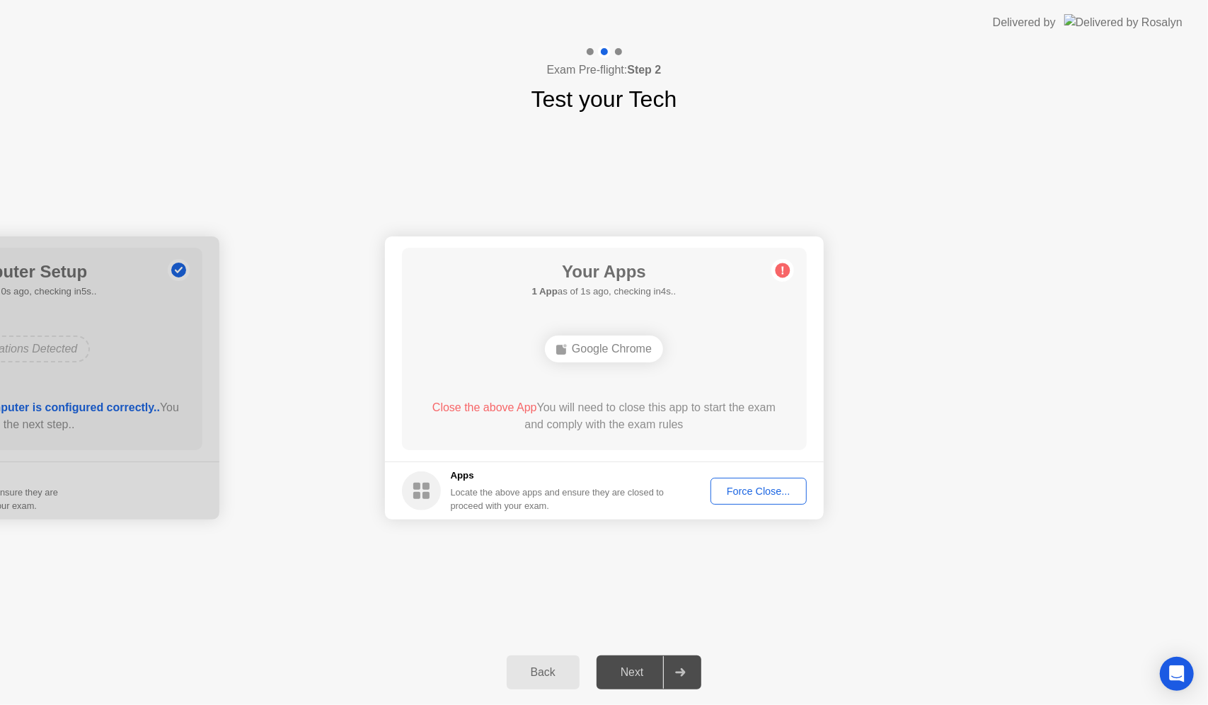
click at [749, 495] on div "Force Close..." at bounding box center [758, 490] width 86 height 11
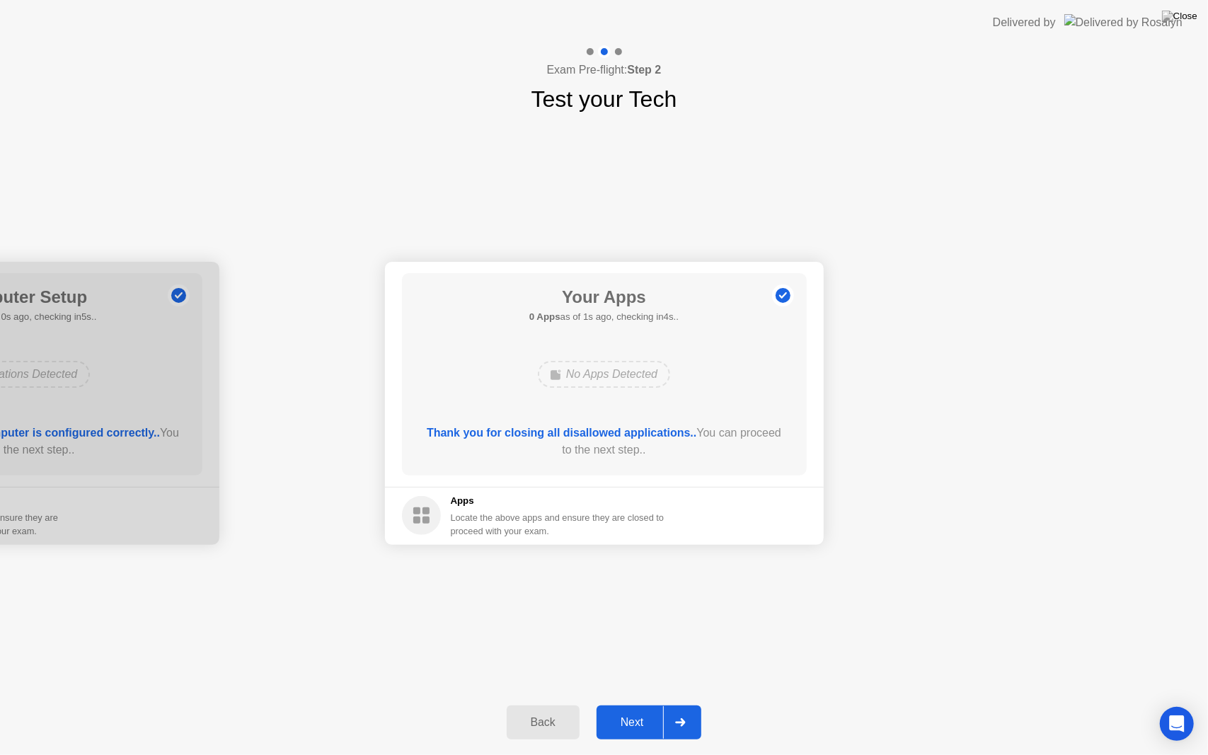
click at [623, 704] on div "Next" at bounding box center [632, 722] width 63 height 13
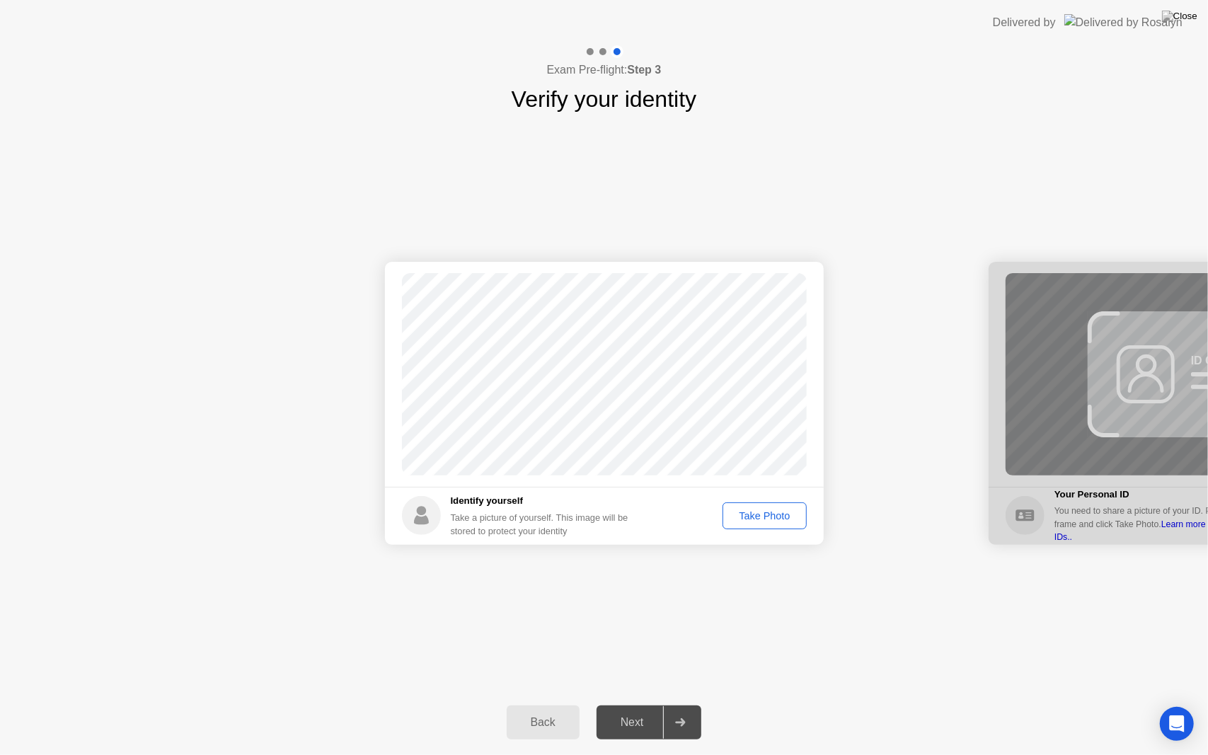
click at [768, 516] on div "Take Photo" at bounding box center [764, 515] width 74 height 11
click at [642, 704] on button "Next" at bounding box center [649, 723] width 105 height 34
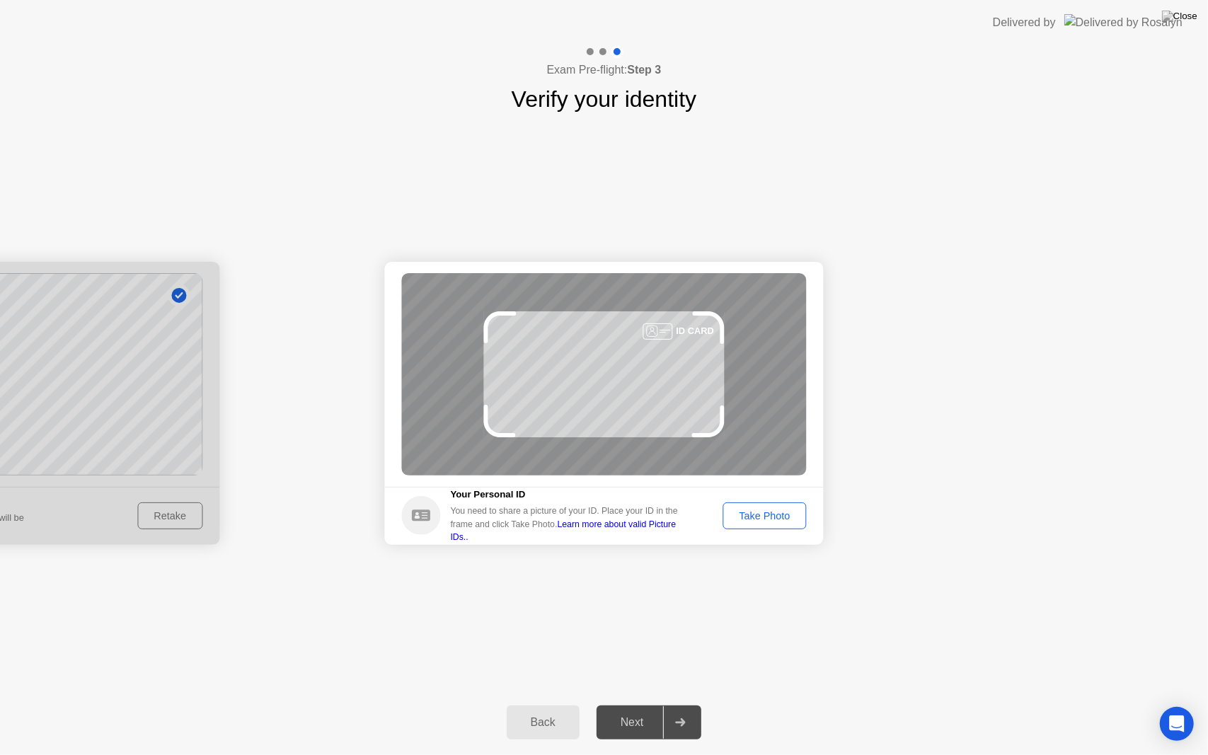
click at [753, 521] on div "Take Photo" at bounding box center [764, 515] width 74 height 11
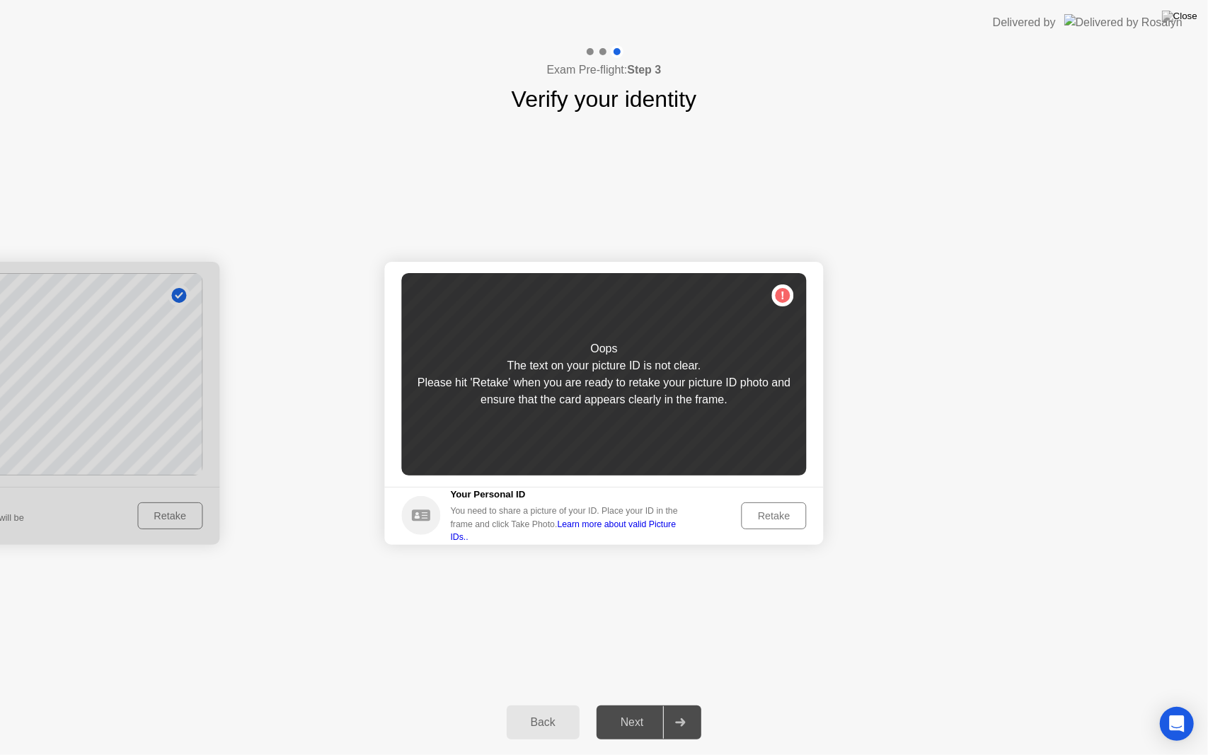
click at [757, 519] on div "Retake" at bounding box center [774, 515] width 55 height 11
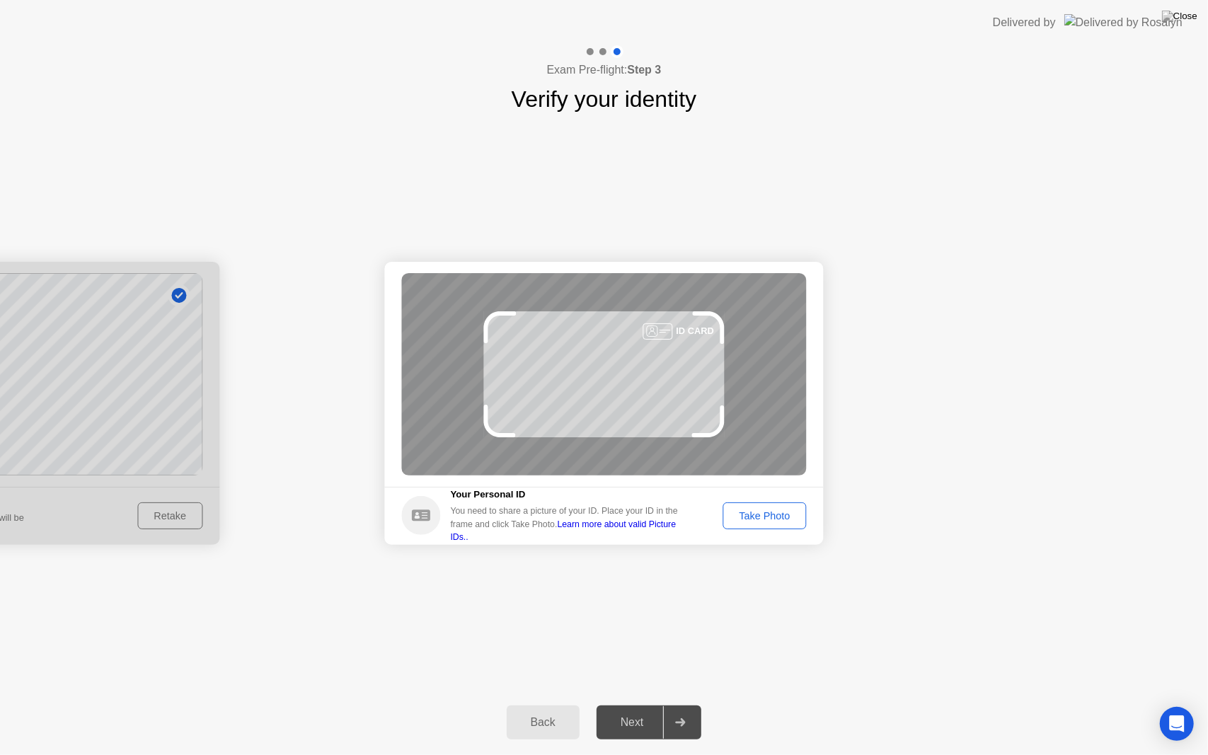
click at [757, 519] on div "Take Photo" at bounding box center [764, 515] width 74 height 11
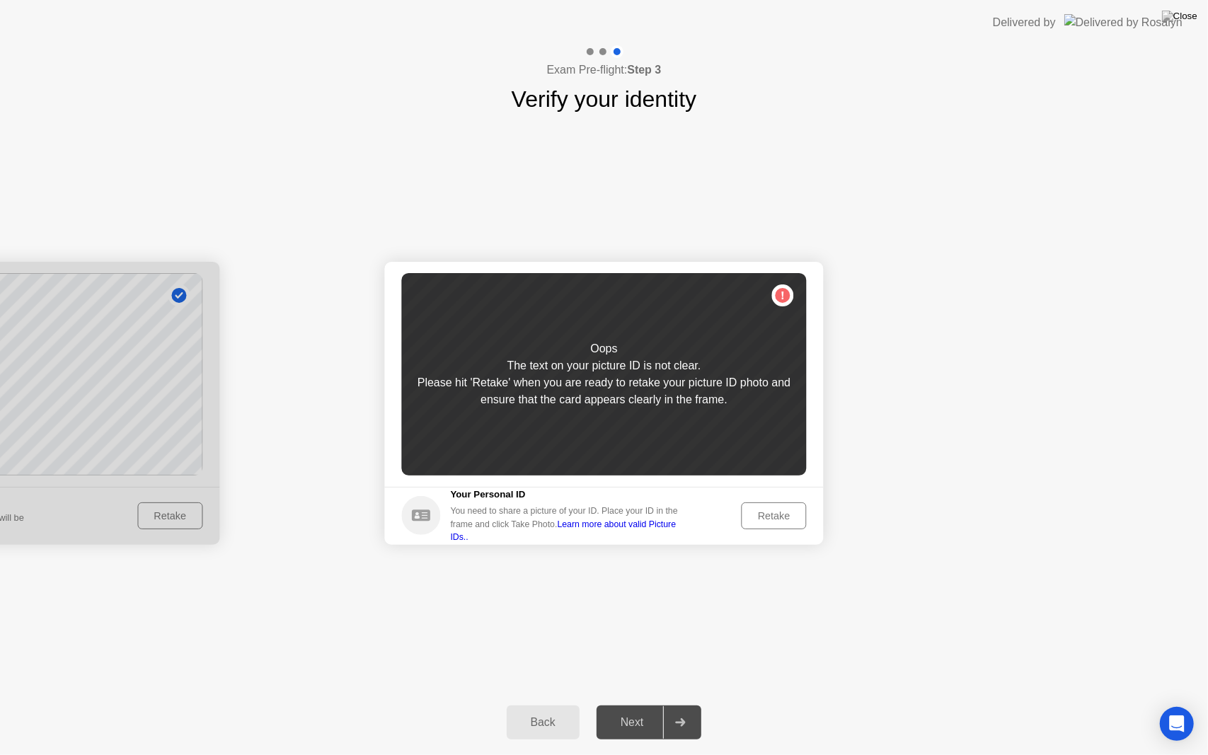
click at [757, 519] on div "Retake" at bounding box center [774, 515] width 55 height 11
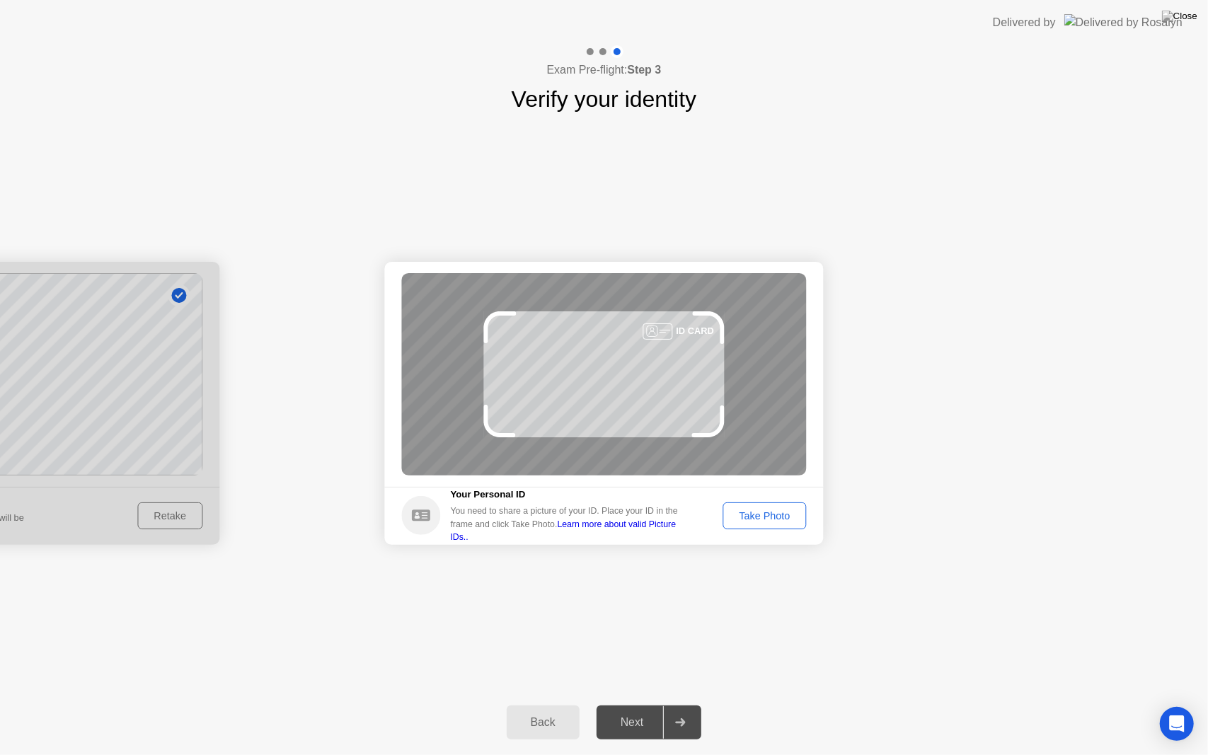
click at [757, 519] on div "Take Photo" at bounding box center [764, 515] width 74 height 11
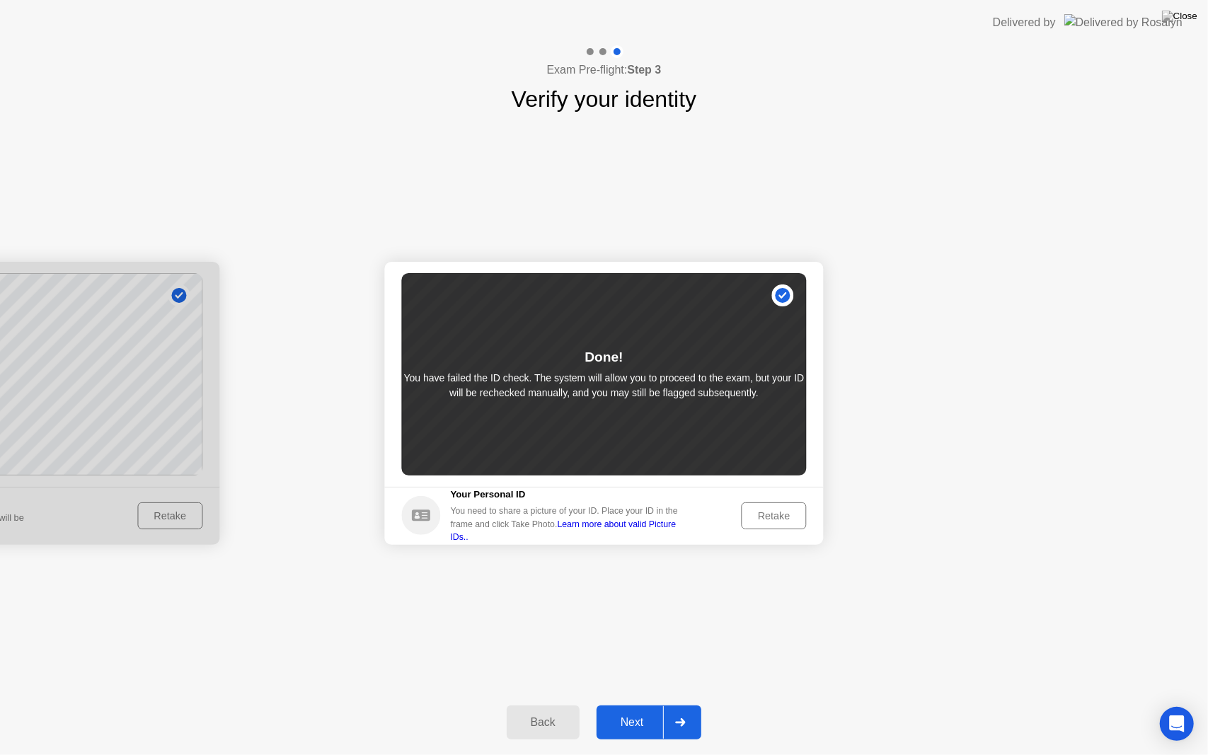
click at [781, 510] on div "Retake" at bounding box center [774, 515] width 55 height 11
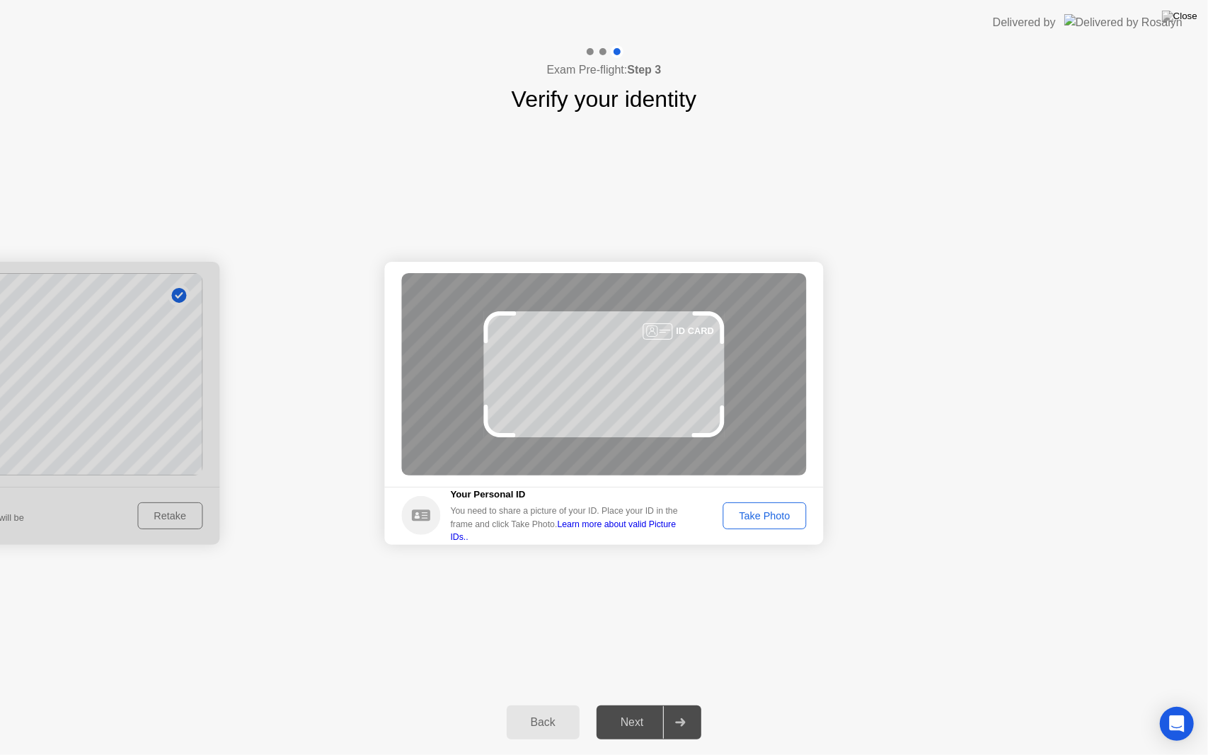
click at [769, 505] on button "Take Photo" at bounding box center [763, 515] width 83 height 27
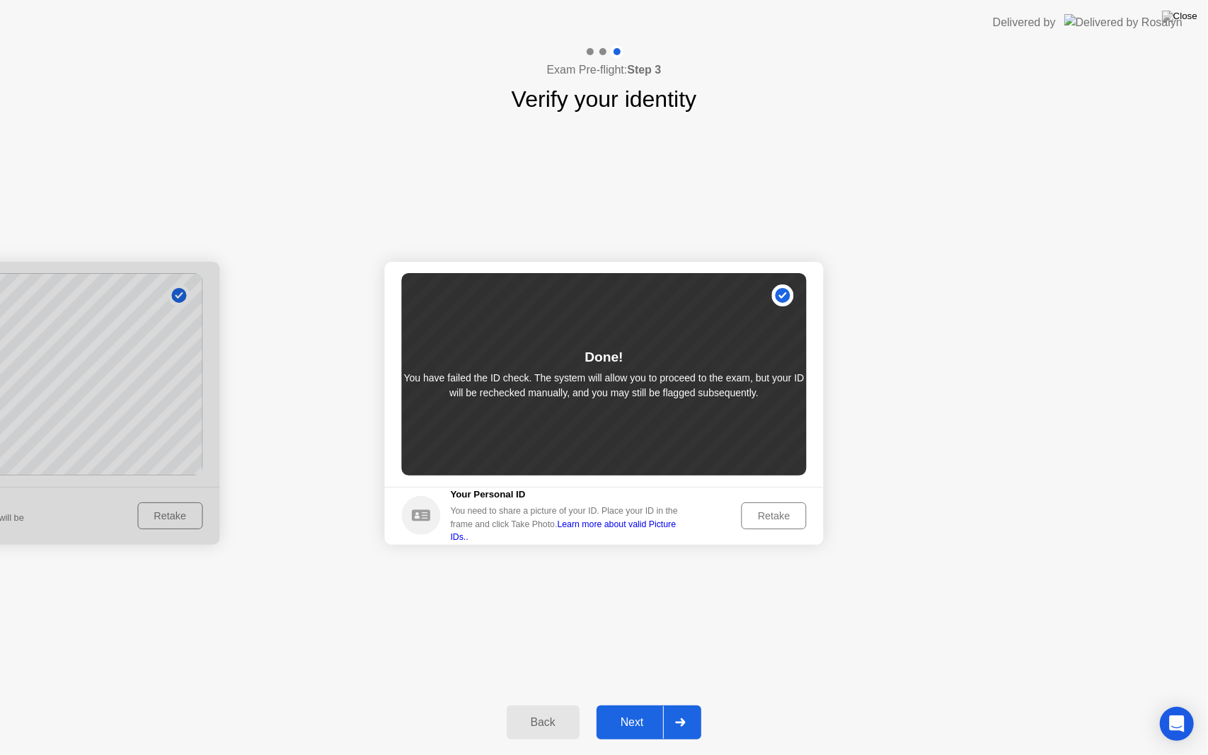
click at [769, 505] on button "Retake" at bounding box center [774, 515] width 65 height 27
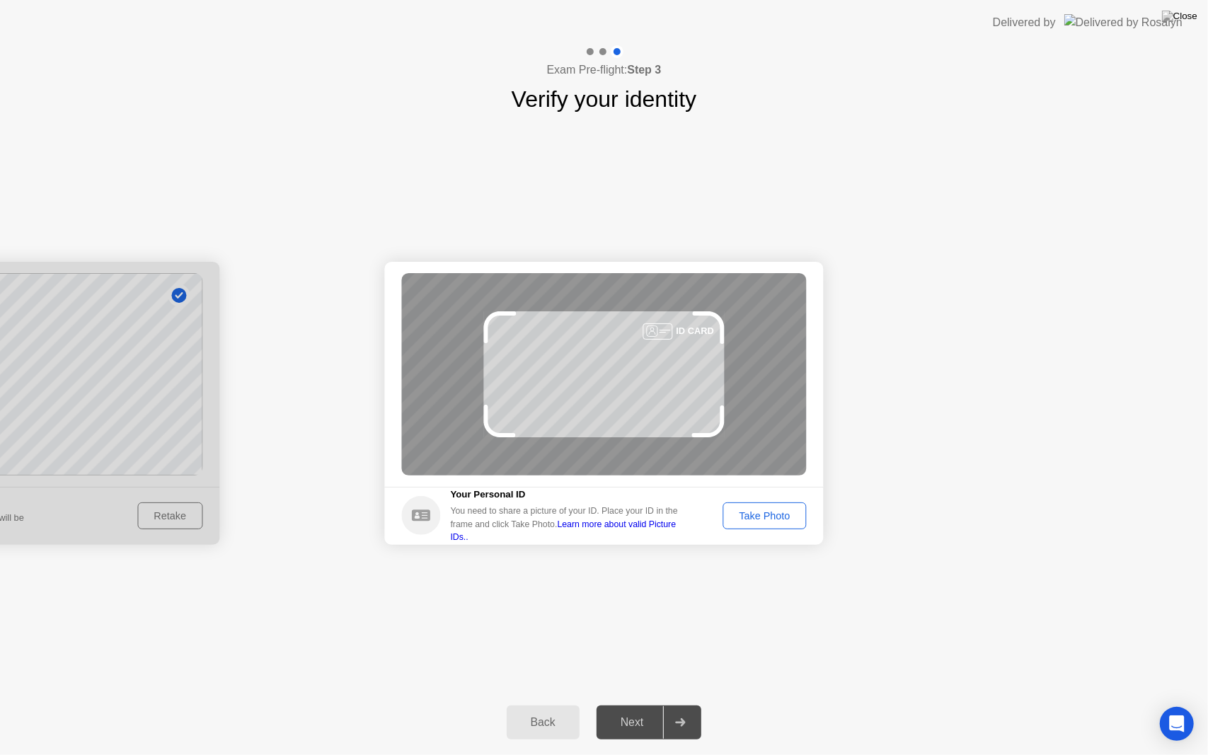
click at [768, 505] on button "Take Photo" at bounding box center [763, 515] width 83 height 27
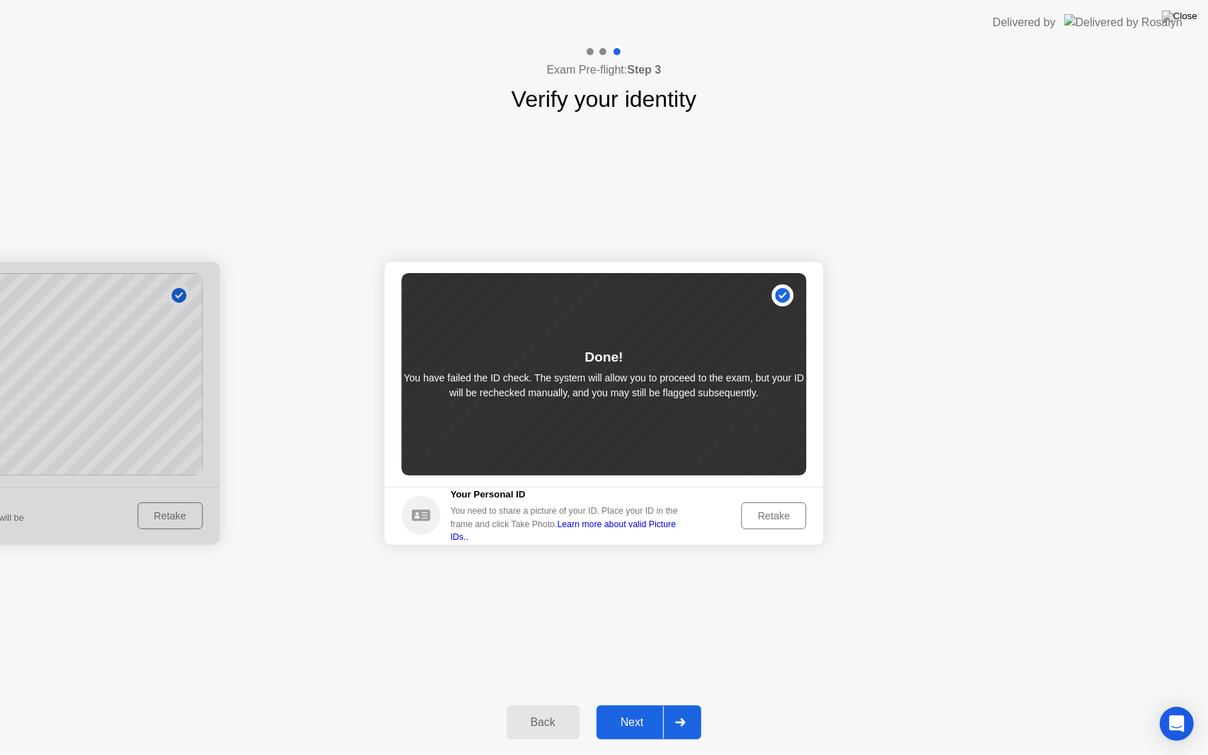
click at [628, 704] on div "Next" at bounding box center [632, 722] width 63 height 13
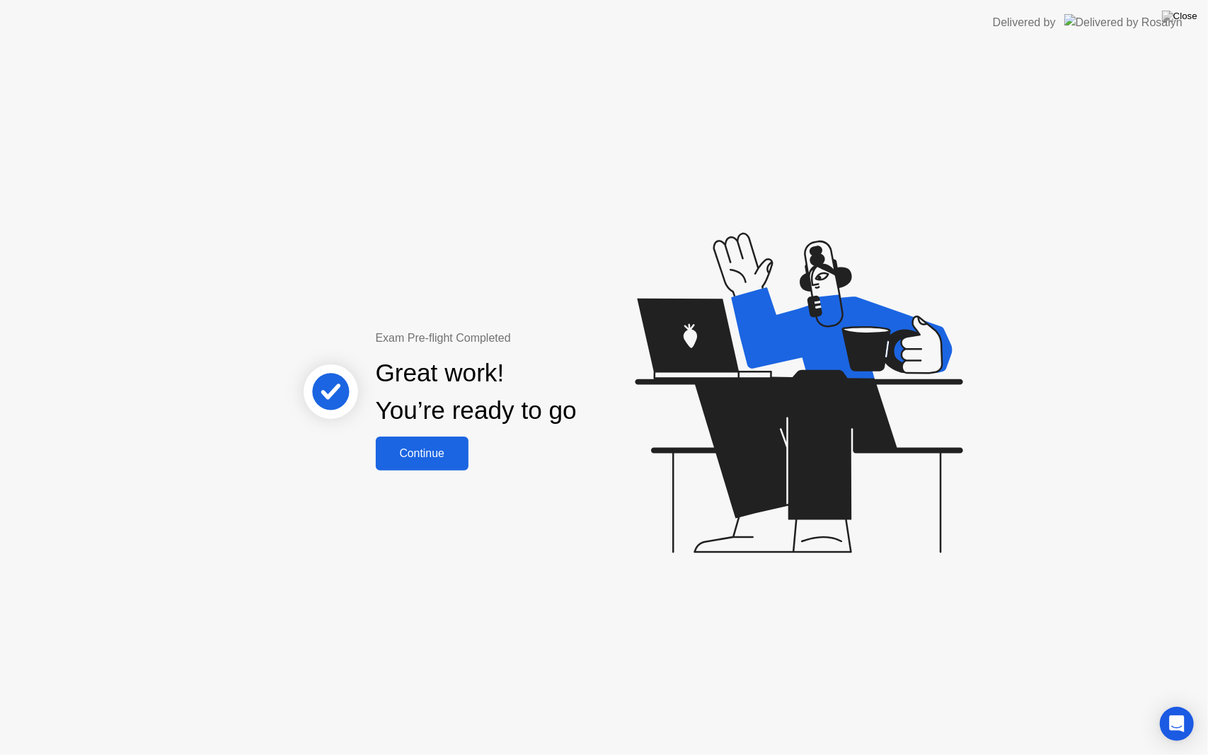
click at [424, 454] on div "Continue" at bounding box center [422, 453] width 84 height 13
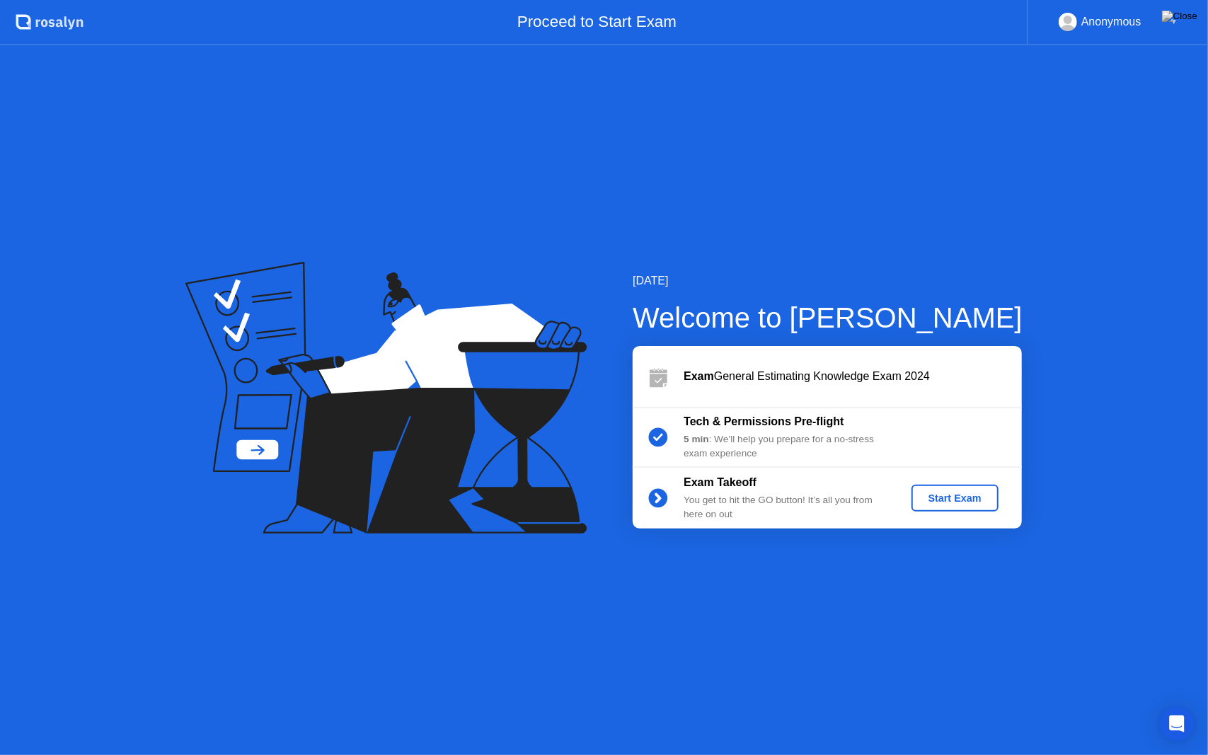
click at [950, 493] on div "Start Exam" at bounding box center [955, 498] width 76 height 11
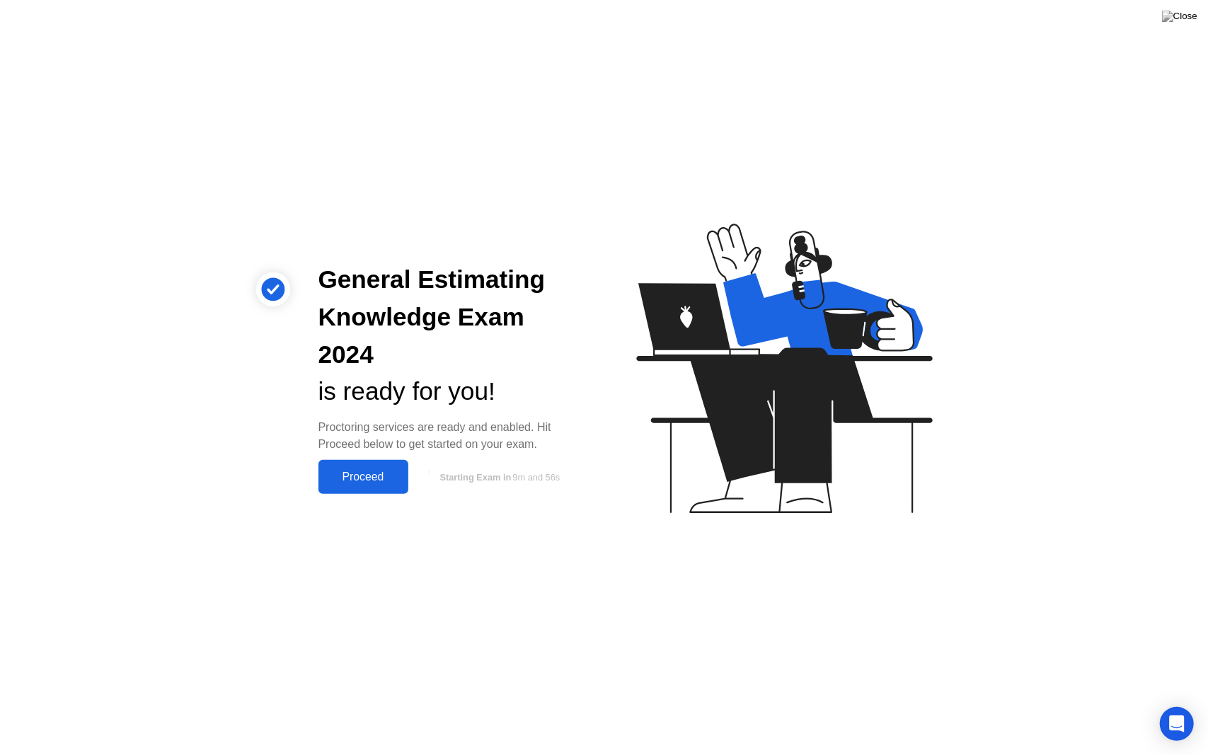
click at [388, 471] on div "Proceed" at bounding box center [363, 477] width 81 height 13
